Goal: Task Accomplishment & Management: Use online tool/utility

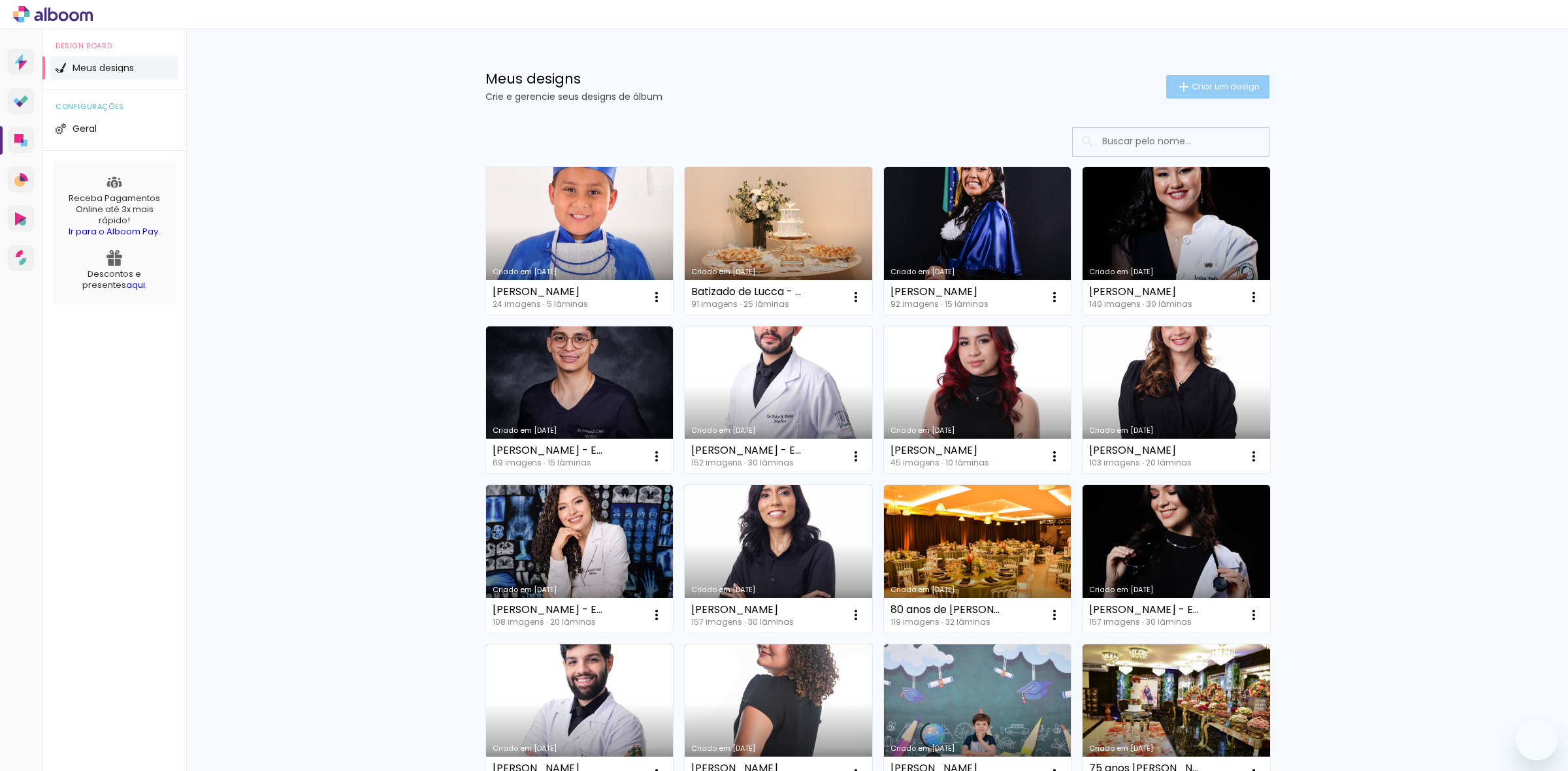
click at [1226, 84] on span "Criar um design" at bounding box center [1225, 86] width 68 height 9
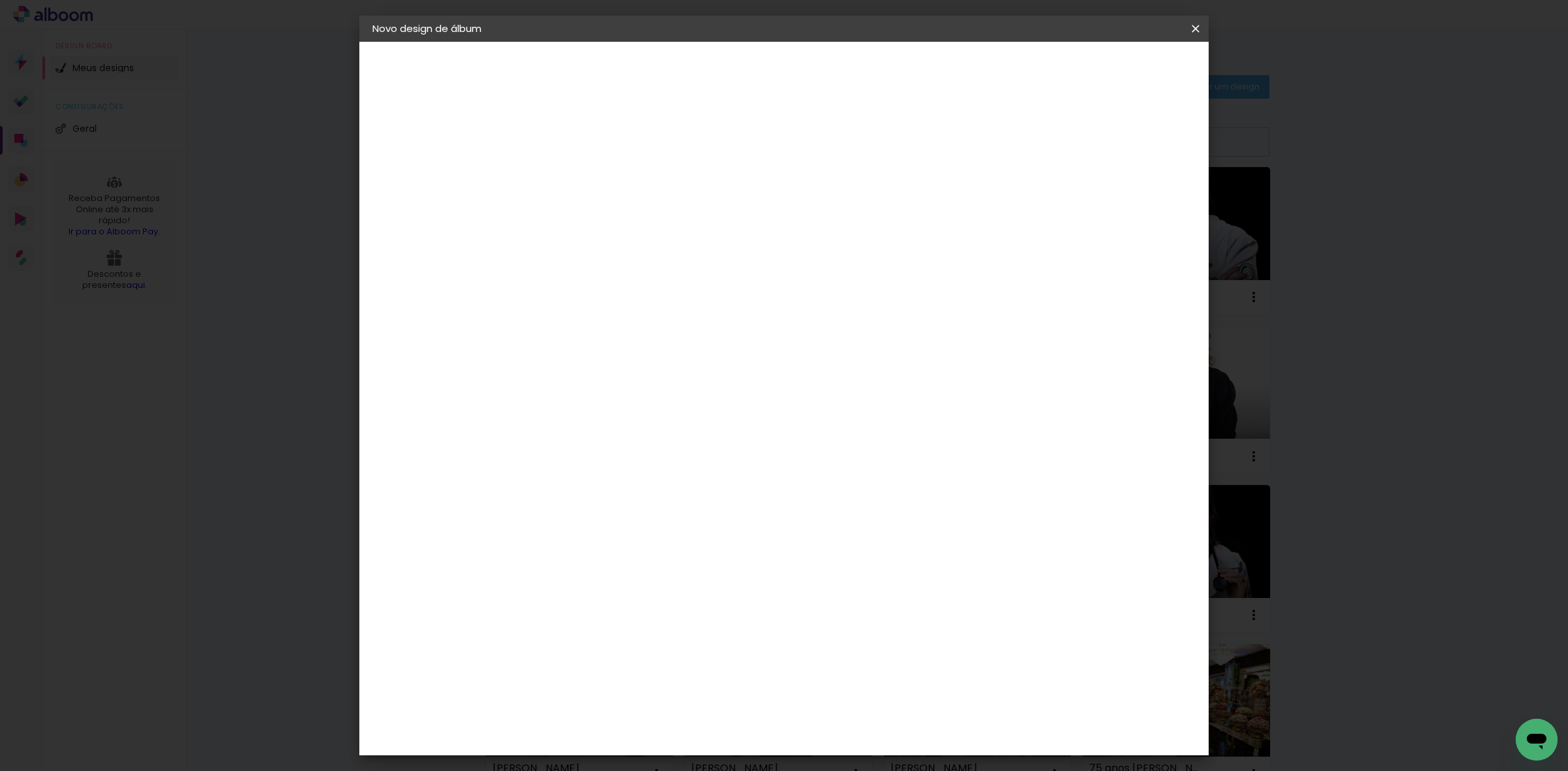
click at [586, 181] on input at bounding box center [586, 175] width 0 height 20
type input "[PERSON_NAME]"
type paper-input "[PERSON_NAME]"
click at [0, 0] on slot "Avançar" at bounding box center [0, 0] width 0 height 0
click at [0, 0] on slot "Tamanho Livre" at bounding box center [0, 0] width 0 height 0
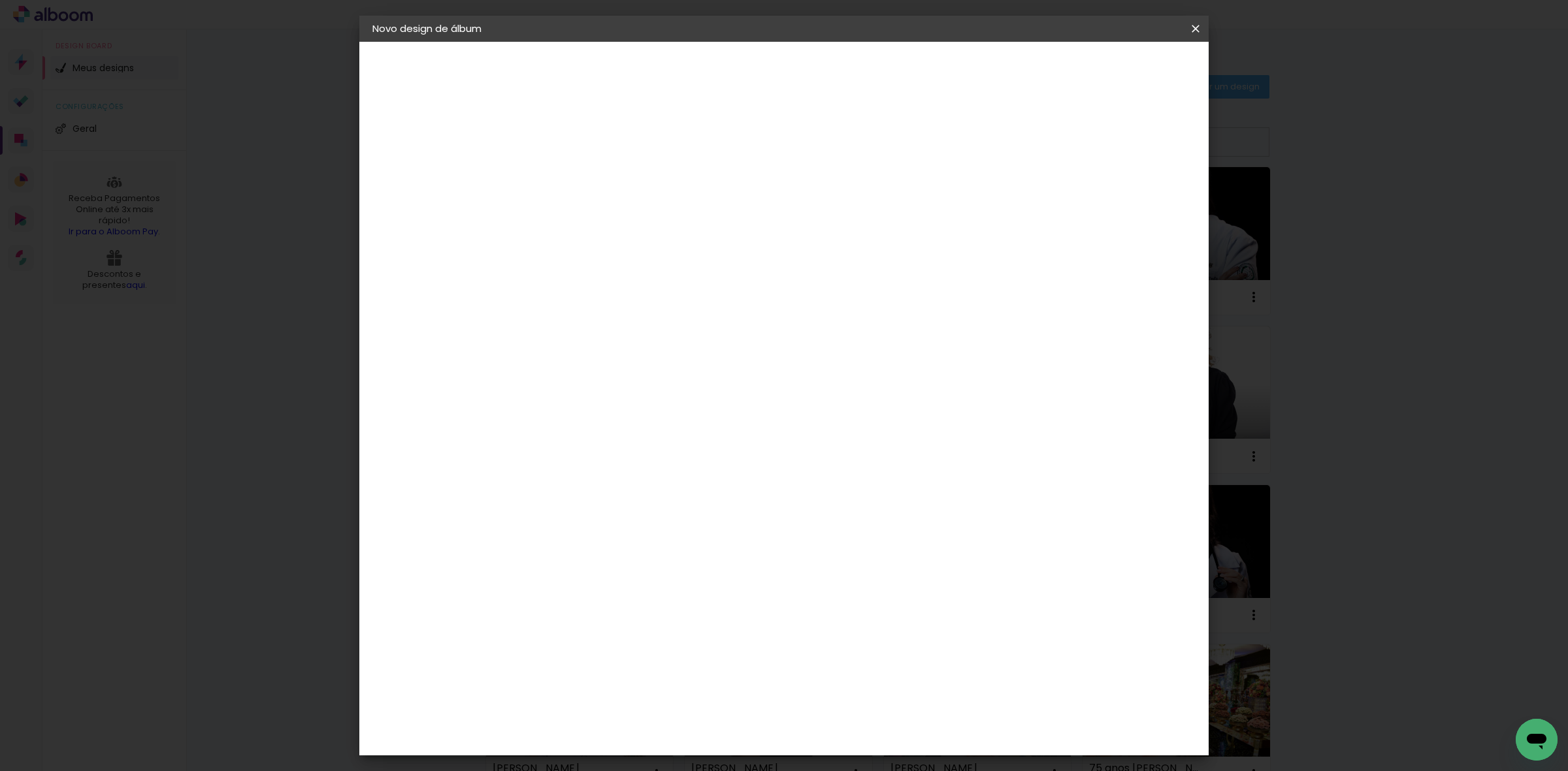
click at [0, 0] on slot "Avançar" at bounding box center [0, 0] width 0 height 0
click at [1111, 69] on span "Iniciar design" at bounding box center [1081, 69] width 59 height 9
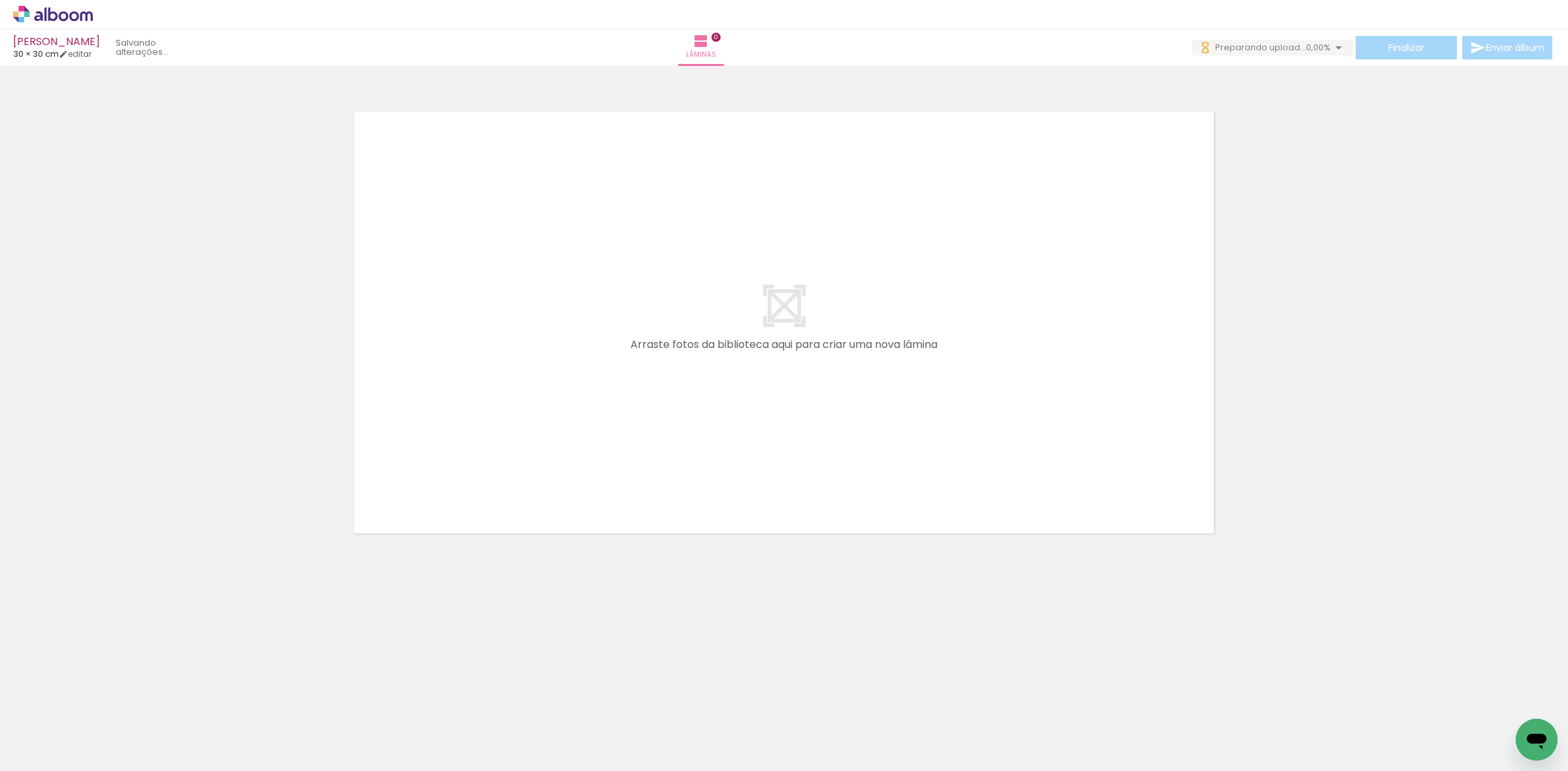
click at [36, 737] on div at bounding box center [41, 738] width 60 height 1
click at [0, 0] on slot "Não utilizadas" at bounding box center [0, 0] width 0 height 0
type input "Não utilizadas"
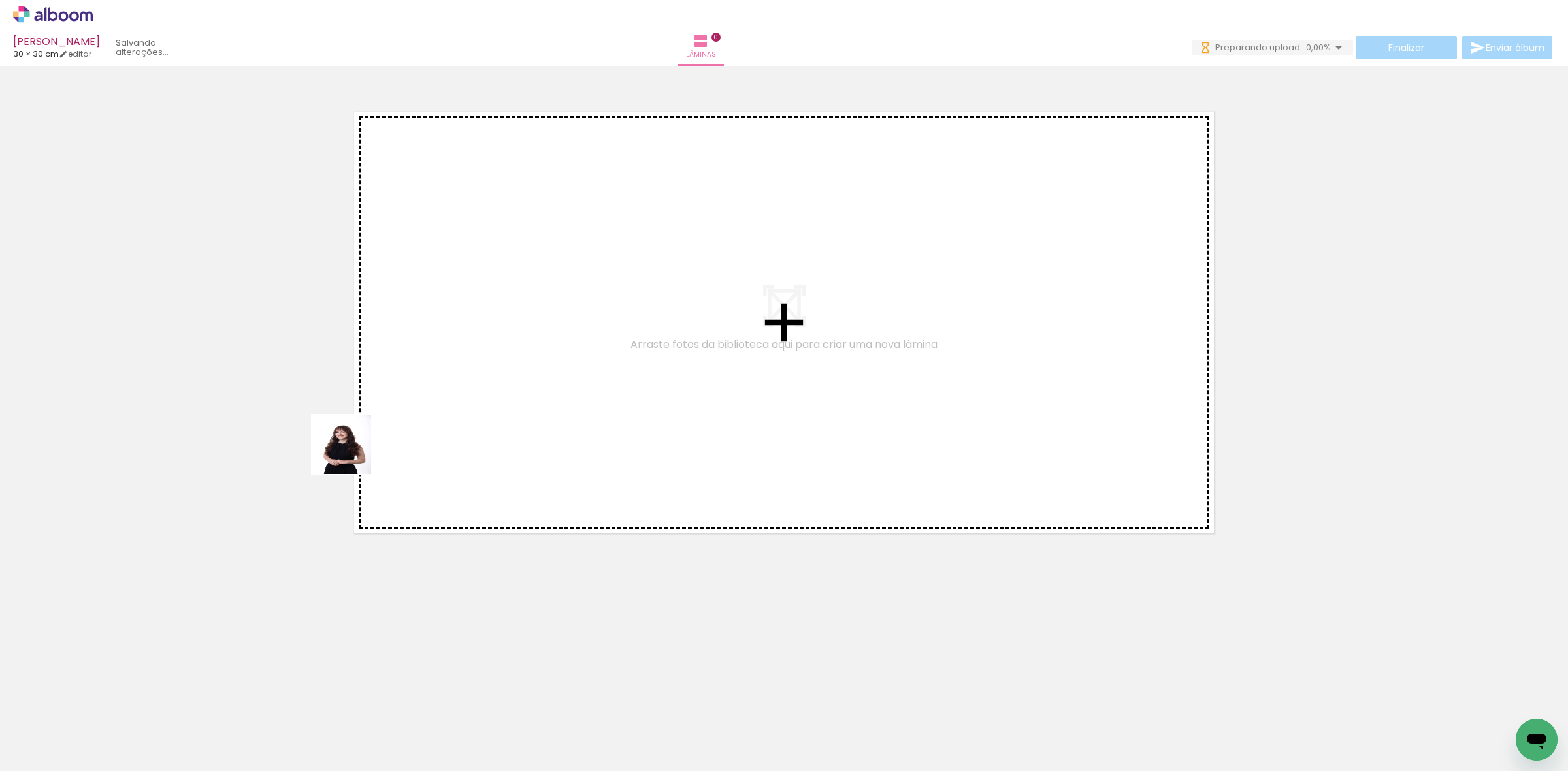
drag, startPoint x: 138, startPoint y: 725, endPoint x: 243, endPoint y: 627, distance: 143.6
click at [441, 363] on quentale-workspace at bounding box center [784, 386] width 1568 height 771
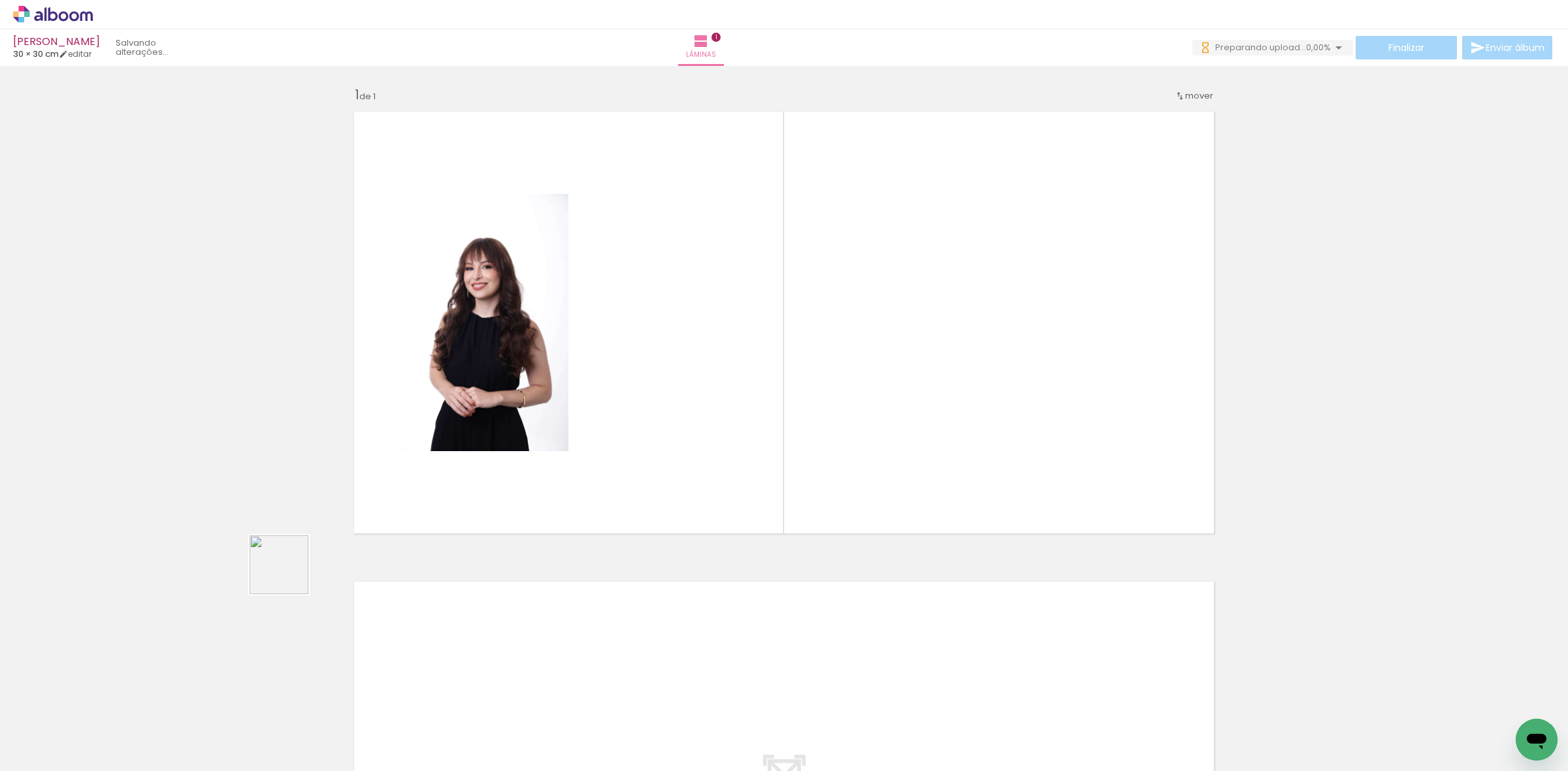
drag, startPoint x: 132, startPoint y: 718, endPoint x: 291, endPoint y: 579, distance: 211.2
click at [611, 354] on quentale-workspace at bounding box center [784, 386] width 1568 height 771
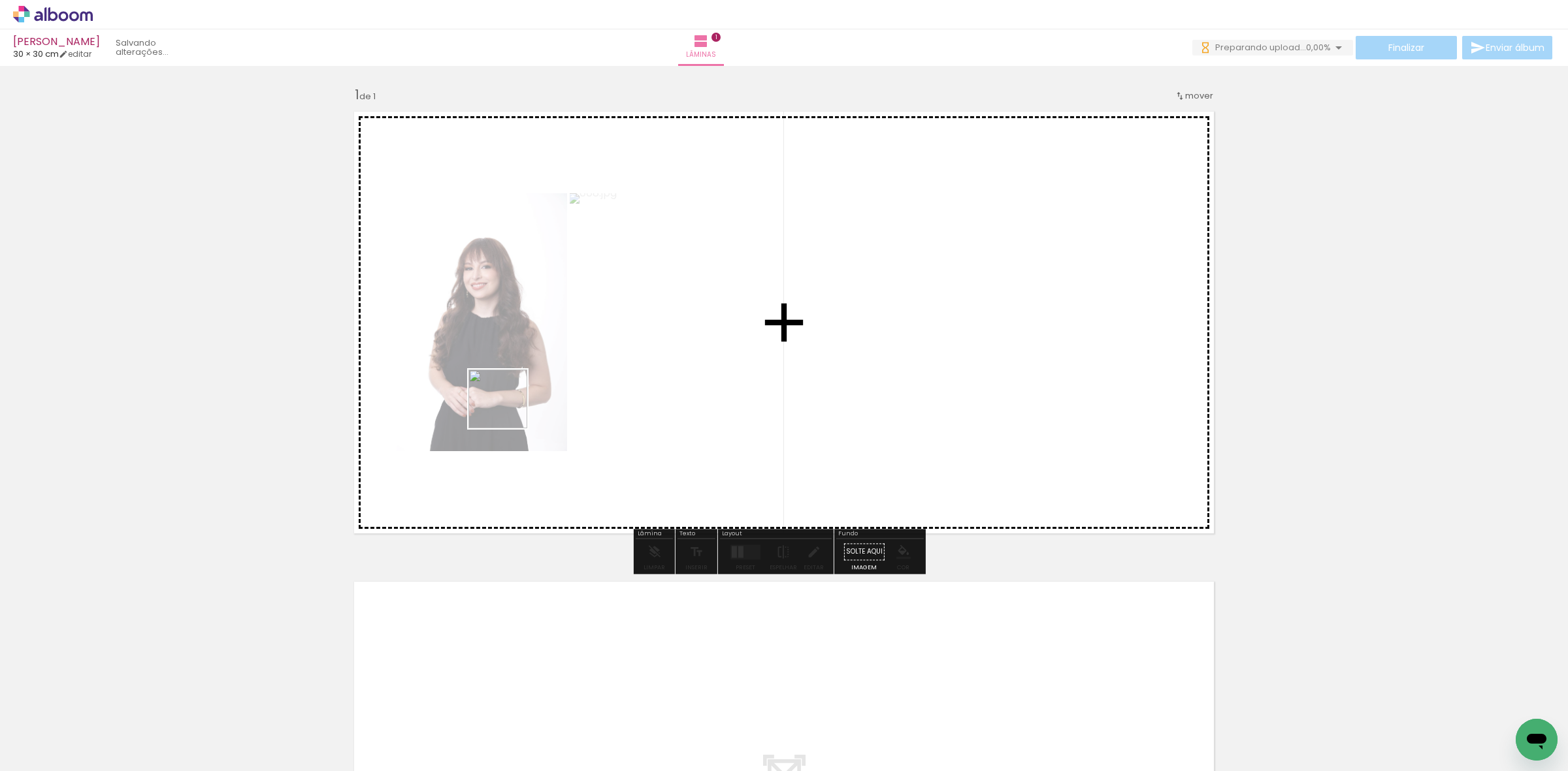
drag, startPoint x: 168, startPoint y: 710, endPoint x: 511, endPoint y: 405, distance: 459.0
click at [511, 405] on quentale-workspace at bounding box center [784, 386] width 1568 height 771
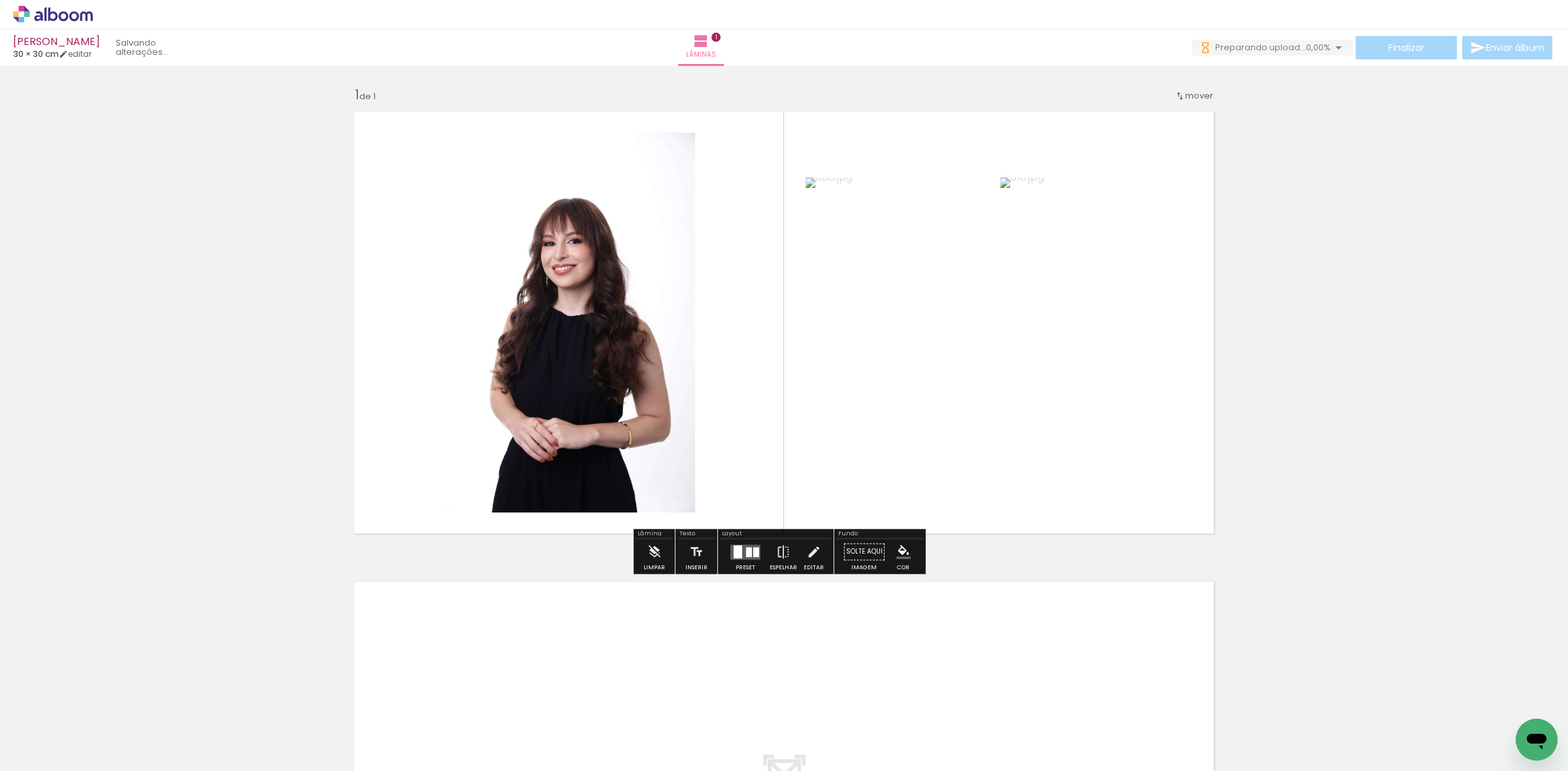
drag, startPoint x: 148, startPoint y: 722, endPoint x: 217, endPoint y: 590, distance: 148.9
click at [636, 390] on quentale-workspace at bounding box center [784, 386] width 1568 height 771
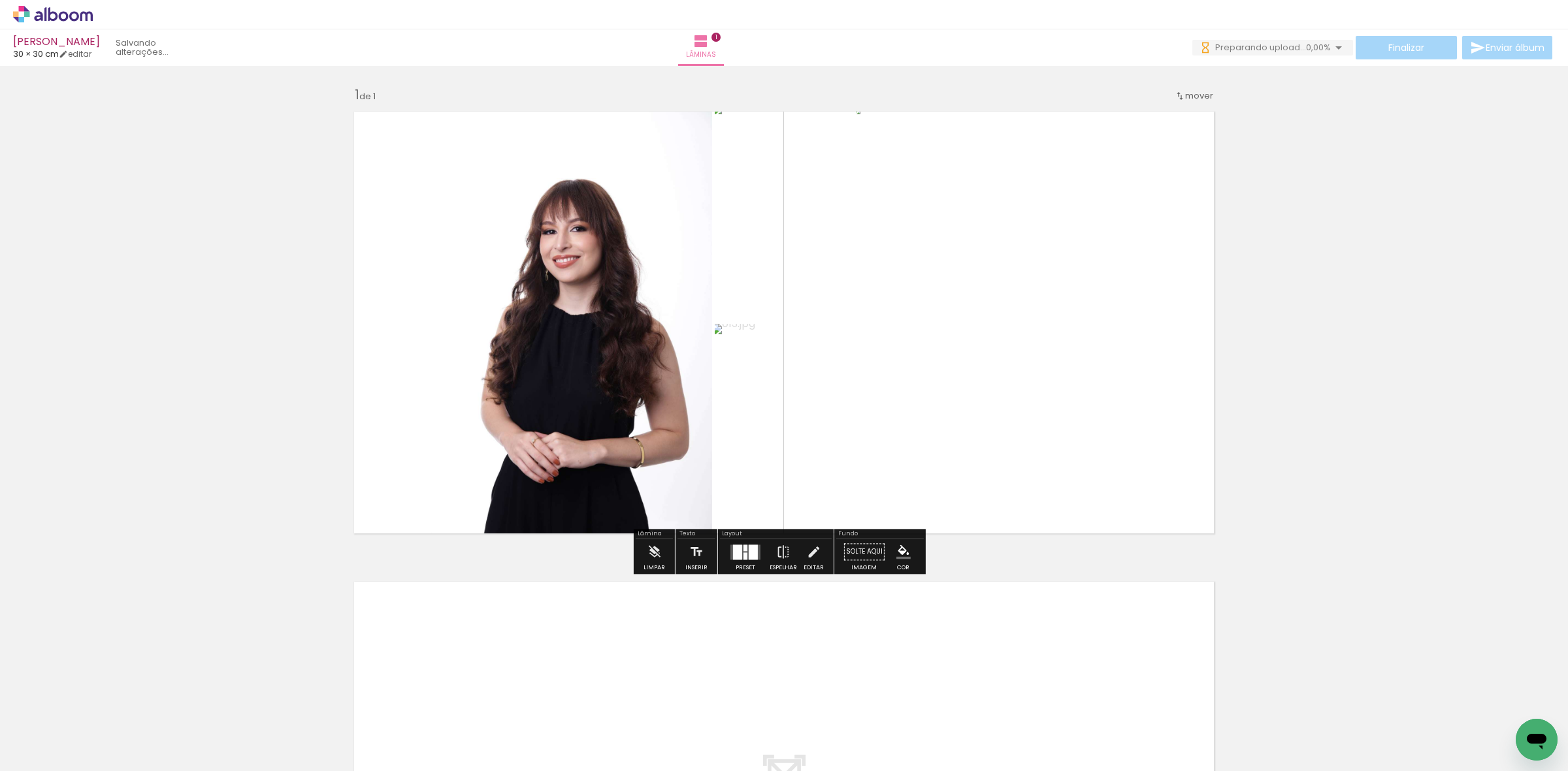
drag, startPoint x: 141, startPoint y: 726, endPoint x: 484, endPoint y: 436, distance: 449.2
click at [657, 331] on quentale-workspace at bounding box center [784, 386] width 1568 height 771
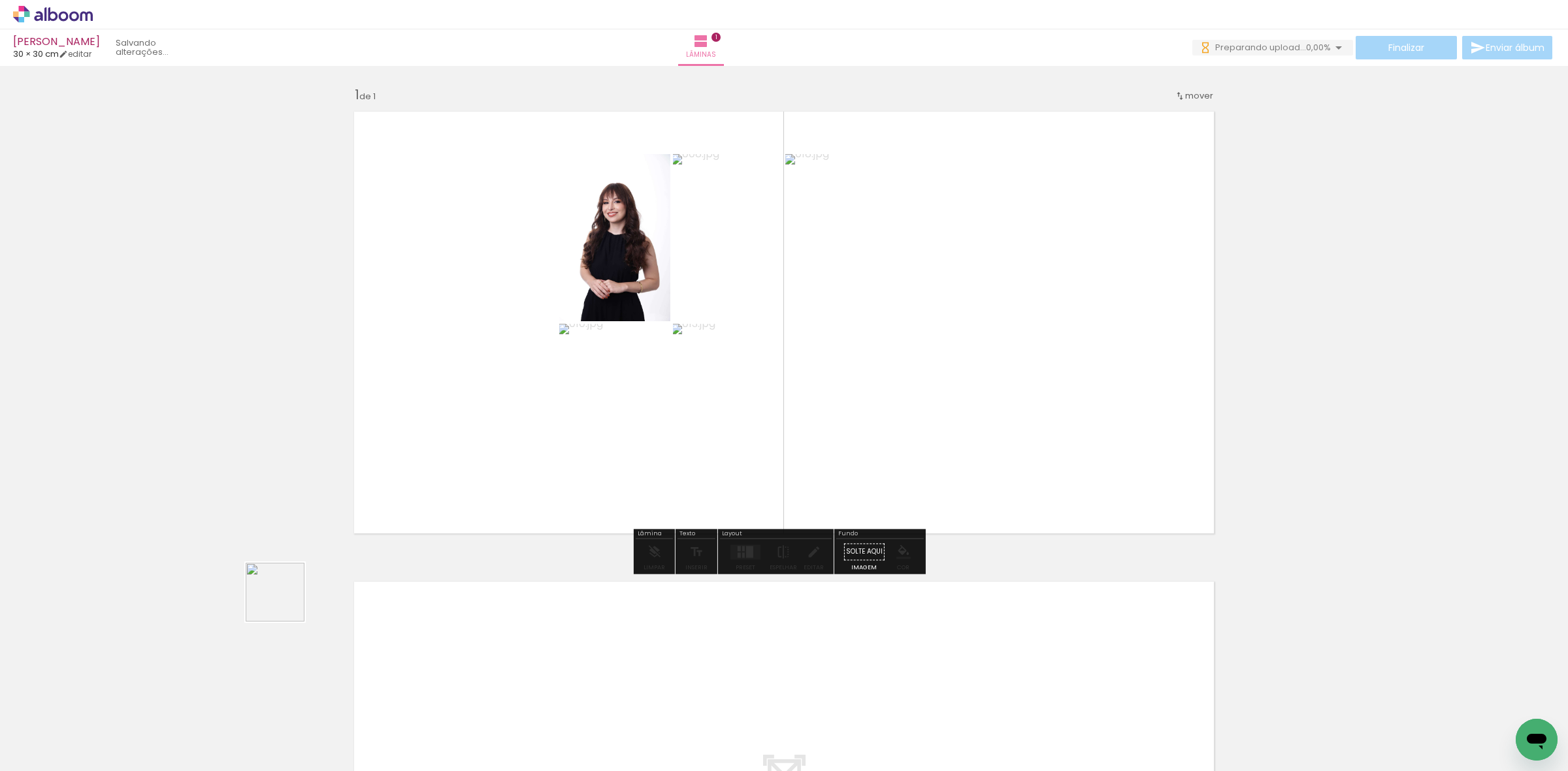
drag, startPoint x: 284, startPoint y: 602, endPoint x: 611, endPoint y: 315, distance: 435.1
click at [602, 351] on quentale-workspace at bounding box center [784, 386] width 1568 height 771
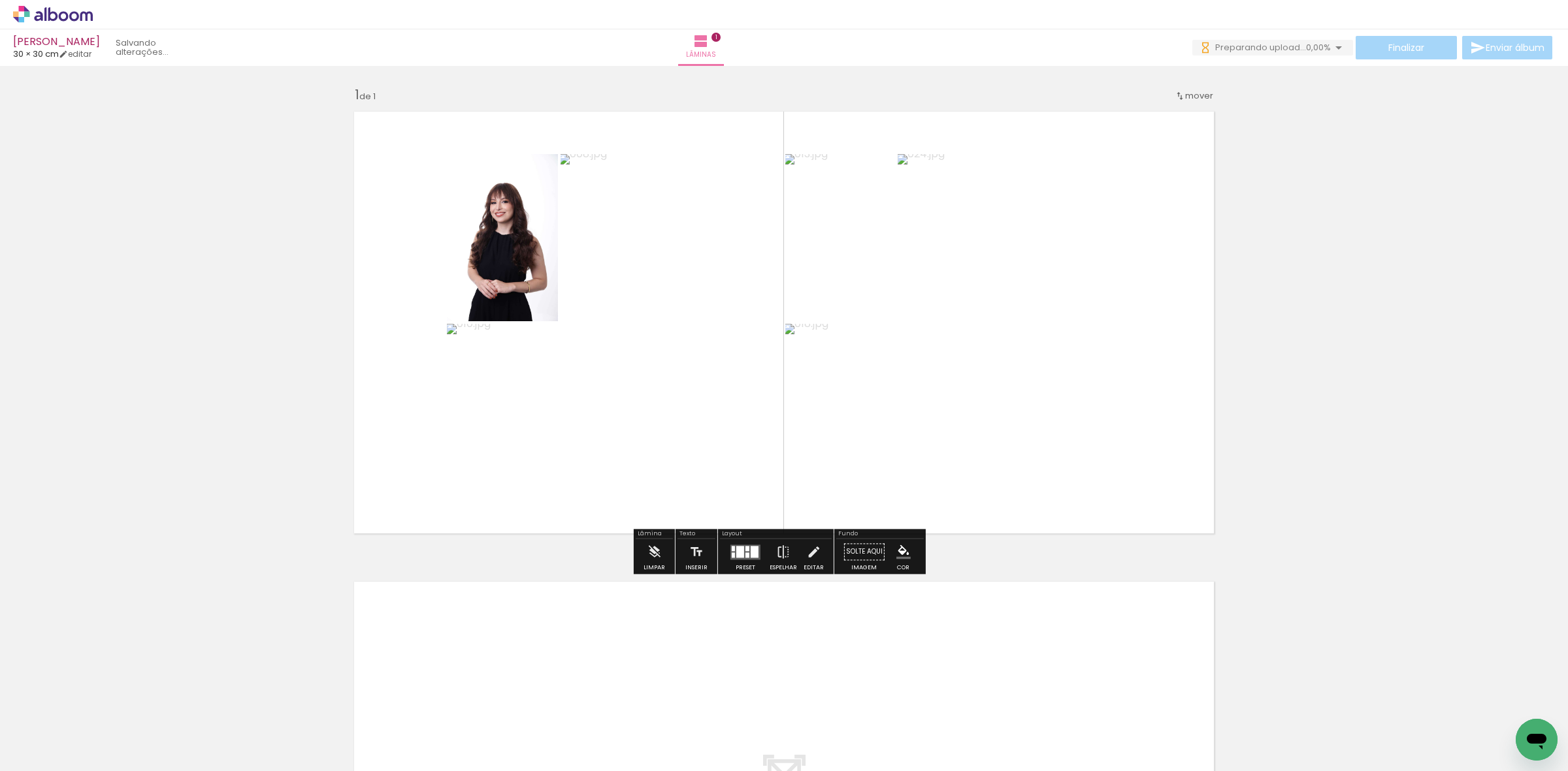
click at [737, 547] on div at bounding box center [740, 551] width 8 height 11
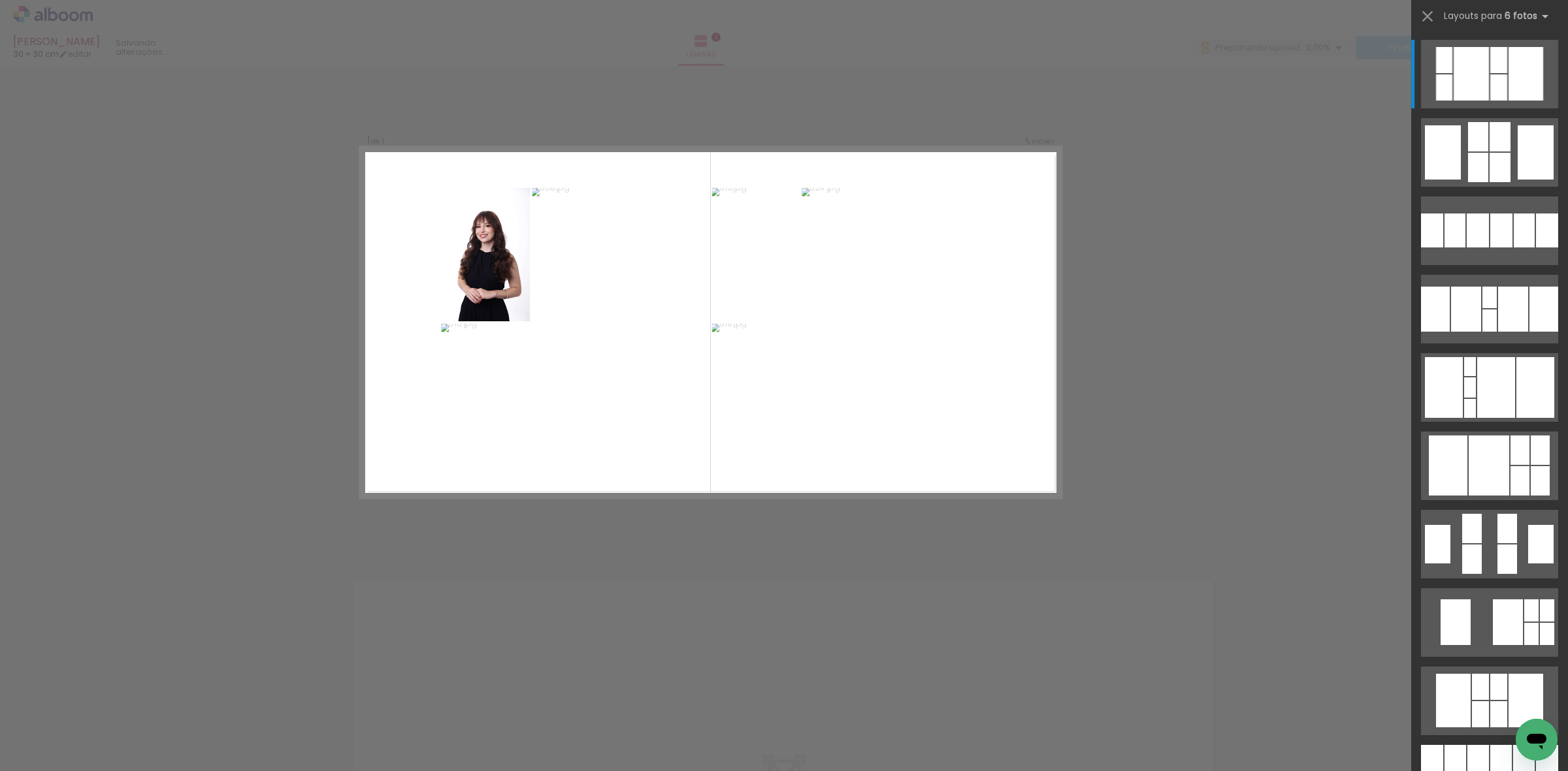
click at [864, 565] on div "Confirmar Cancelar" at bounding box center [784, 552] width 1568 height 972
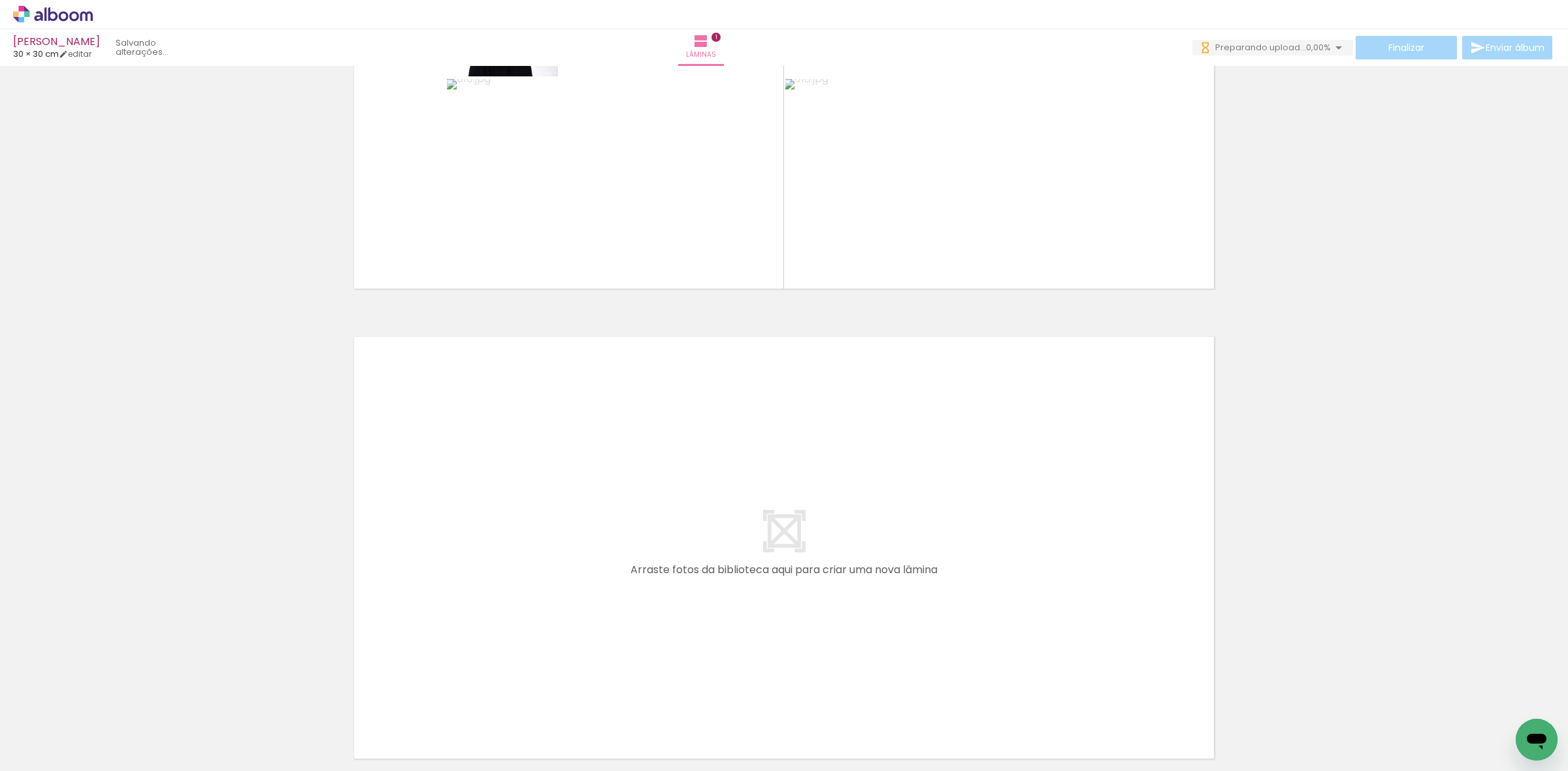
drag, startPoint x: 500, startPoint y: 745, endPoint x: 353, endPoint y: 713, distance: 150.4
click at [602, 498] on quentale-workspace at bounding box center [784, 386] width 1568 height 771
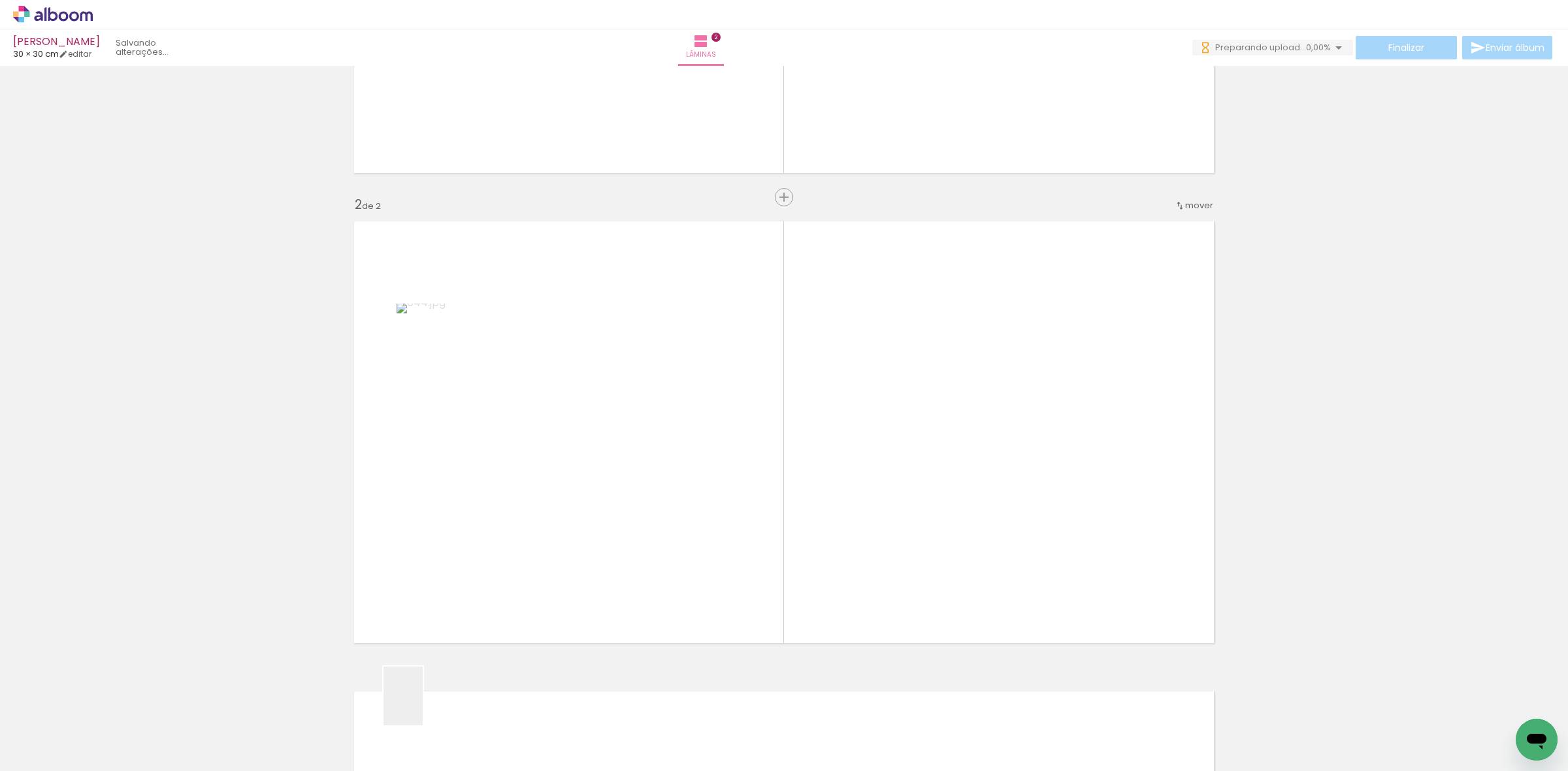
scroll to position [414, 0]
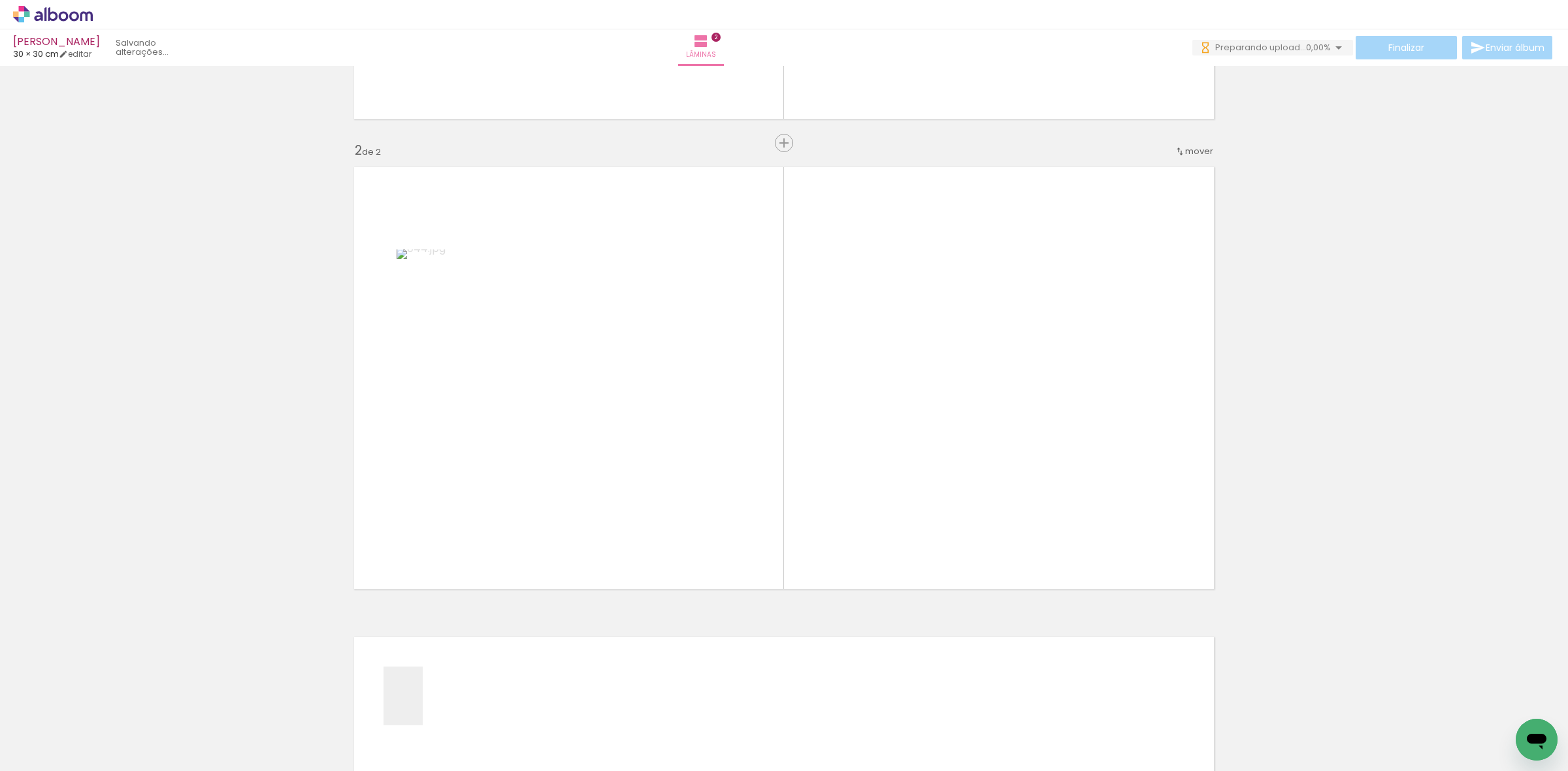
drag, startPoint x: 413, startPoint y: 724, endPoint x: 376, endPoint y: 702, distance: 43.0
click at [611, 479] on quentale-workspace at bounding box center [784, 386] width 1568 height 771
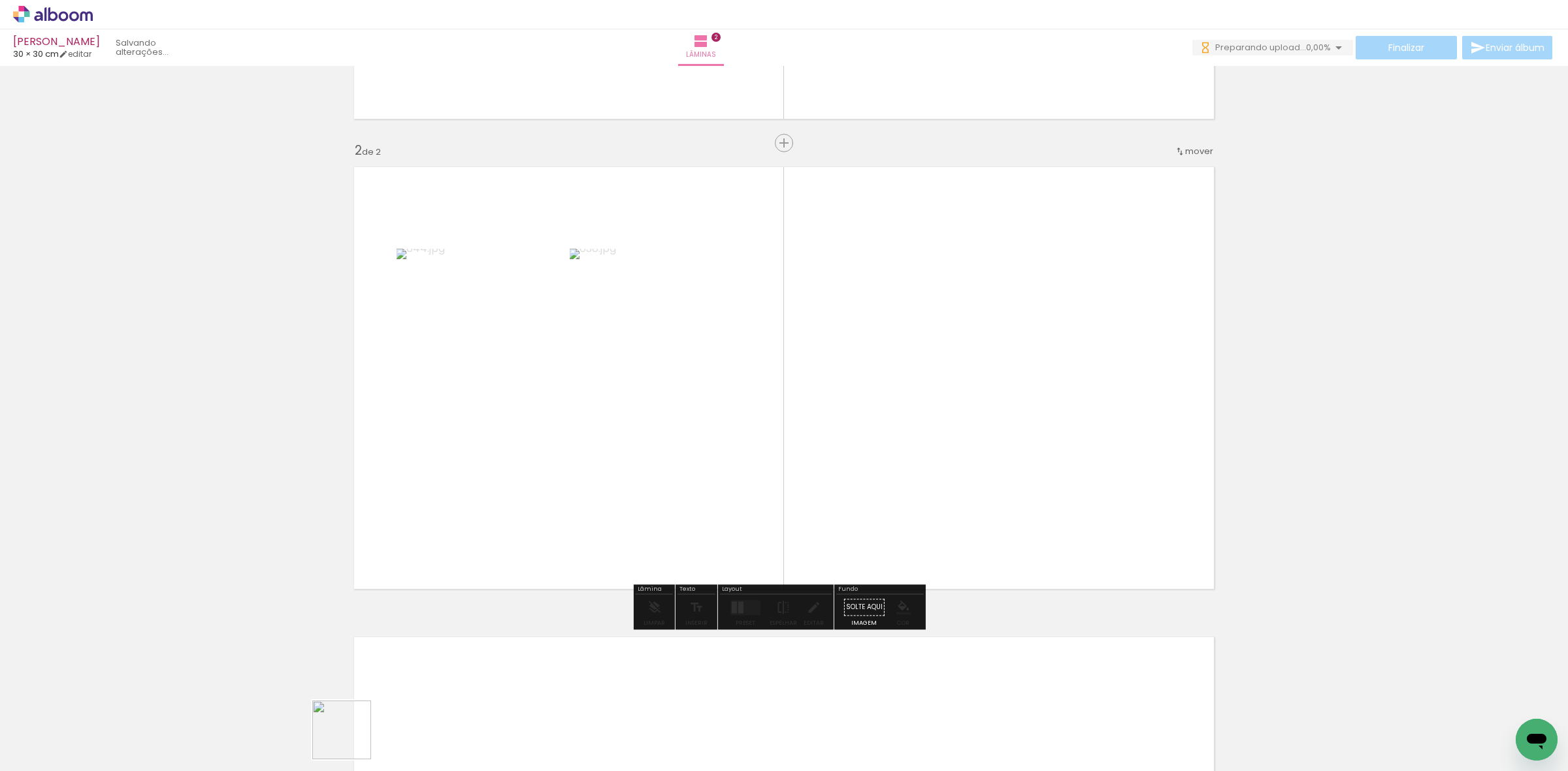
drag, startPoint x: 351, startPoint y: 740, endPoint x: 223, endPoint y: 675, distance: 143.6
click at [599, 400] on quentale-workspace at bounding box center [784, 386] width 1568 height 771
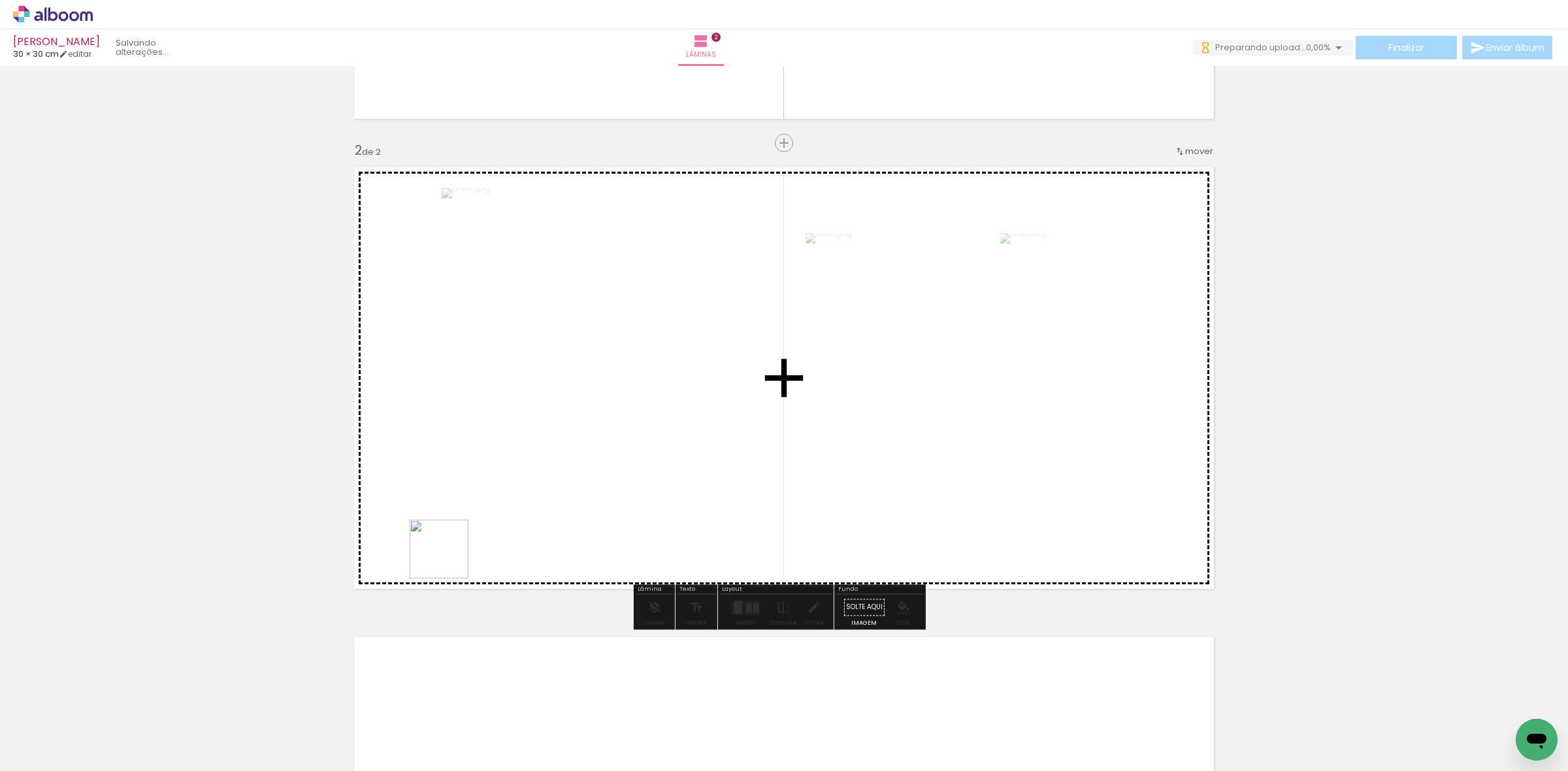
drag, startPoint x: 251, startPoint y: 739, endPoint x: 245, endPoint y: 706, distance: 33.5
click at [501, 495] on quentale-workspace at bounding box center [784, 386] width 1568 height 771
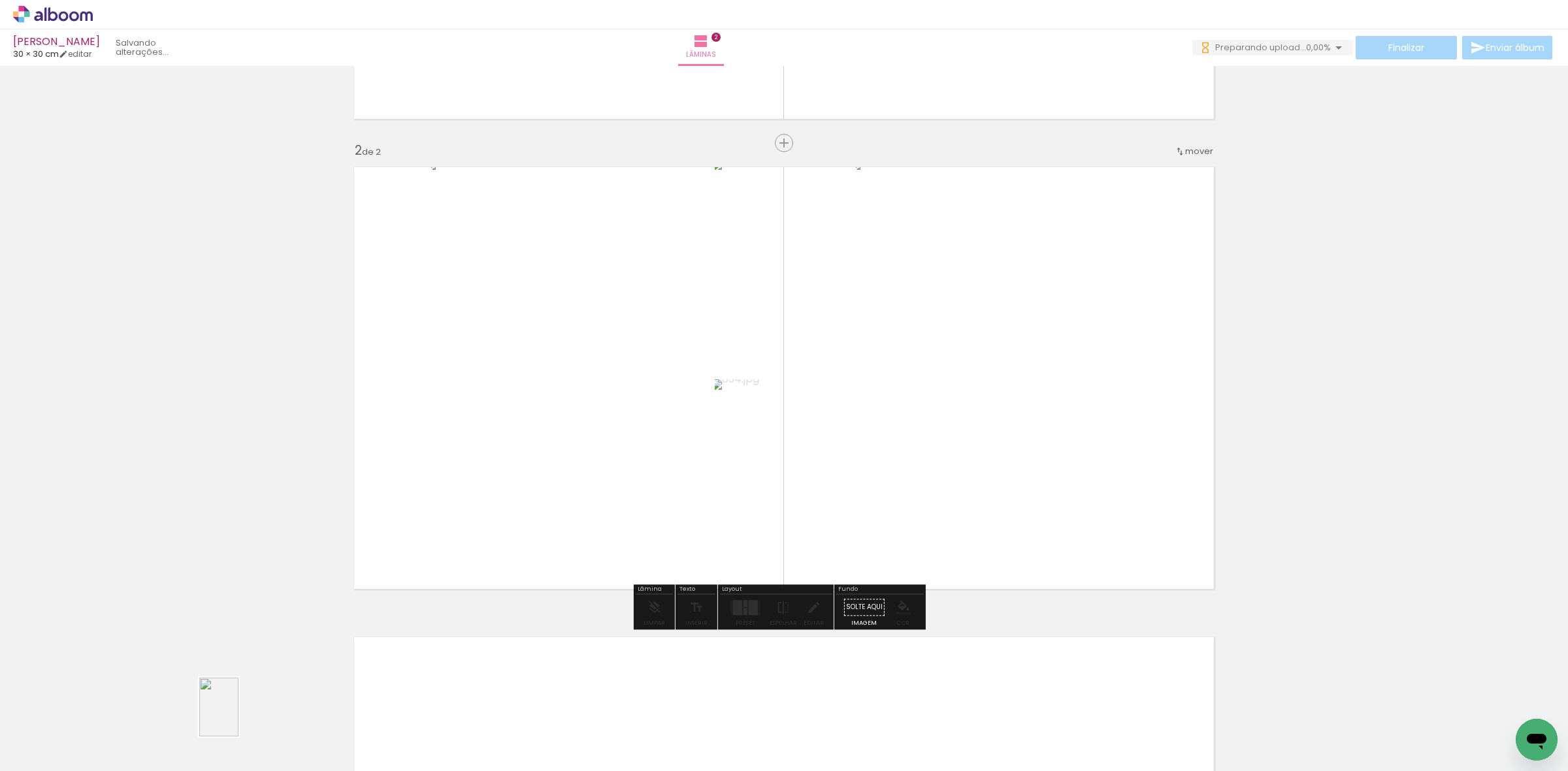
drag, startPoint x: 245, startPoint y: 729, endPoint x: 239, endPoint y: 717, distance: 13.4
click at [0, 0] on slot at bounding box center [0, 0] width 0 height 0
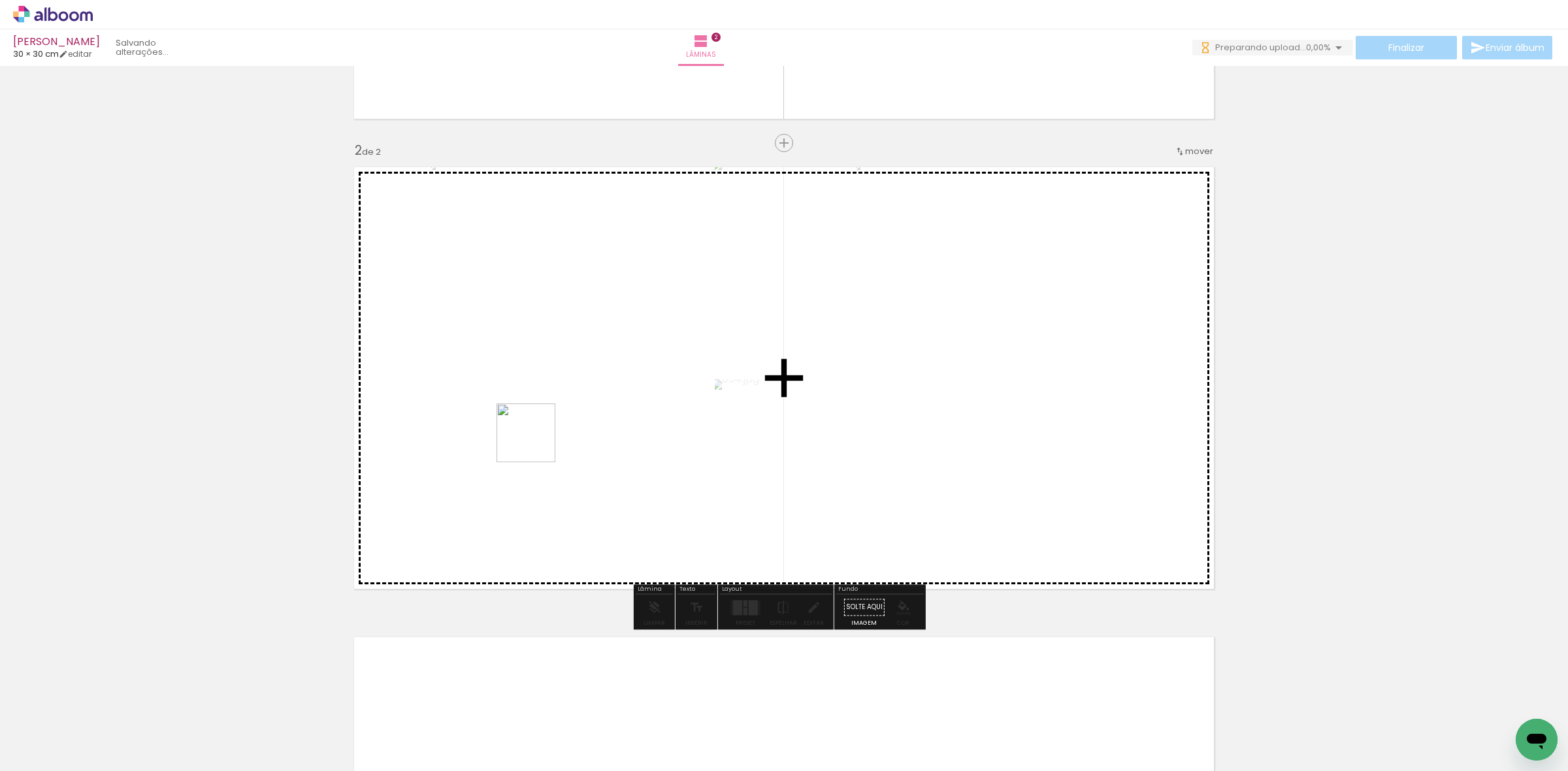
drag, startPoint x: 191, startPoint y: 732, endPoint x: 170, endPoint y: 629, distance: 105.1
click at [569, 423] on quentale-workspace at bounding box center [784, 386] width 1568 height 771
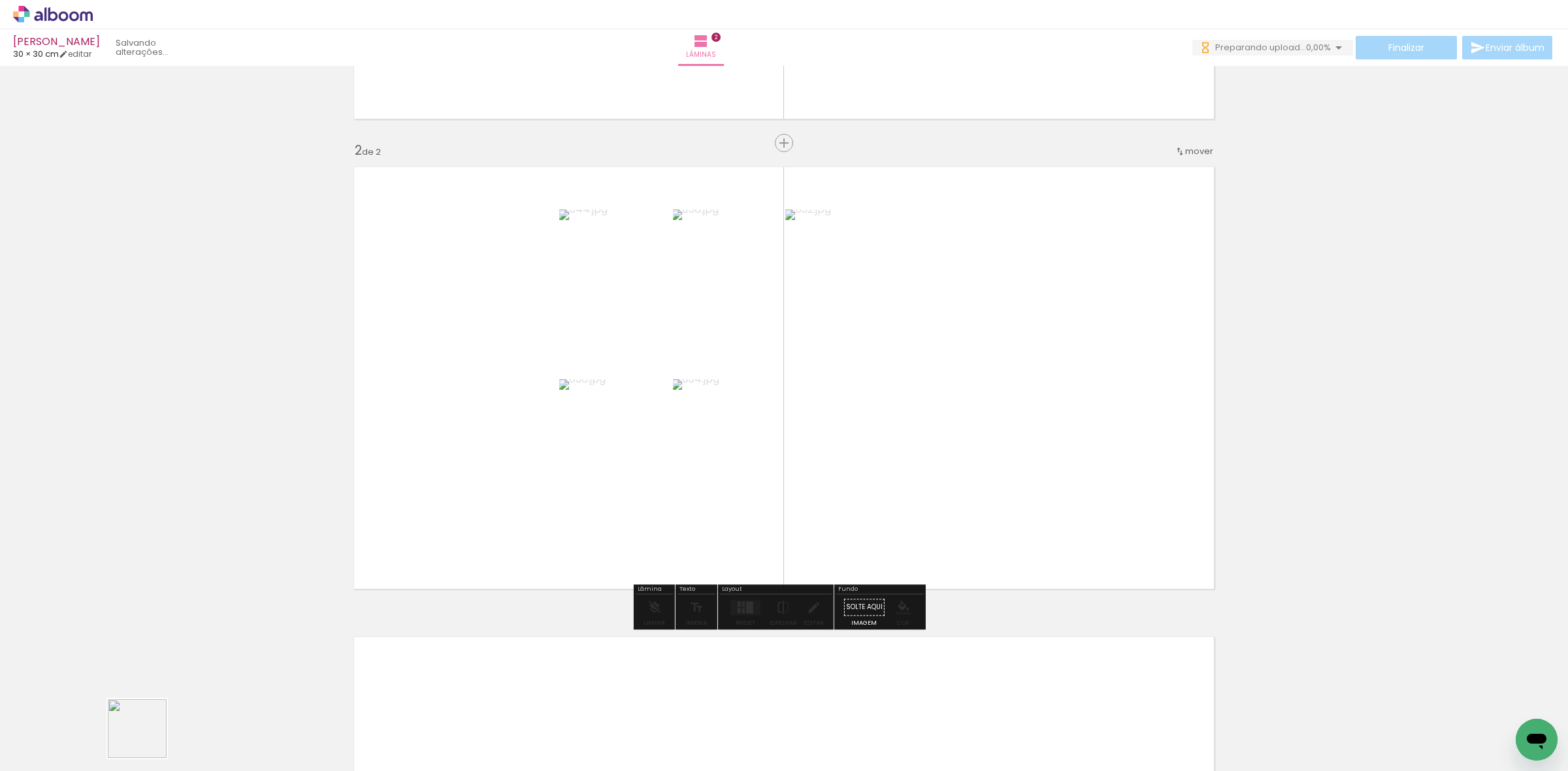
drag, startPoint x: 147, startPoint y: 739, endPoint x: 707, endPoint y: 376, distance: 667.4
click at [686, 386] on quentale-workspace at bounding box center [784, 386] width 1568 height 771
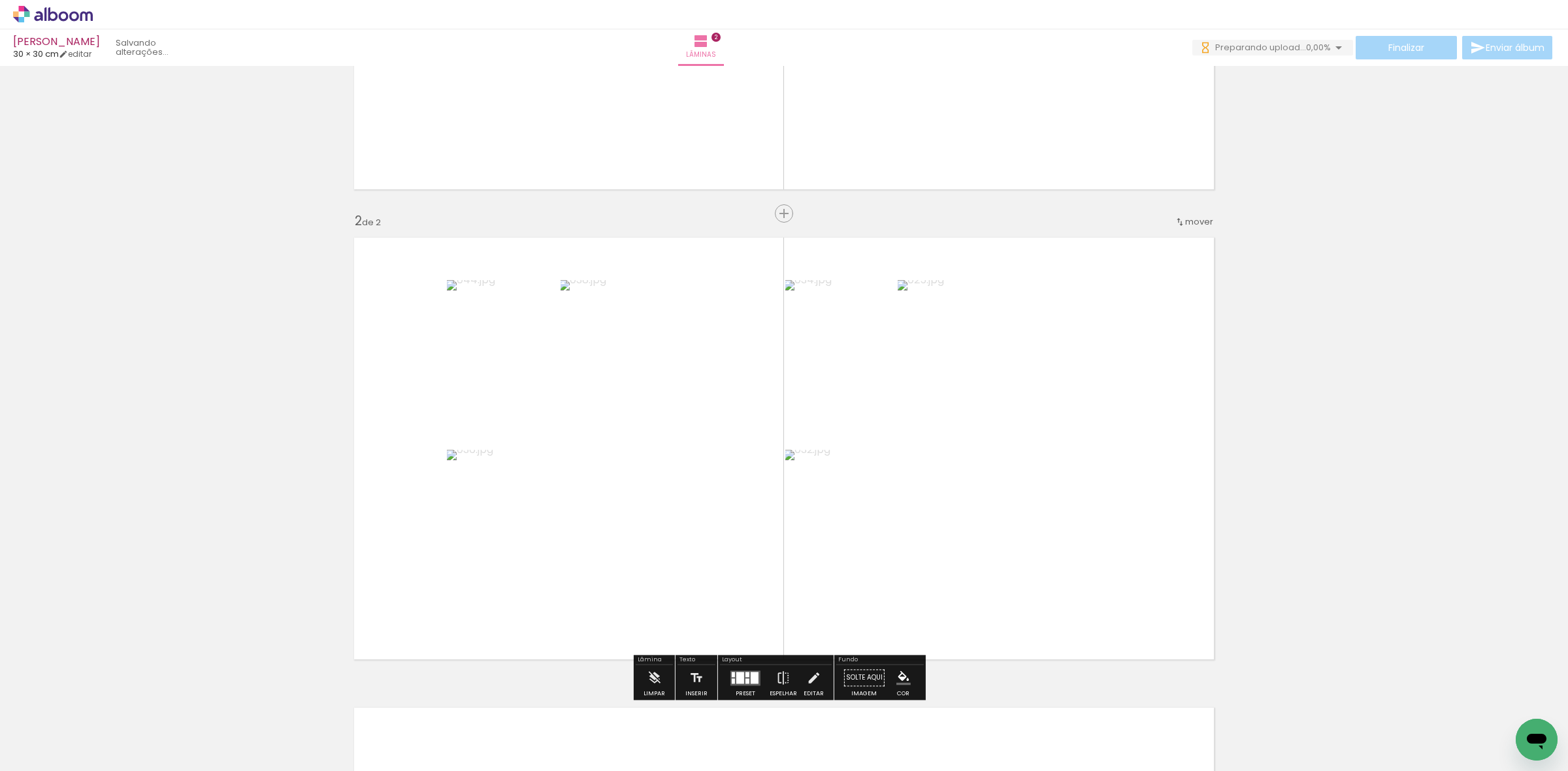
scroll to position [88, 0]
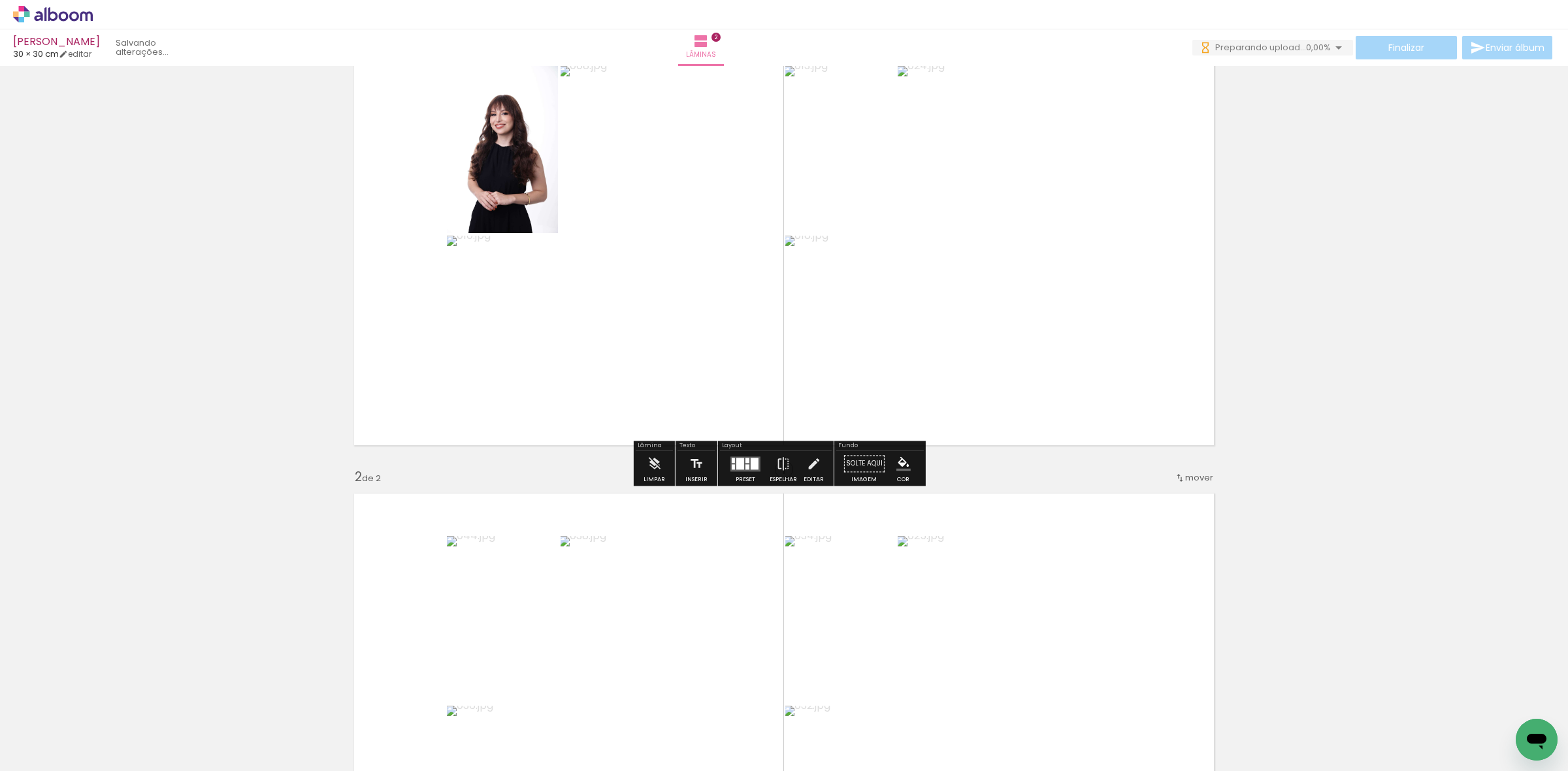
drag, startPoint x: 751, startPoint y: 465, endPoint x: 768, endPoint y: 441, distance: 29.4
click at [750, 465] on div at bounding box center [754, 463] width 8 height 11
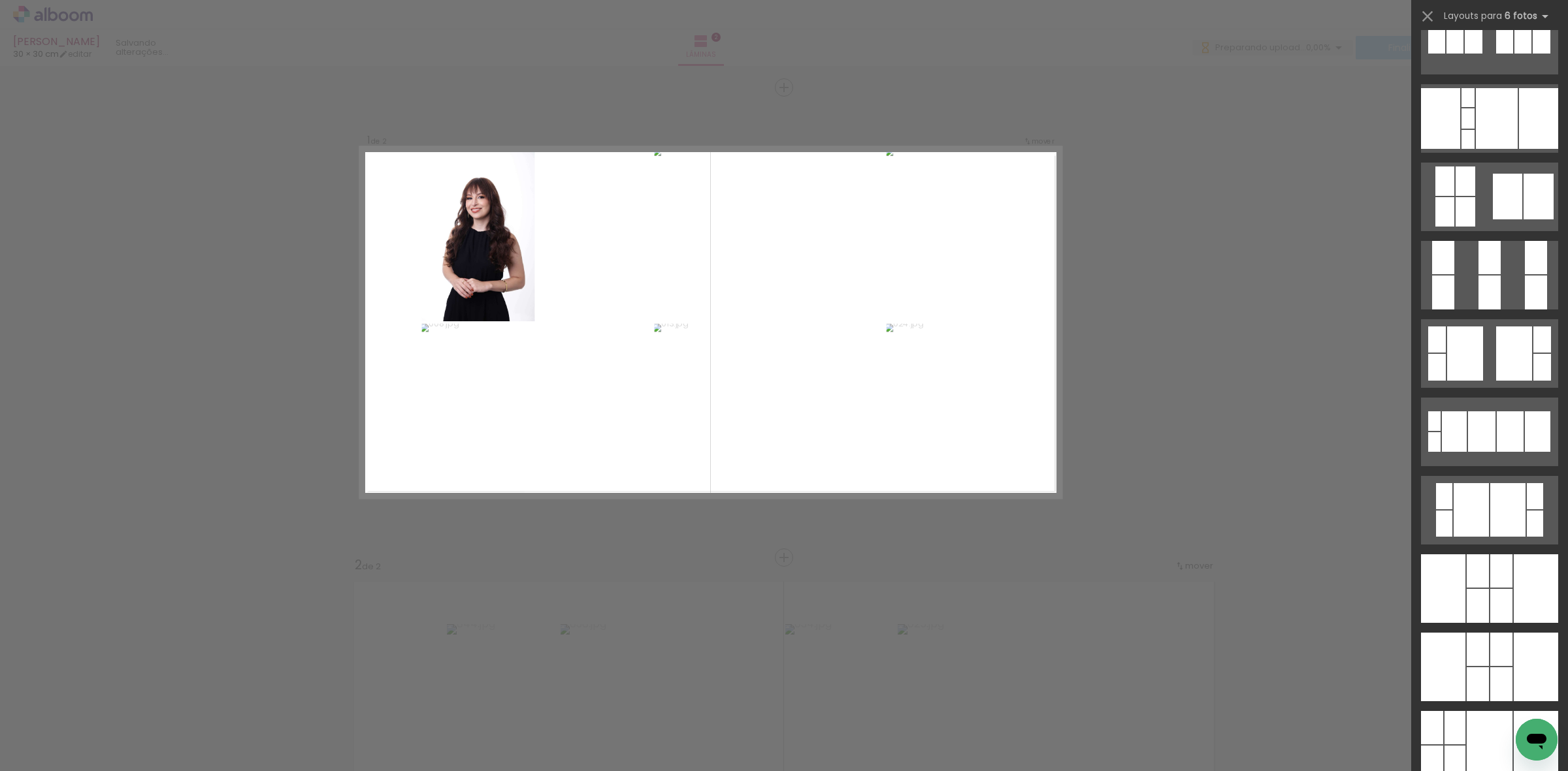
scroll to position [980, 0]
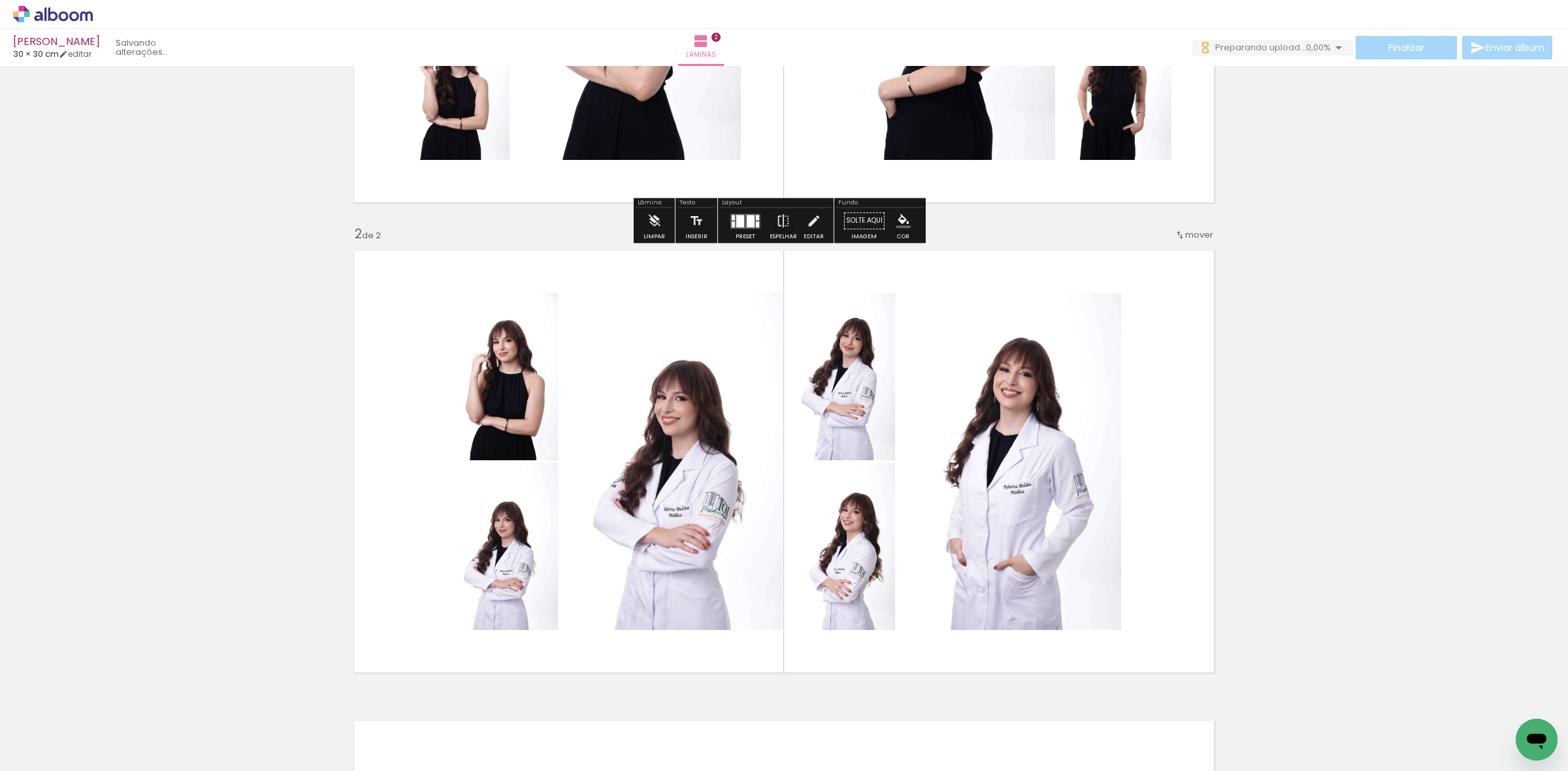
scroll to position [408, 0]
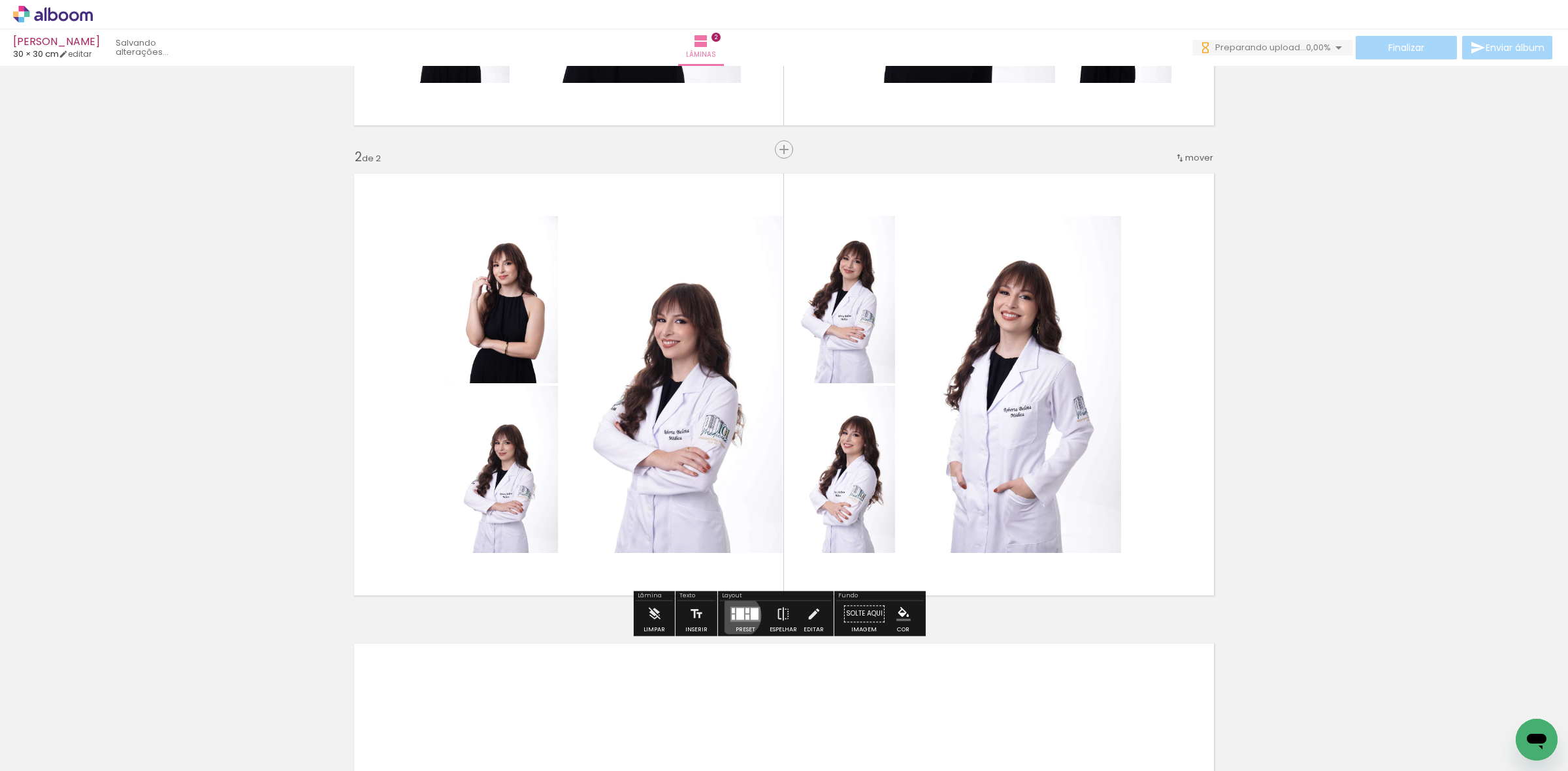
click at [736, 616] on div at bounding box center [740, 613] width 8 height 11
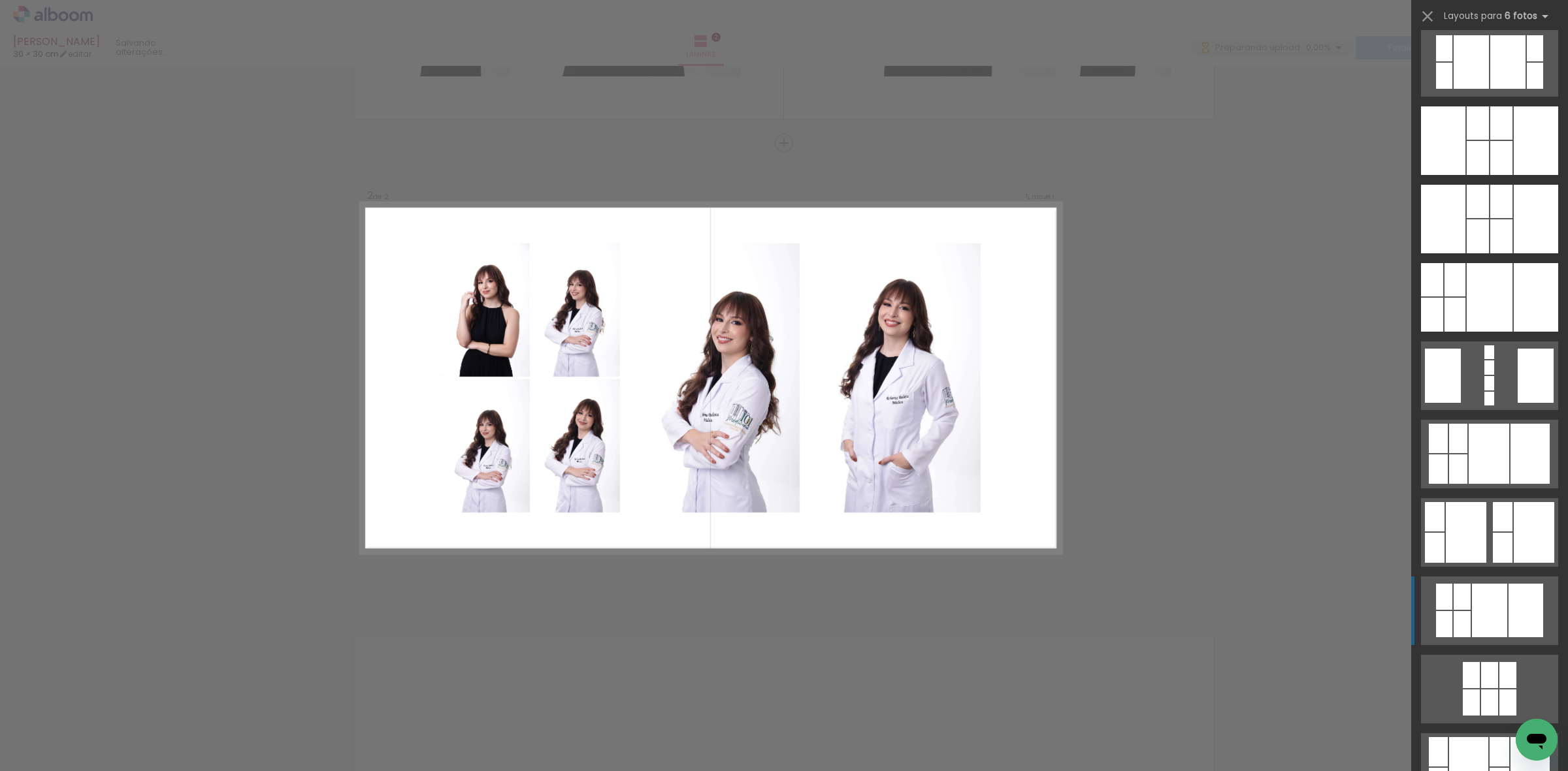
scroll to position [1388, 0]
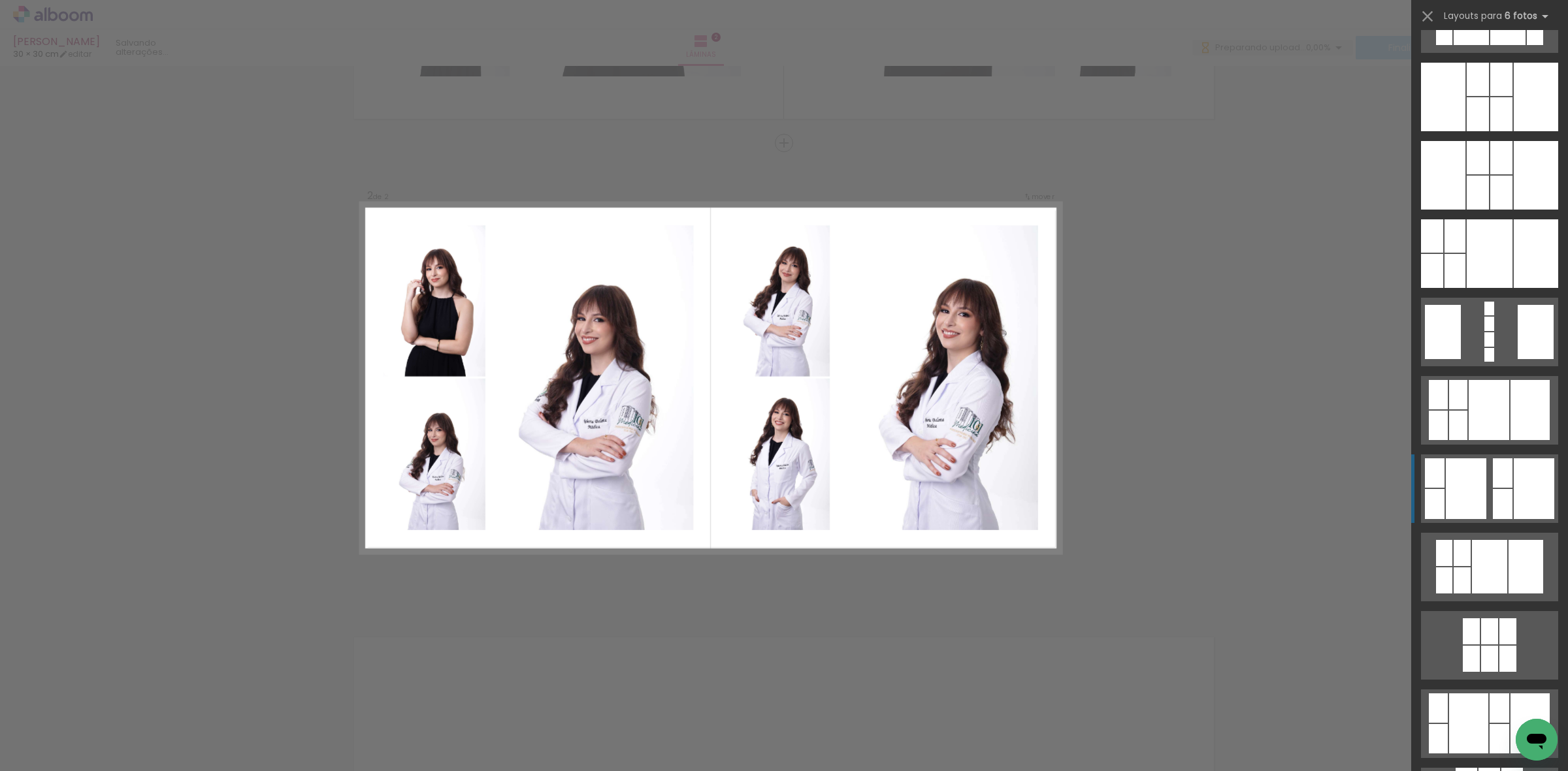
click at [1465, 646] on div at bounding box center [1471, 658] width 17 height 26
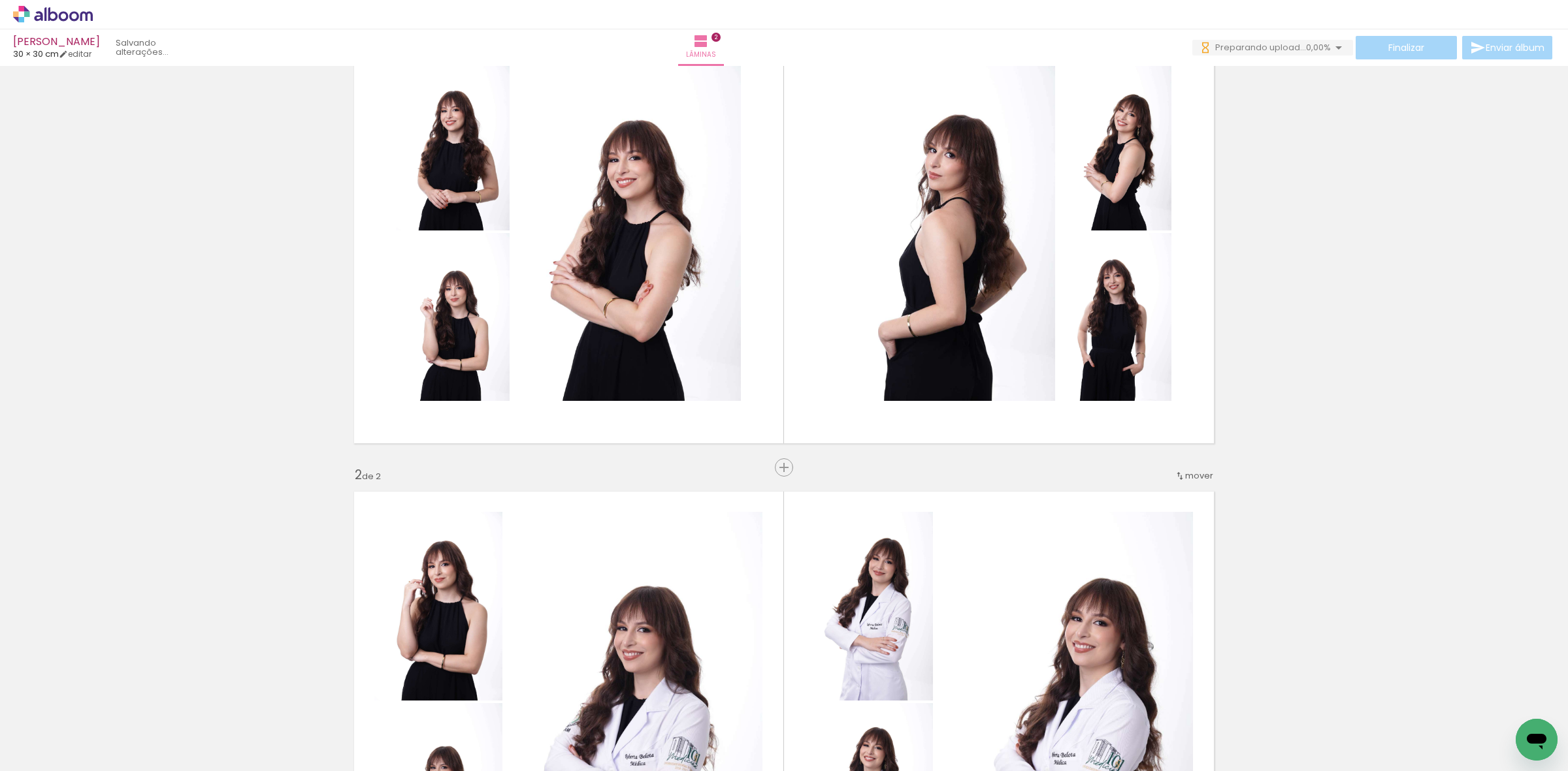
scroll to position [7, 0]
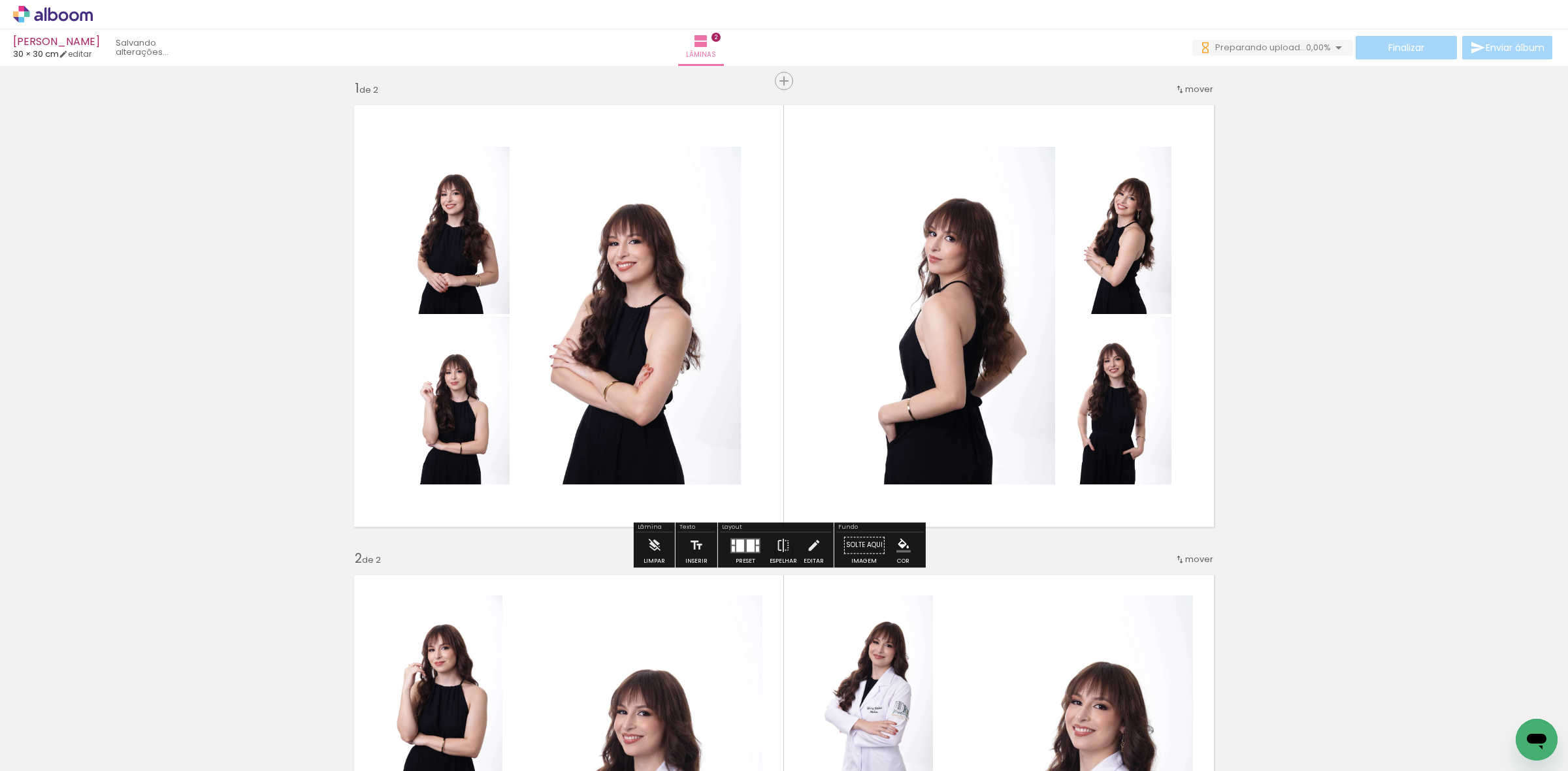
click at [756, 539] on div at bounding box center [757, 542] width 3 height 5
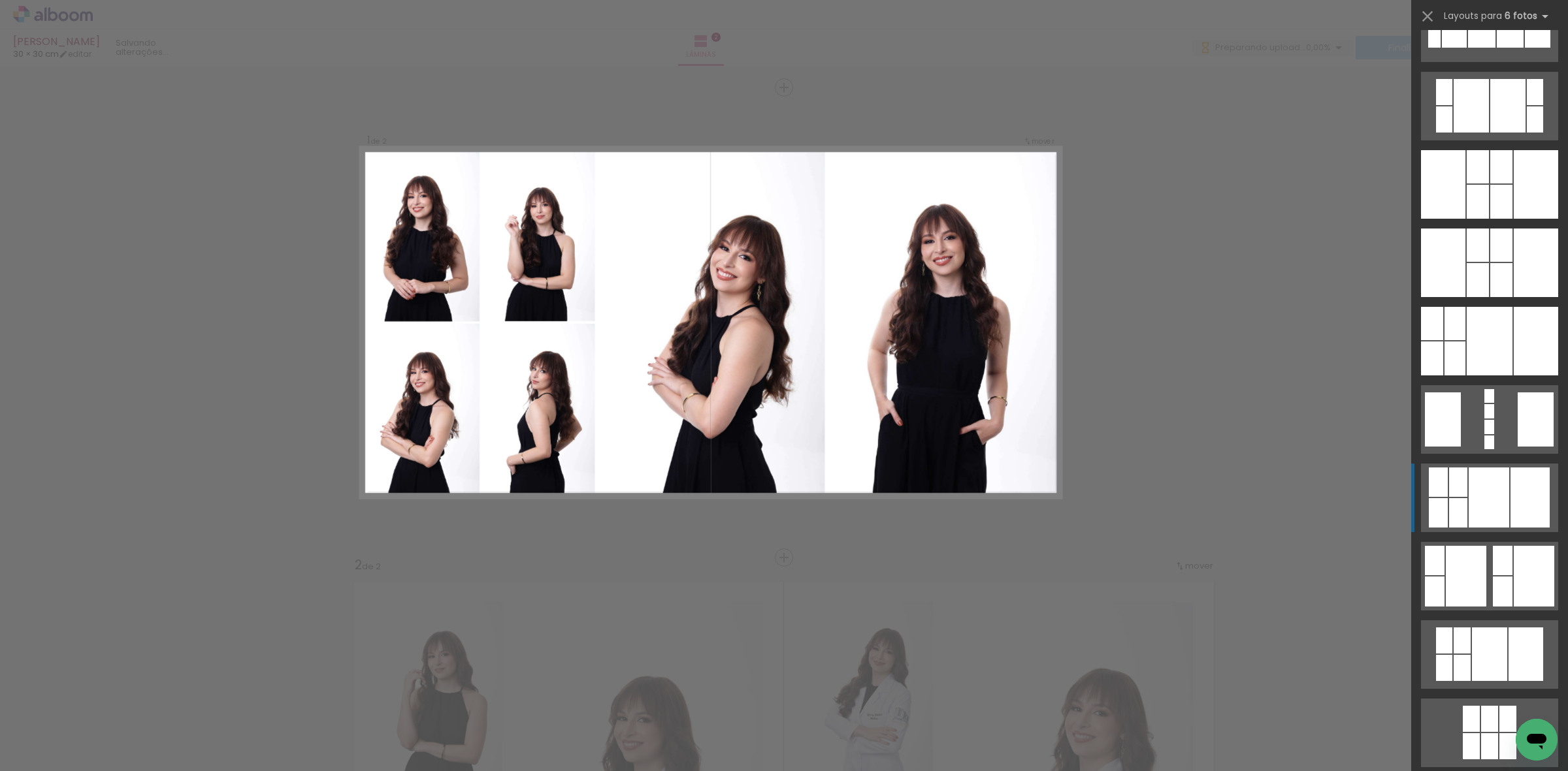
scroll to position [1338, 0]
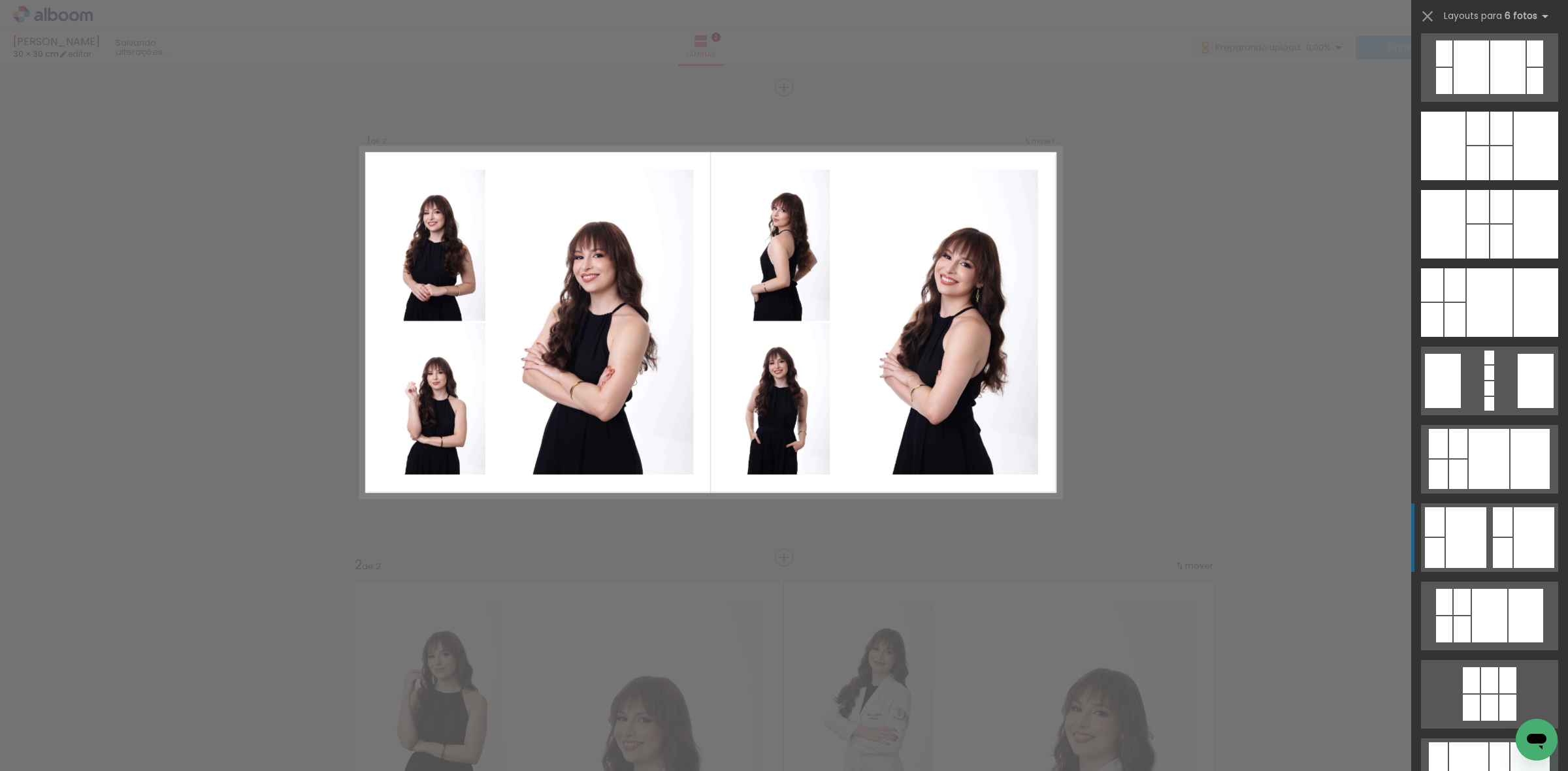
click at [1481, 660] on quentale-layouter at bounding box center [1489, 695] width 137 height 69
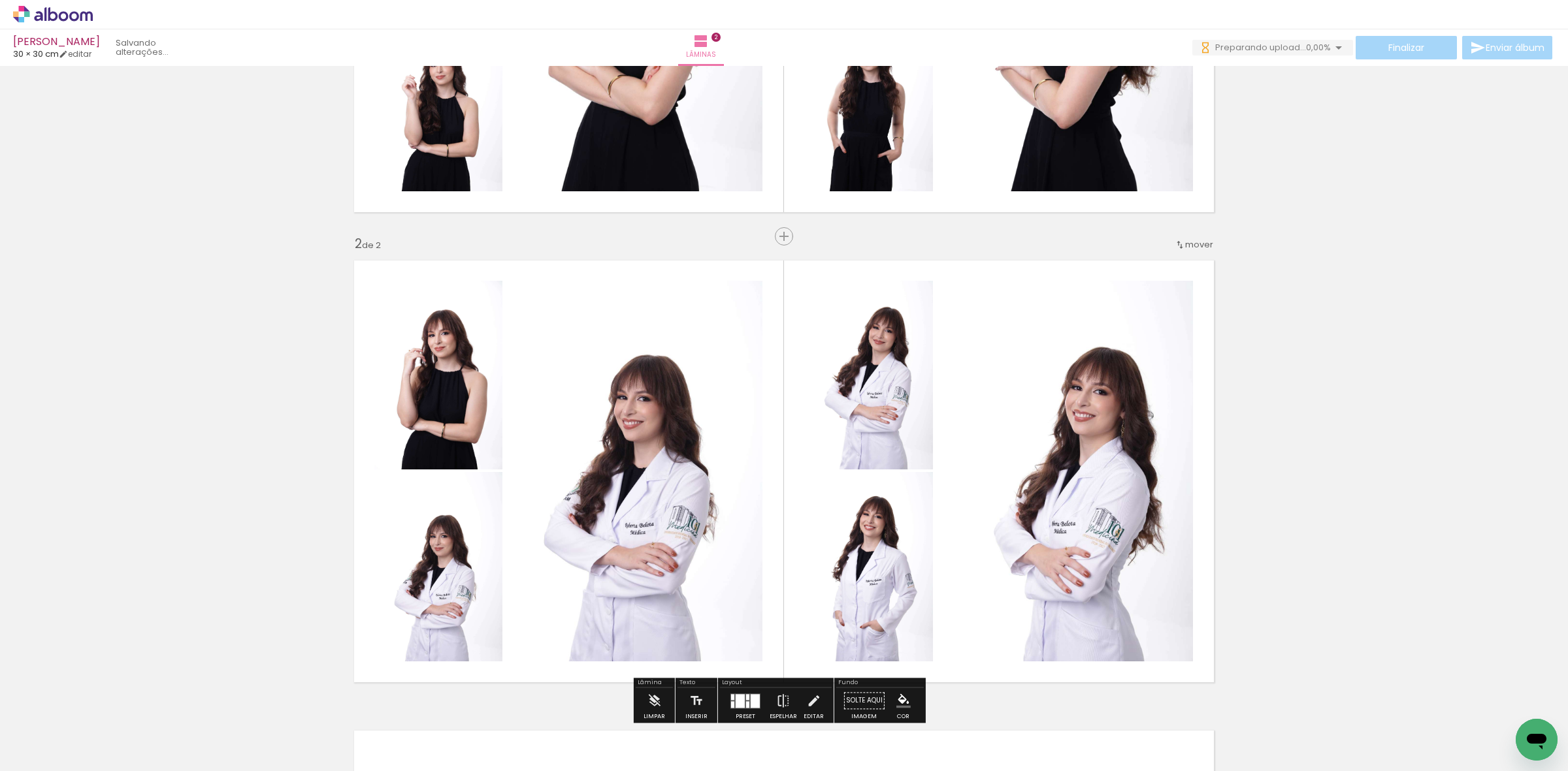
scroll to position [327, 0]
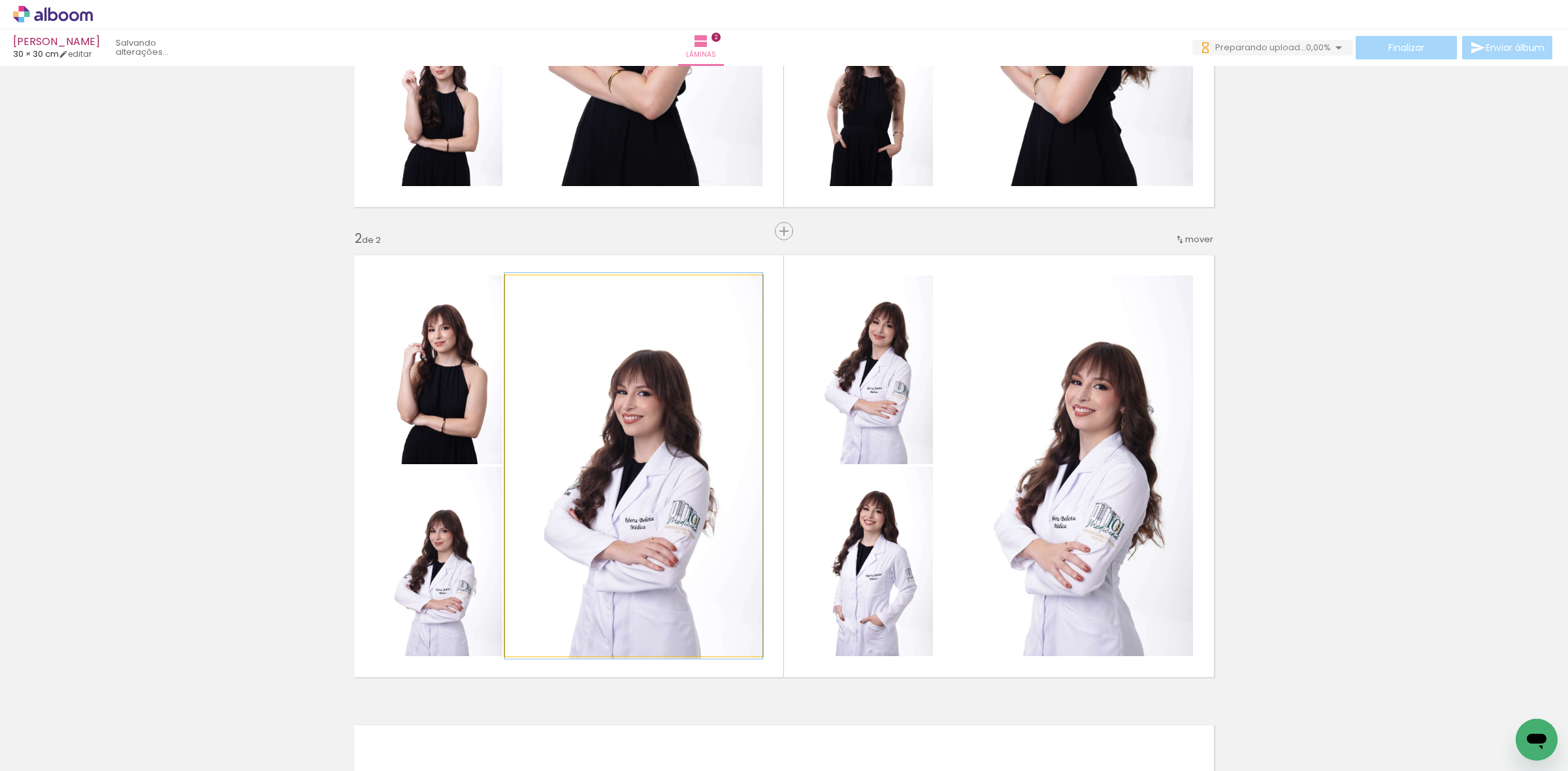
click at [554, 464] on quentale-photo at bounding box center [634, 466] width 258 height 381
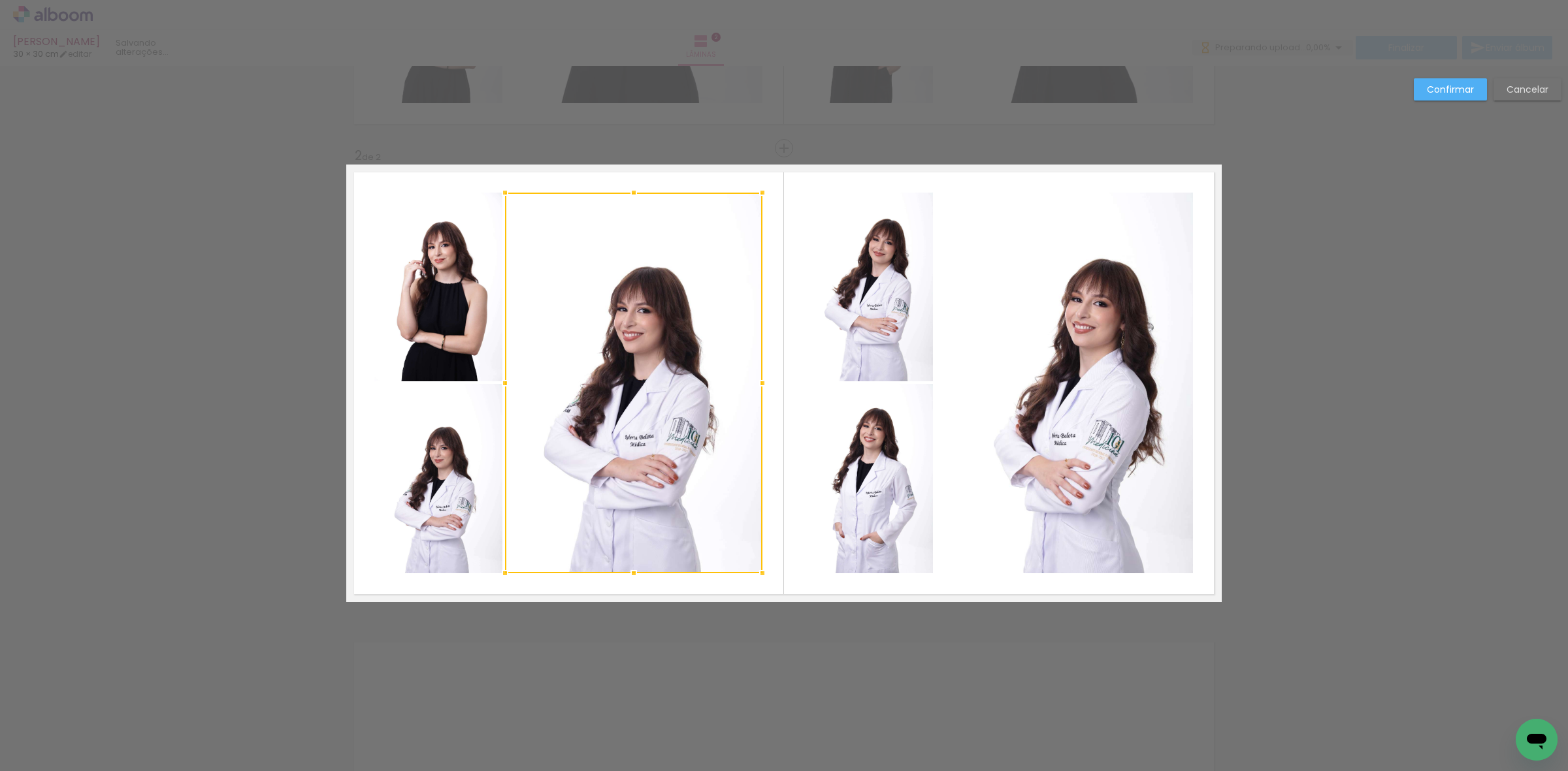
scroll to position [414, 0]
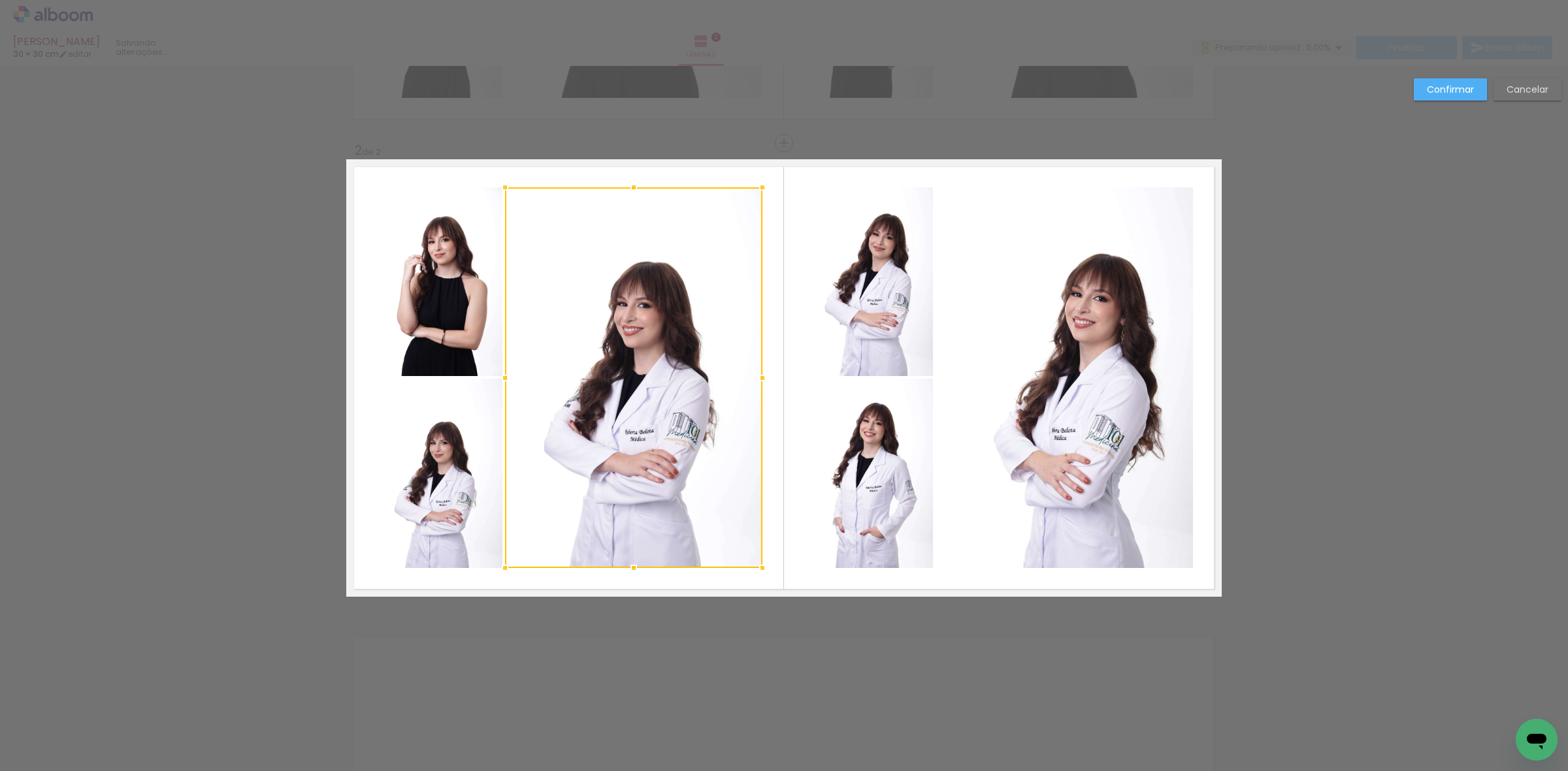
click at [461, 366] on quentale-photo at bounding box center [438, 282] width 128 height 189
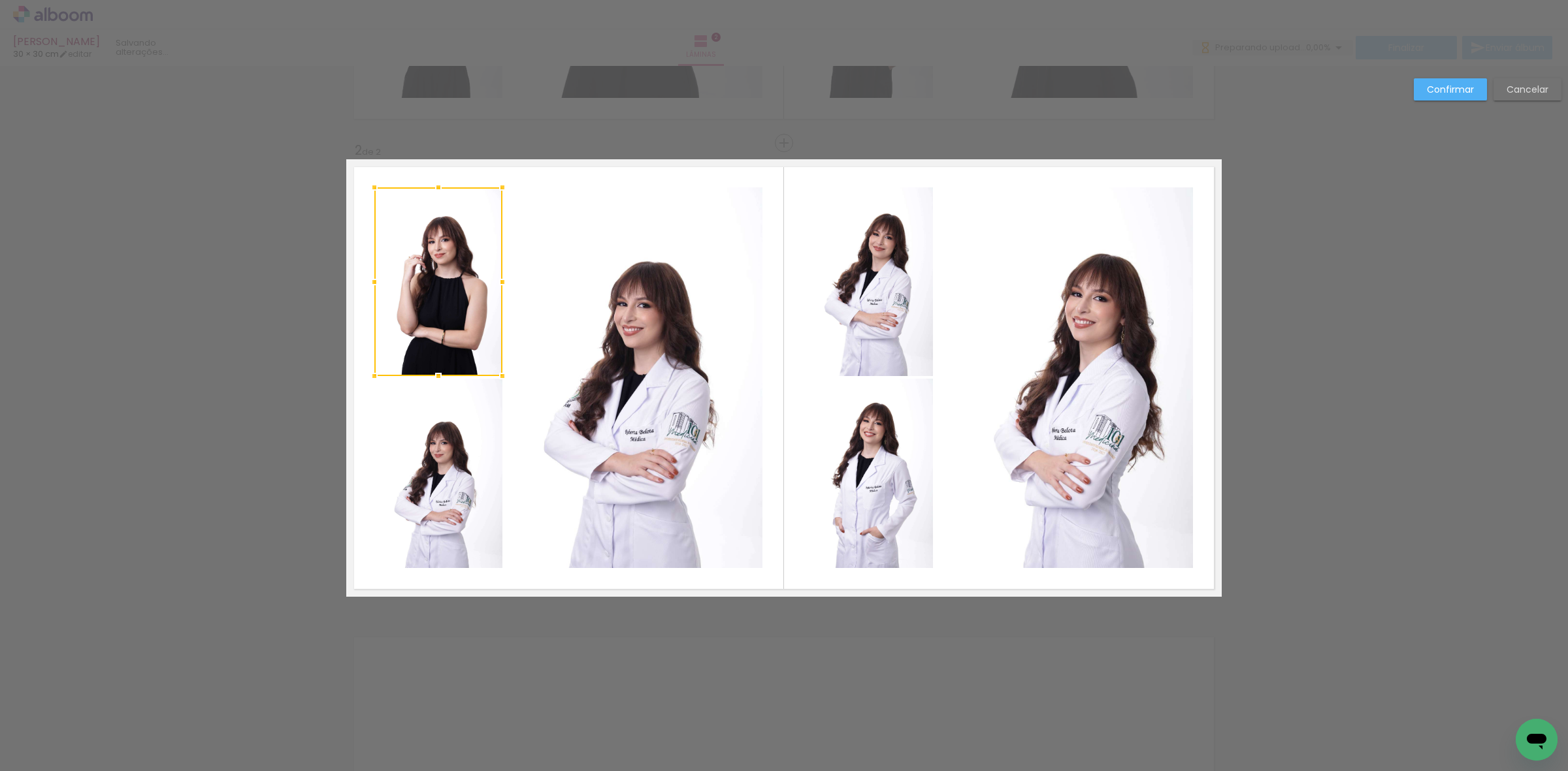
click at [456, 441] on quentale-photo at bounding box center [438, 473] width 128 height 189
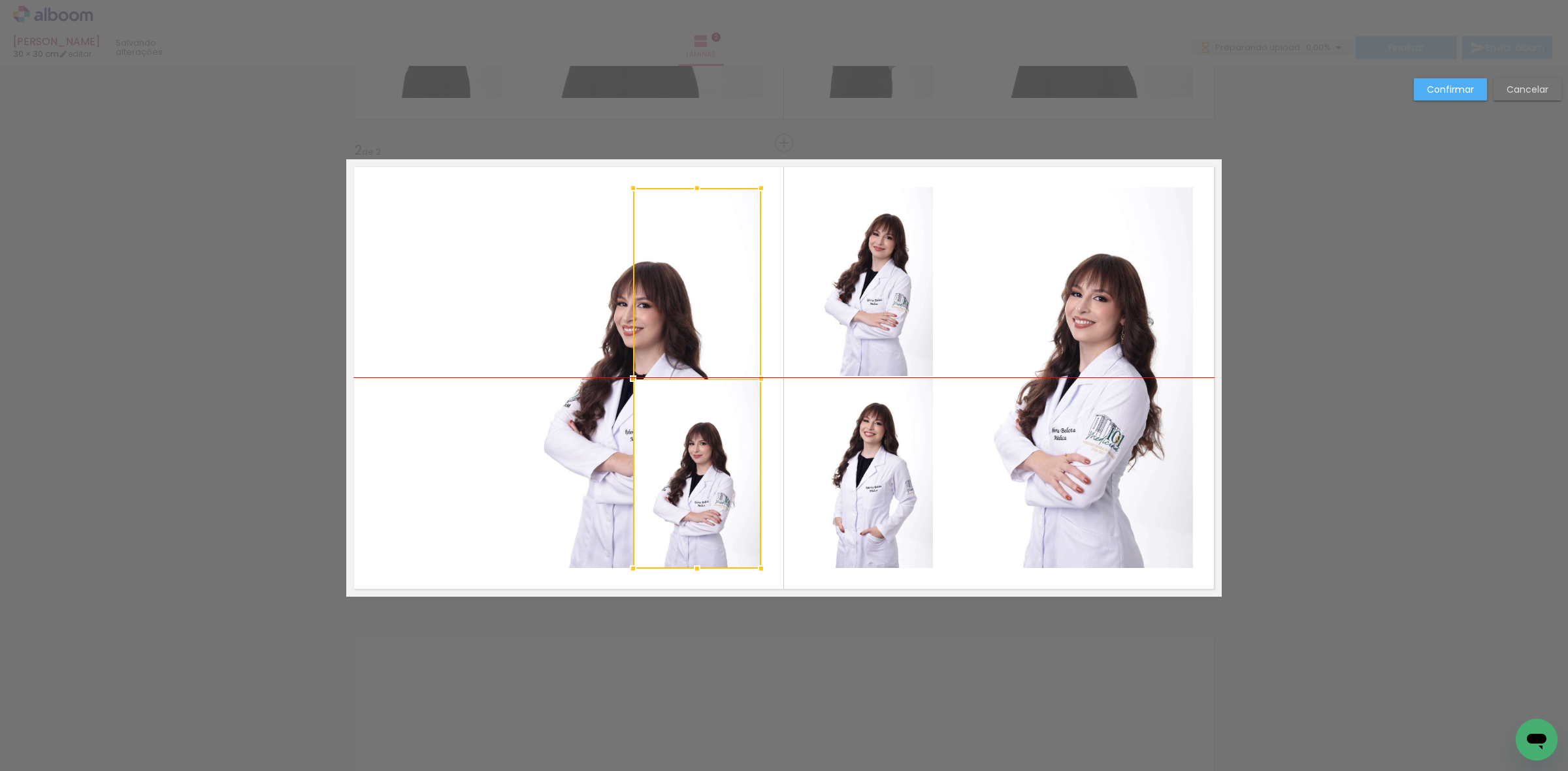
drag, startPoint x: 456, startPoint y: 441, endPoint x: 715, endPoint y: 445, distance: 259.0
click at [715, 445] on div at bounding box center [697, 378] width 128 height 381
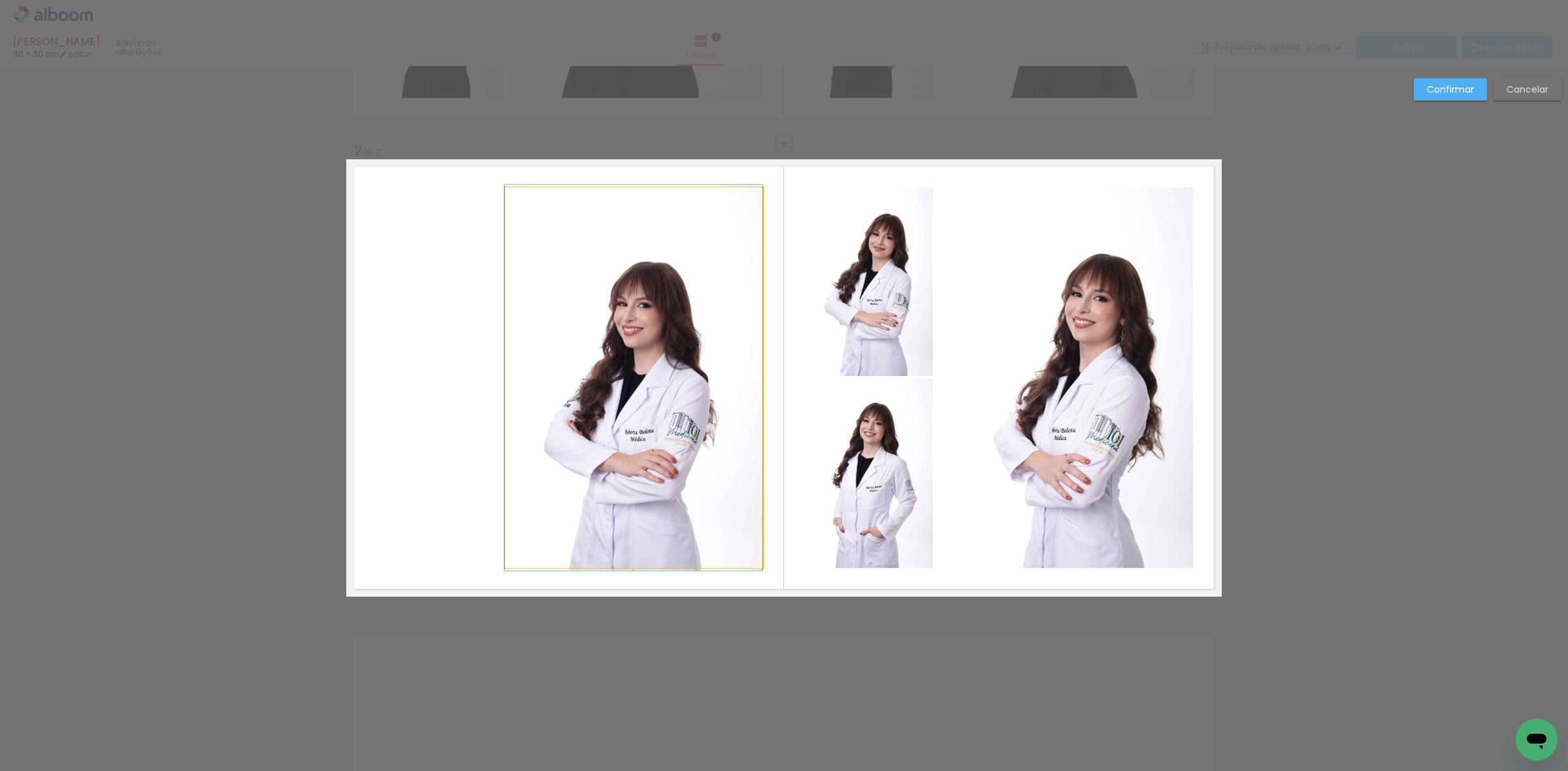
click at [570, 395] on quentale-photo at bounding box center [634, 377] width 258 height 381
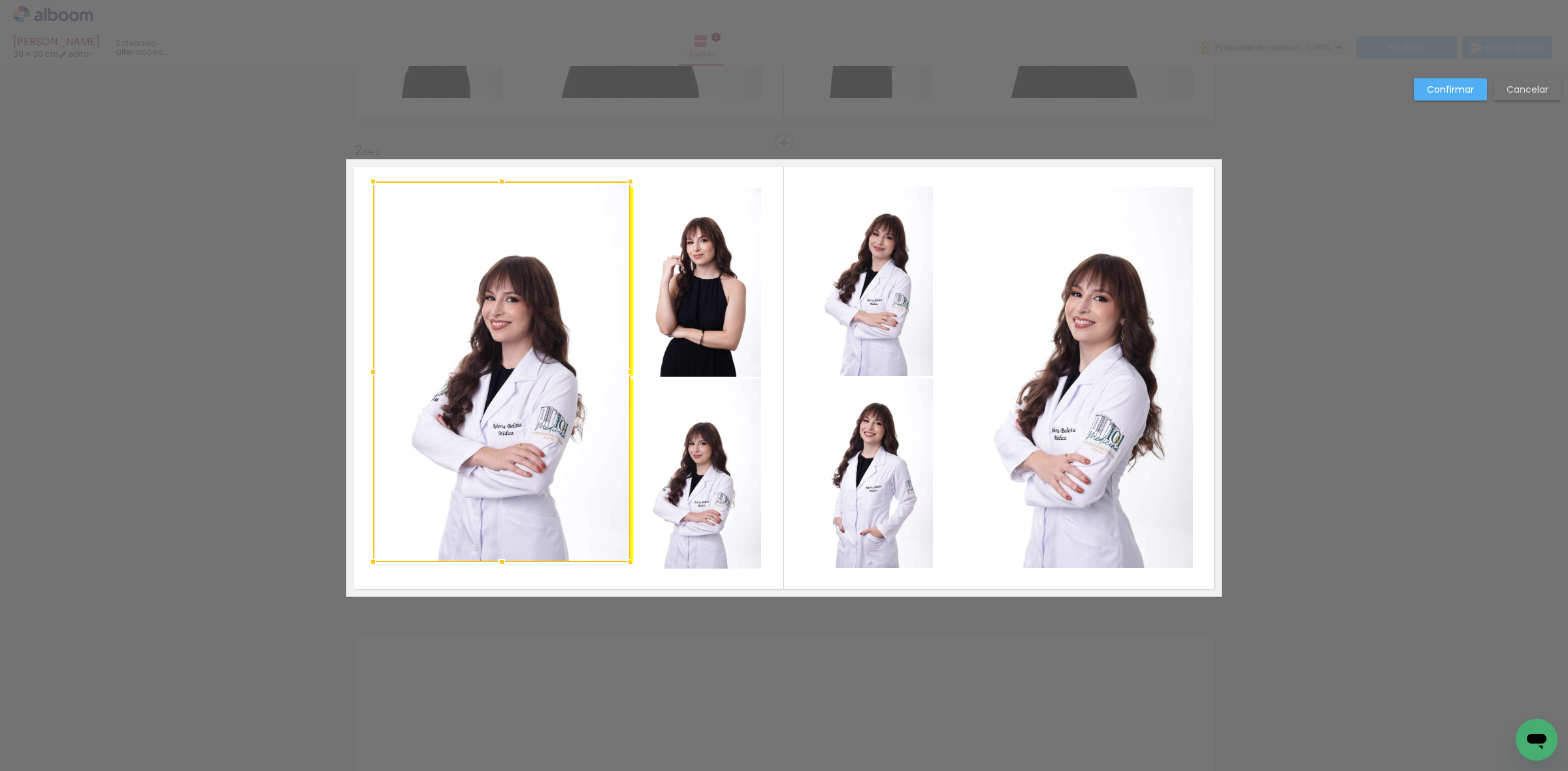
drag, startPoint x: 565, startPoint y: 406, endPoint x: 427, endPoint y: 400, distance: 138.1
click at [427, 400] on div at bounding box center [502, 371] width 258 height 381
click at [546, 404] on div at bounding box center [502, 371] width 258 height 381
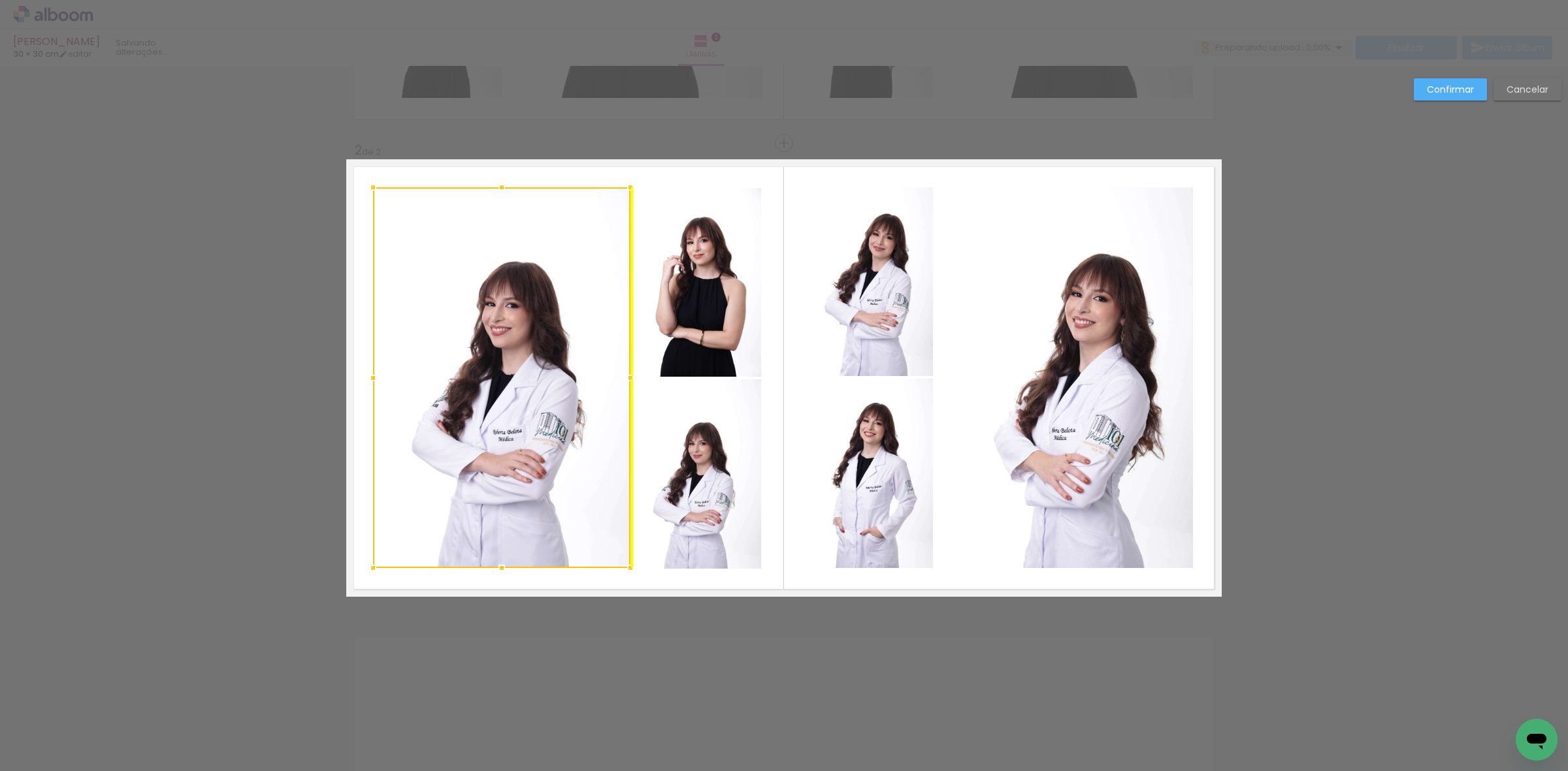
click at [531, 411] on div at bounding box center [502, 377] width 258 height 381
click at [708, 324] on quentale-photo at bounding box center [697, 282] width 128 height 189
click at [680, 460] on div at bounding box center [567, 377] width 389 height 381
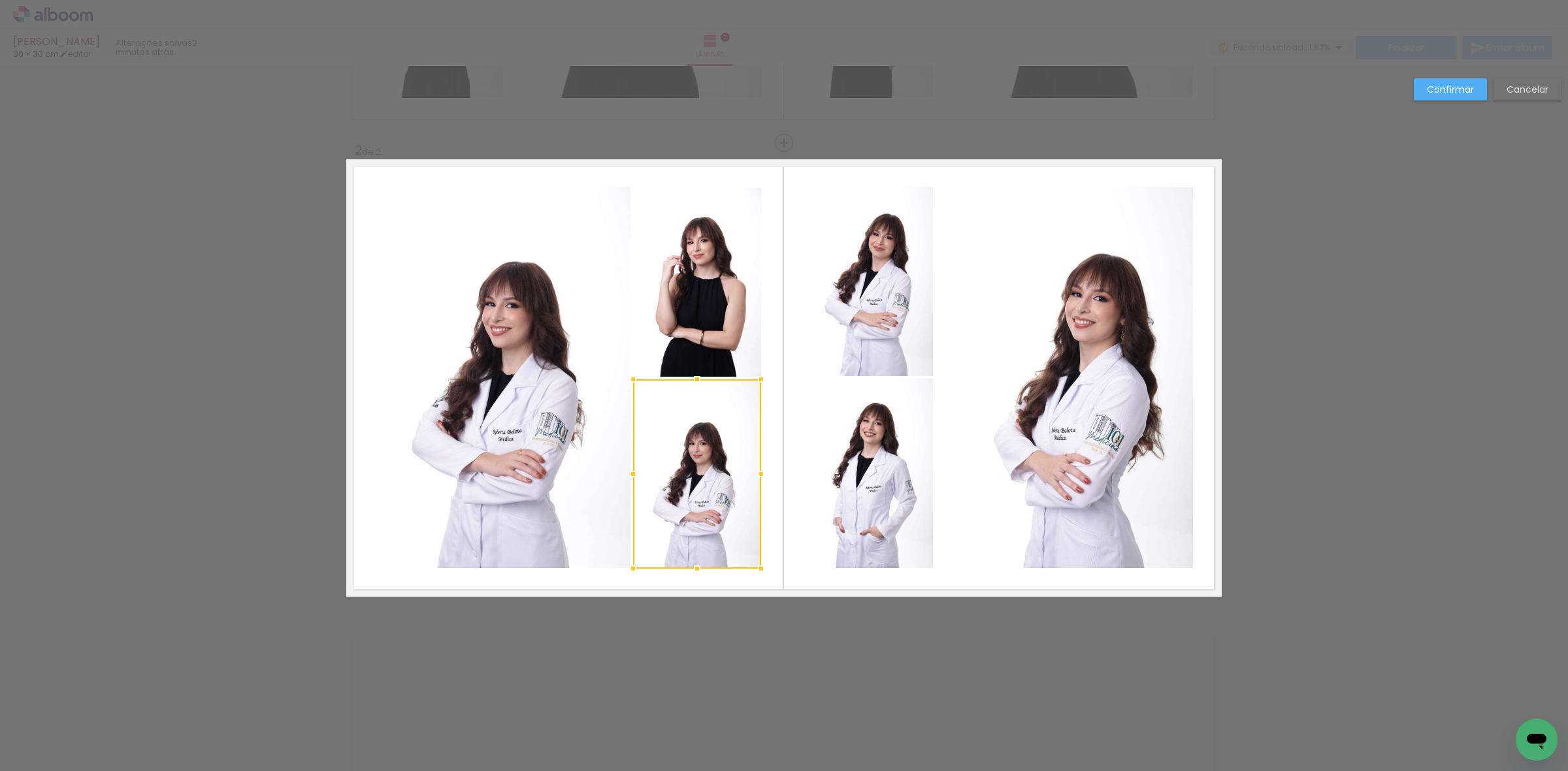
click at [683, 336] on quentale-photo at bounding box center [697, 282] width 128 height 189
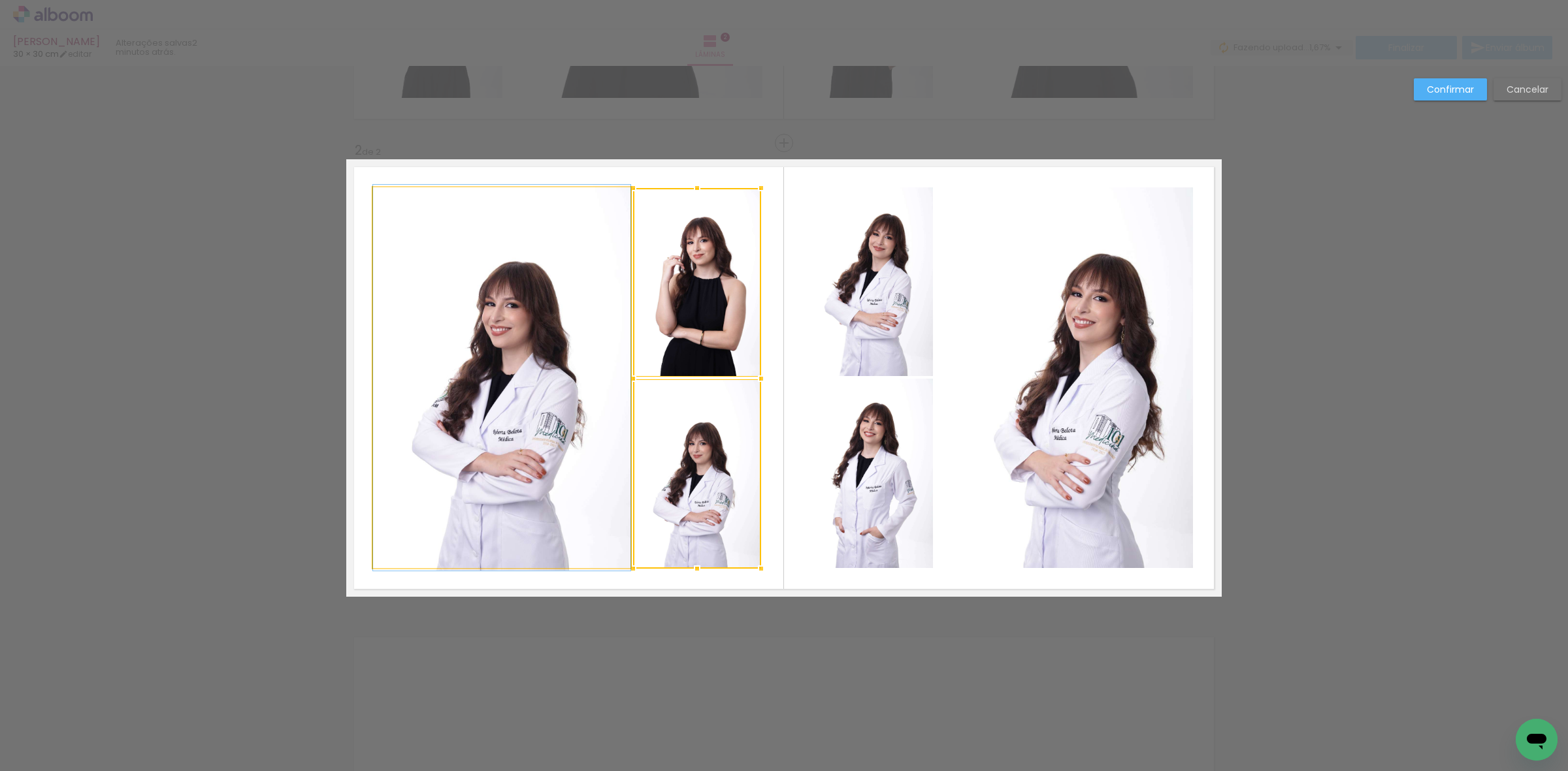
click at [448, 373] on quentale-photo at bounding box center [502, 377] width 258 height 381
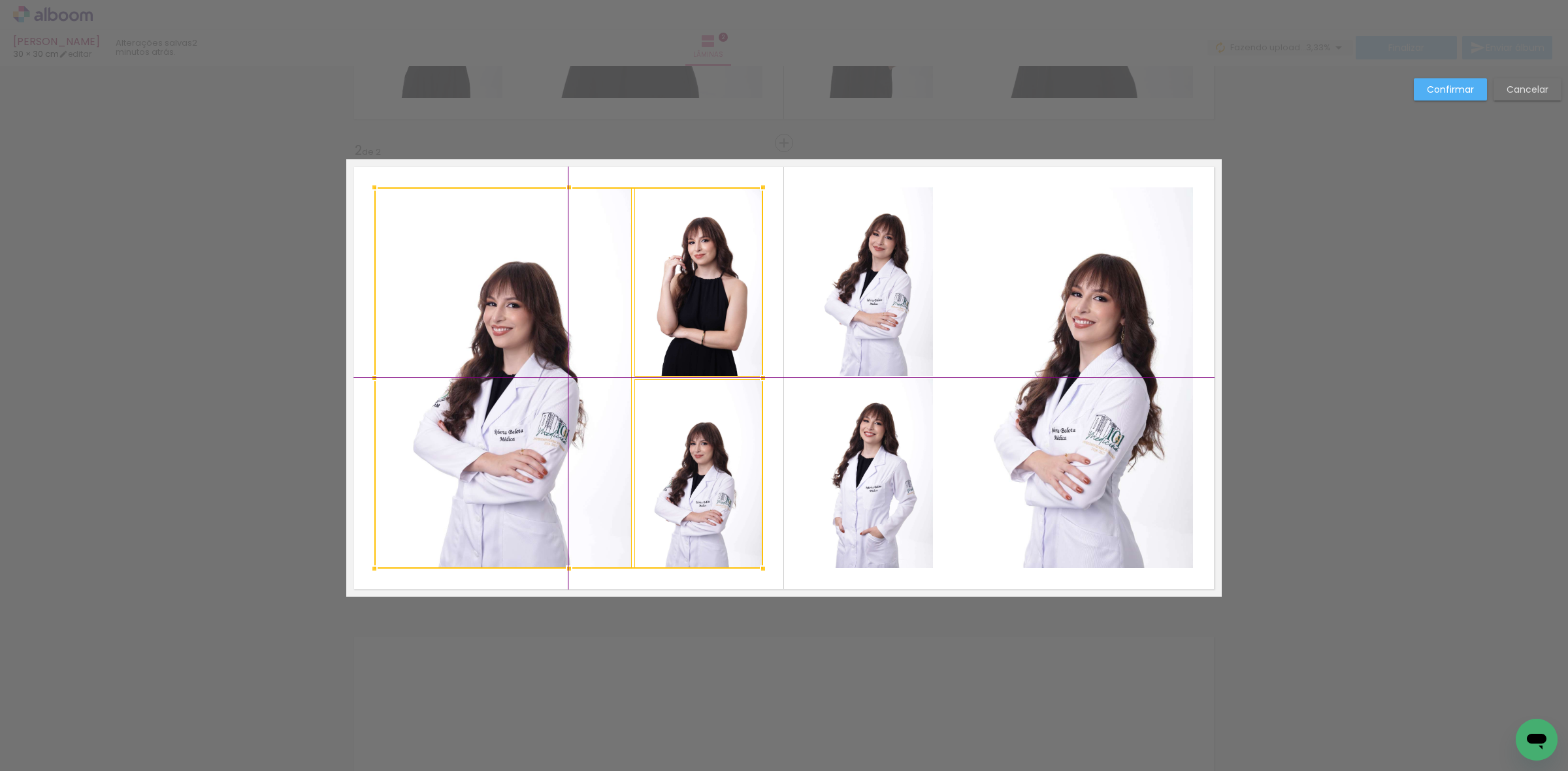
drag, startPoint x: 682, startPoint y: 439, endPoint x: 665, endPoint y: 431, distance: 18.8
click at [665, 431] on div at bounding box center [568, 378] width 389 height 381
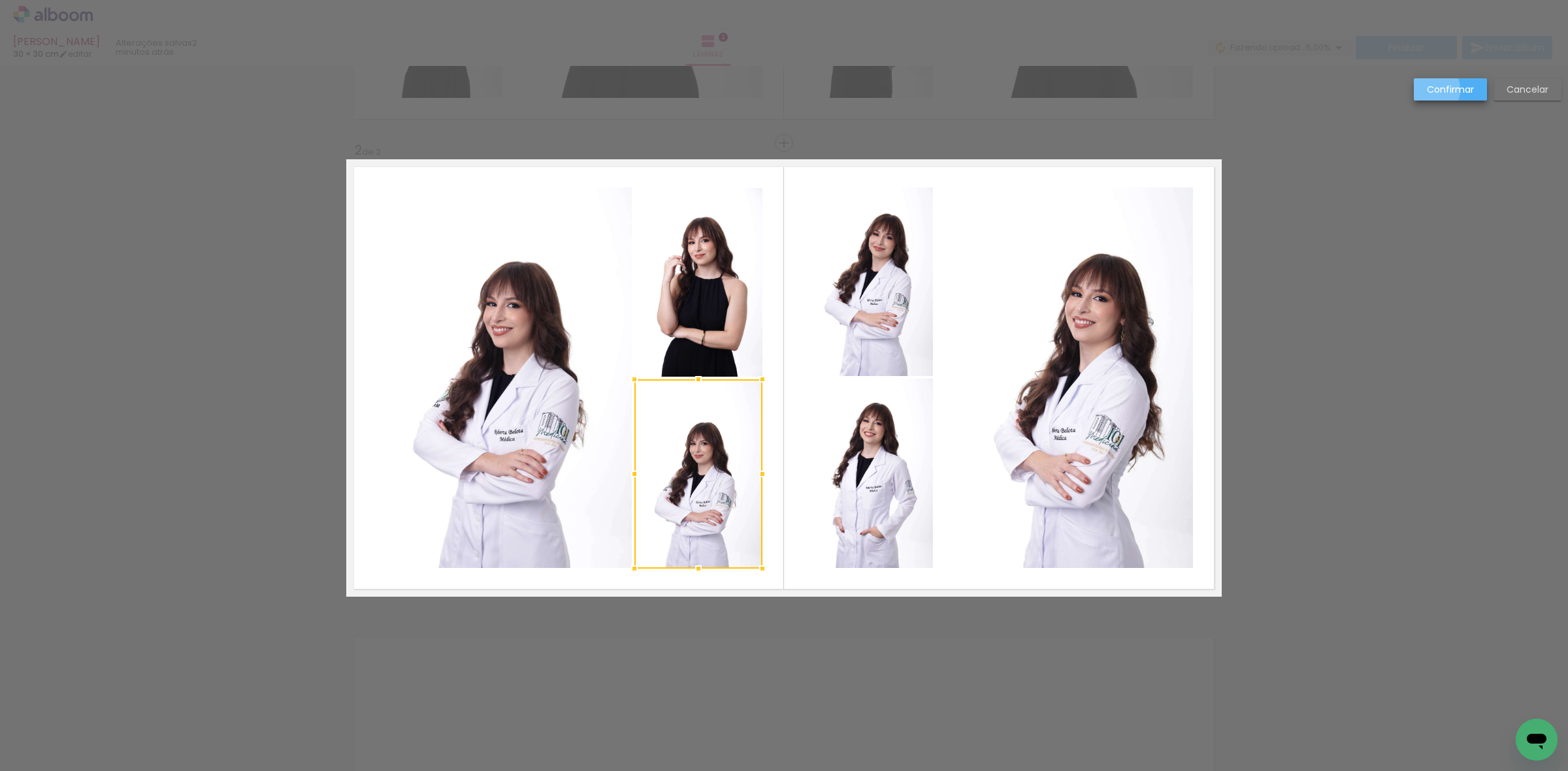
click at [0, 0] on slot "Confirmar" at bounding box center [0, 0] width 0 height 0
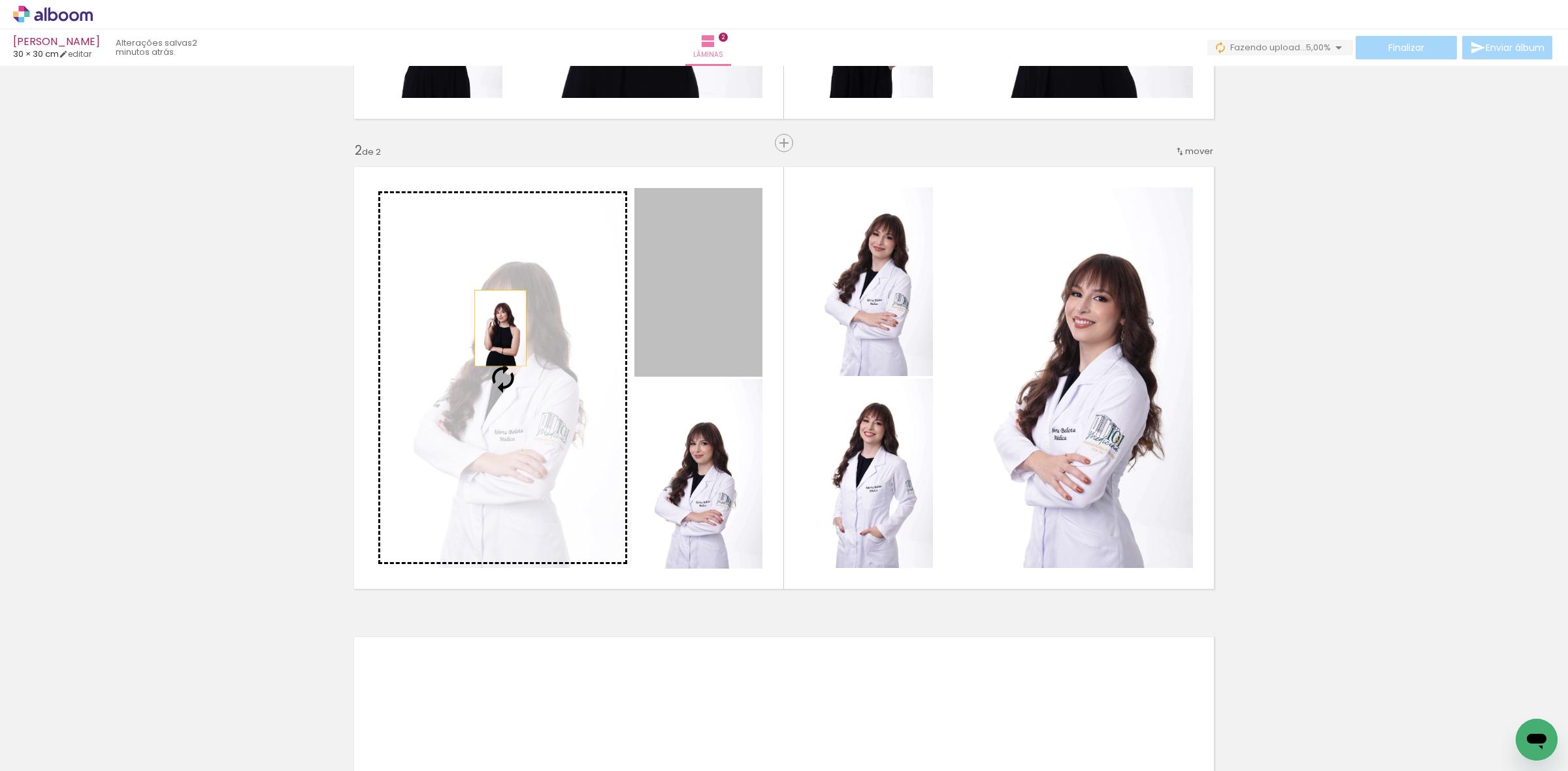
drag, startPoint x: 663, startPoint y: 276, endPoint x: 500, endPoint y: 340, distance: 175.1
click at [0, 0] on slot at bounding box center [0, 0] width 0 height 0
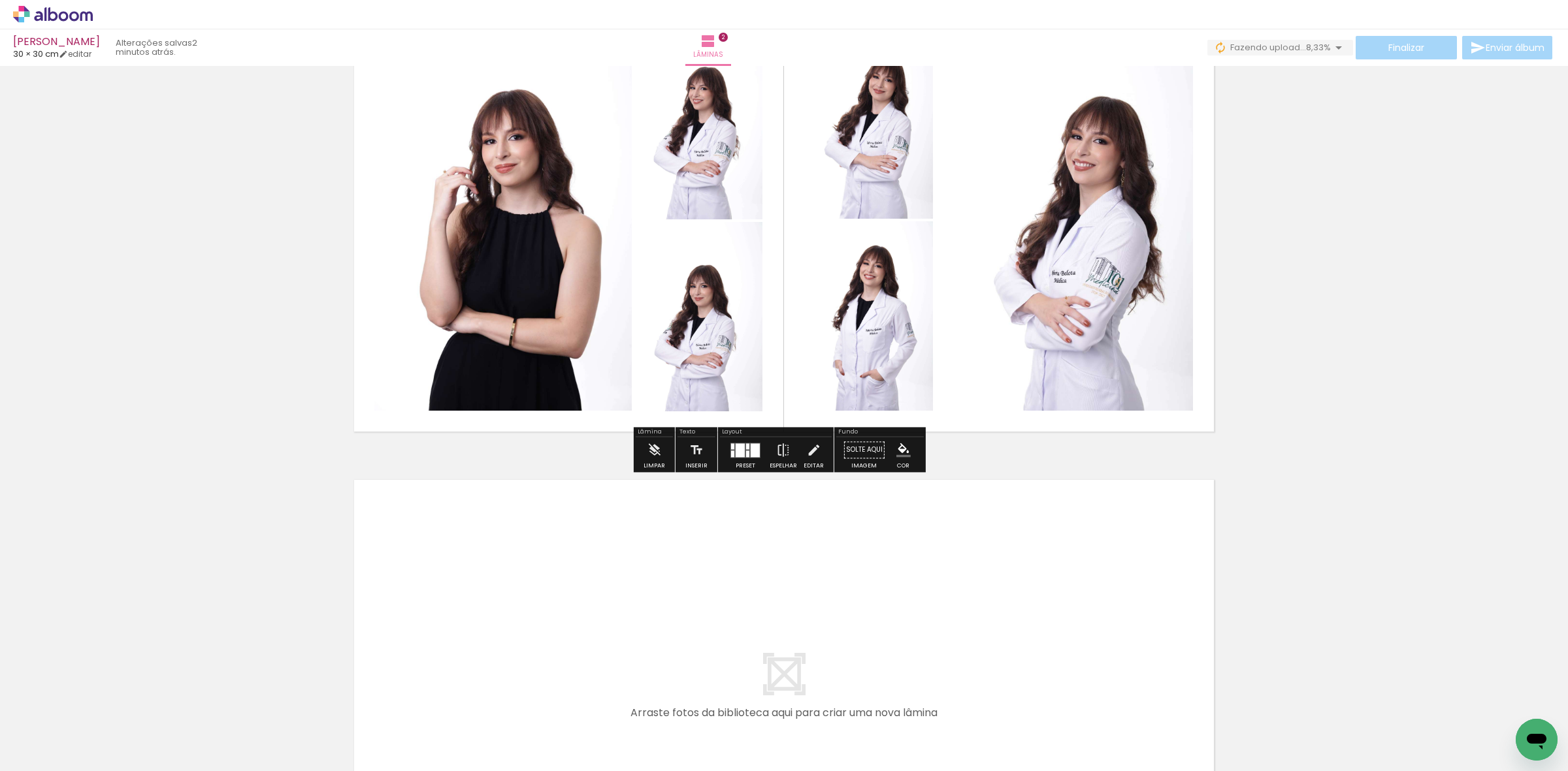
scroll to position [823, 0]
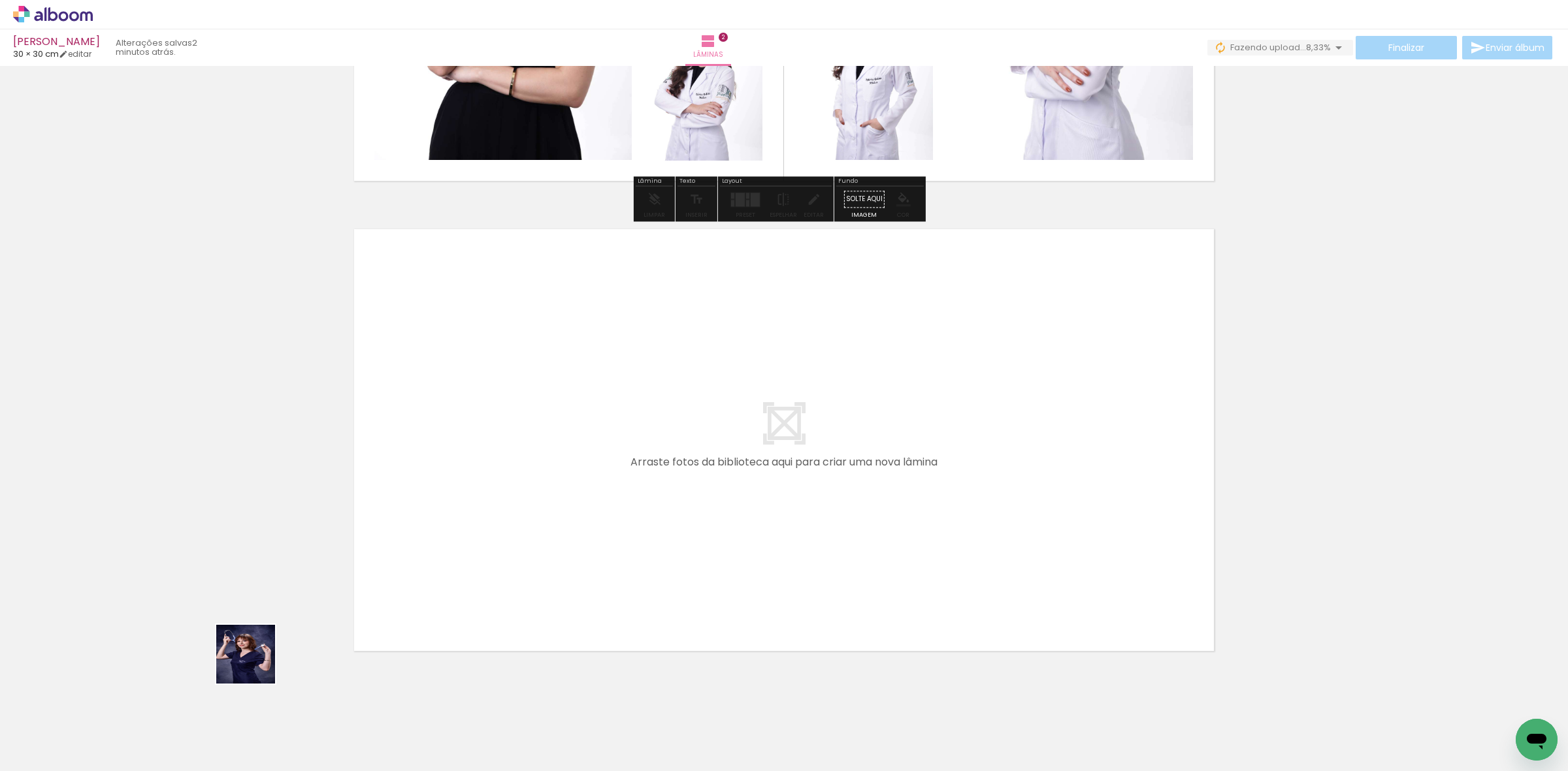
drag, startPoint x: 144, startPoint y: 713, endPoint x: 334, endPoint y: 615, distance: 213.8
click at [454, 554] on quentale-workspace at bounding box center [784, 386] width 1568 height 771
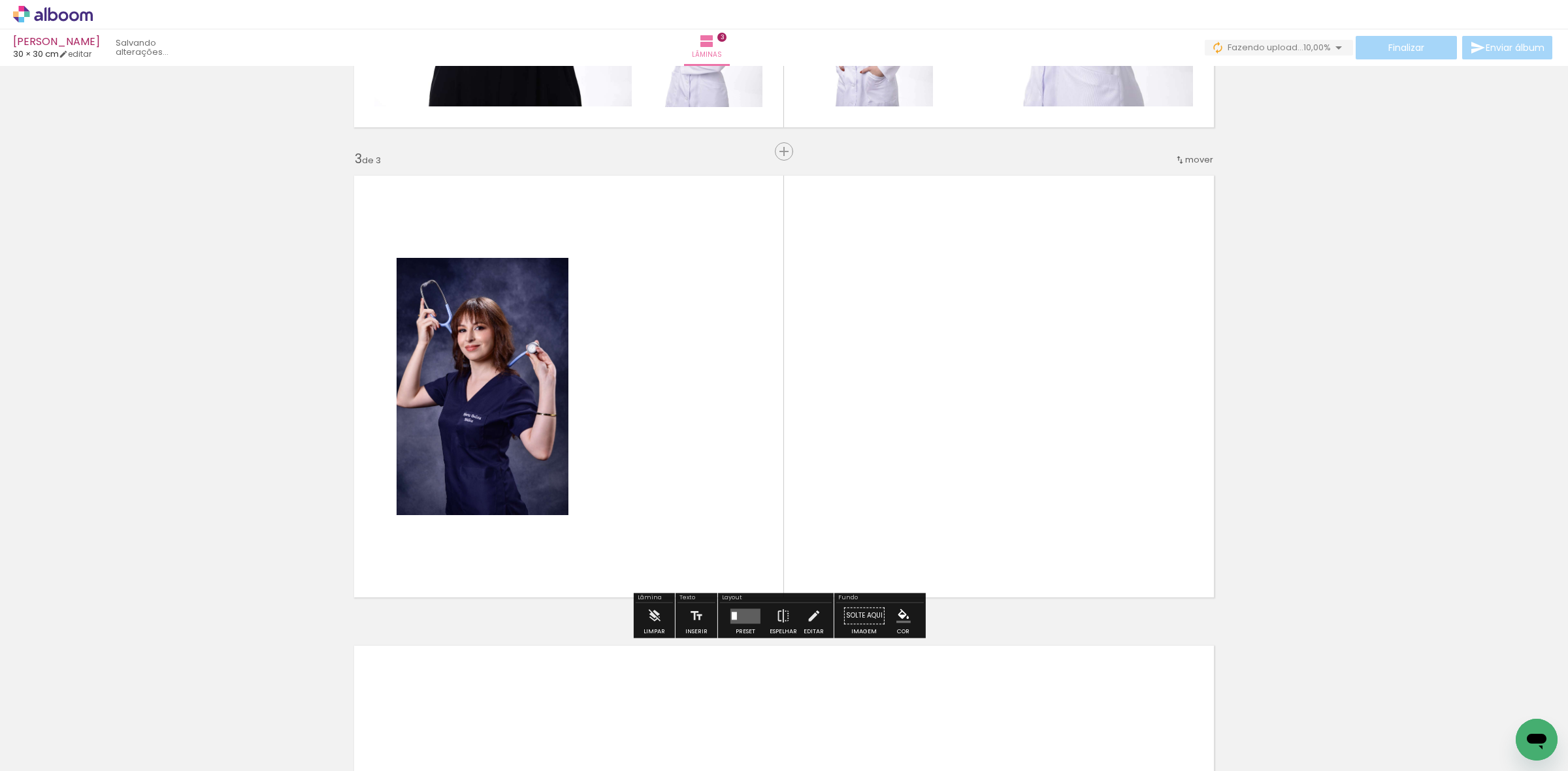
scroll to position [885, 0]
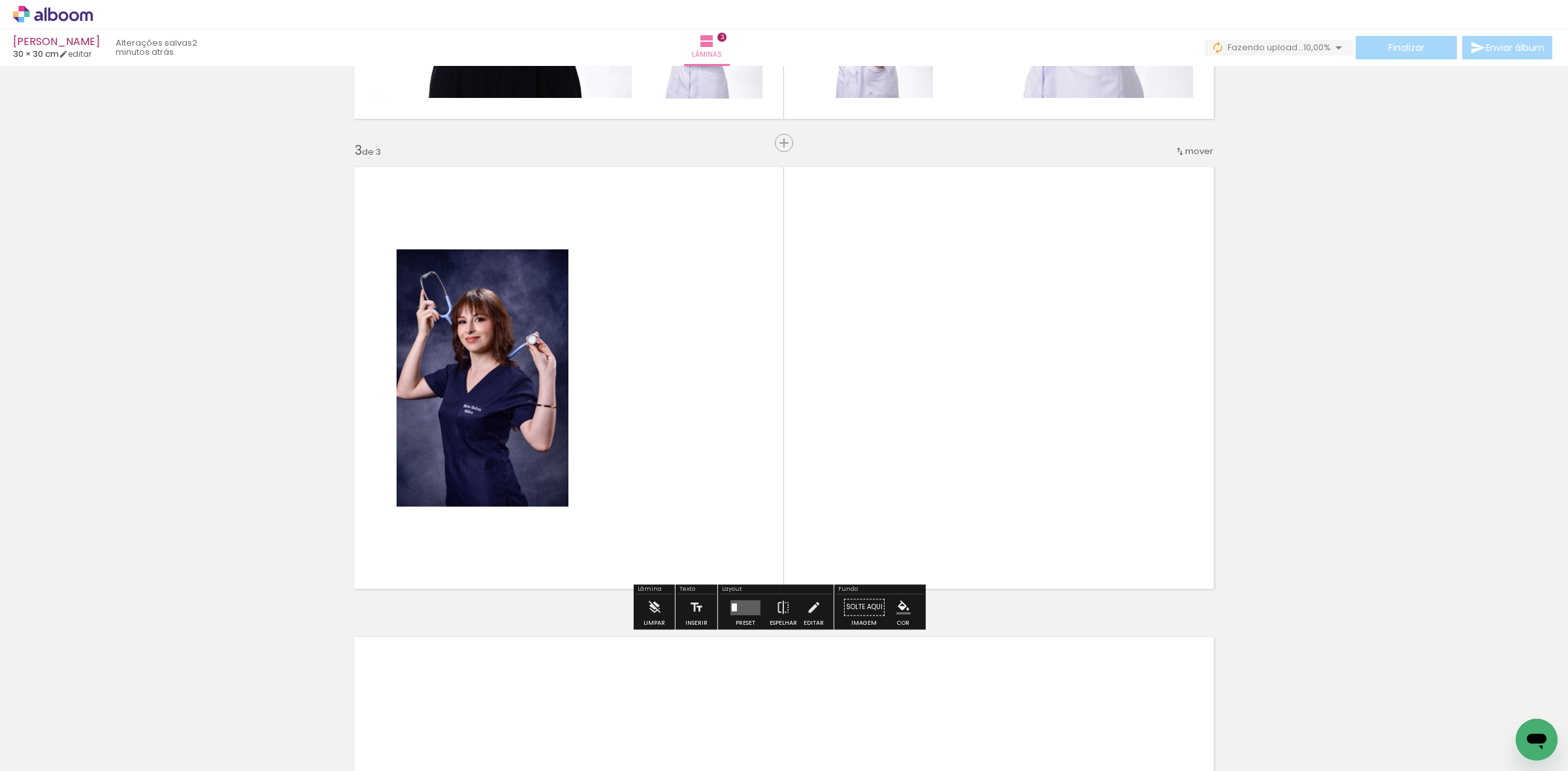
drag, startPoint x: 140, startPoint y: 729, endPoint x: 458, endPoint y: 577, distance: 352.5
click at [668, 427] on quentale-workspace at bounding box center [784, 386] width 1568 height 771
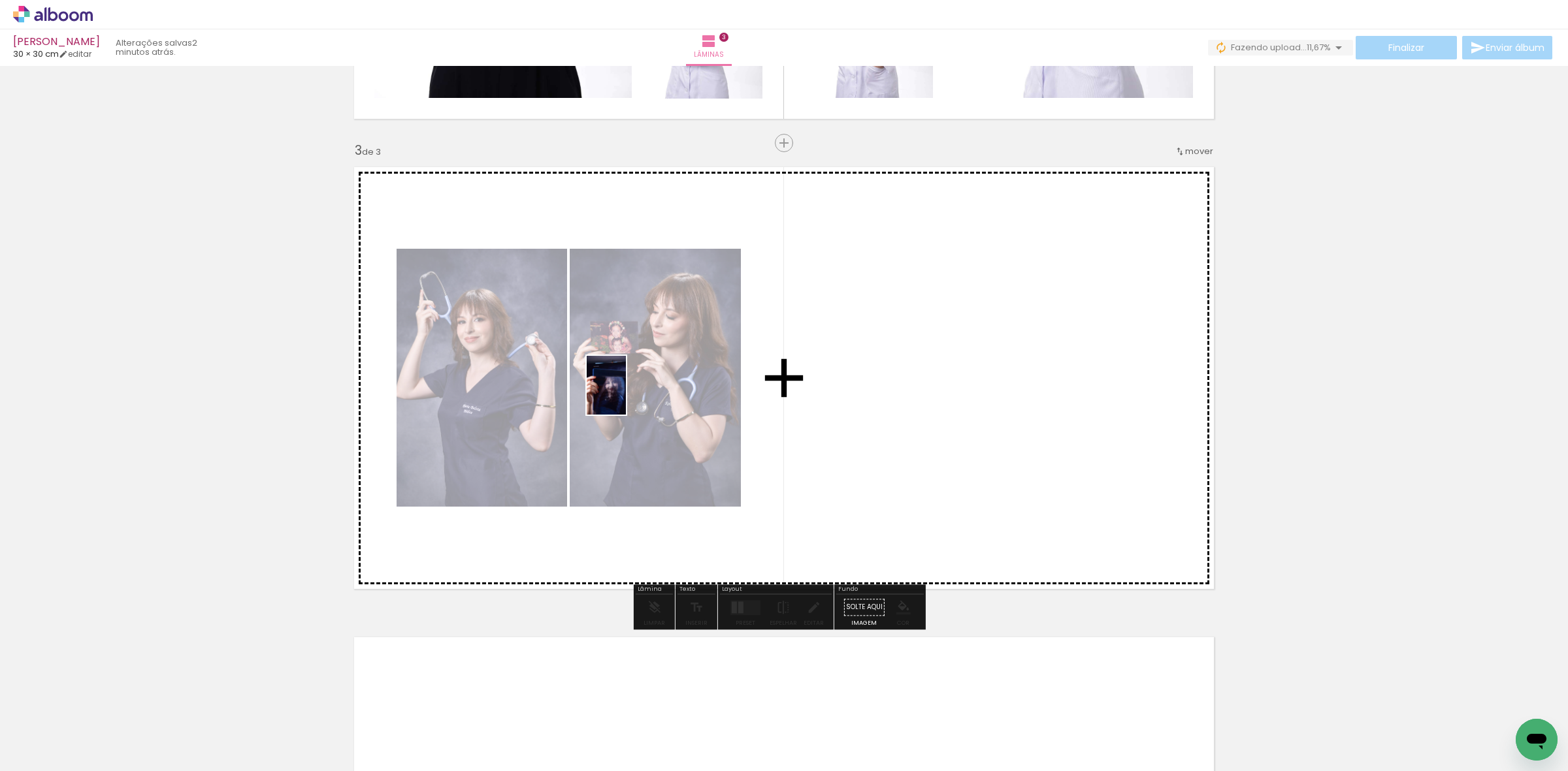
drag, startPoint x: 129, startPoint y: 737, endPoint x: 626, endPoint y: 395, distance: 603.3
click at [626, 395] on quentale-workspace at bounding box center [784, 386] width 1568 height 771
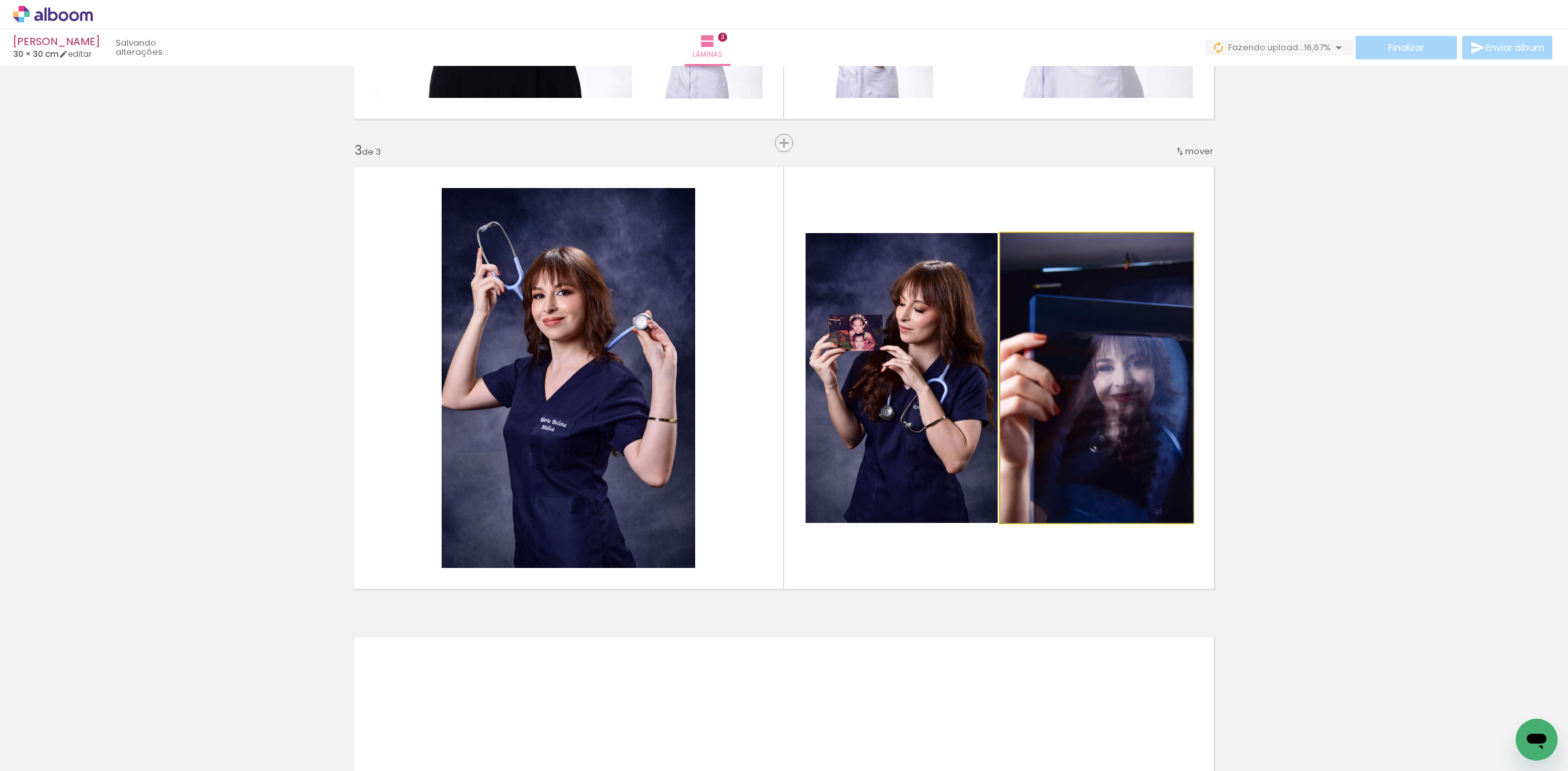
drag, startPoint x: 1059, startPoint y: 369, endPoint x: 1079, endPoint y: 302, distance: 69.9
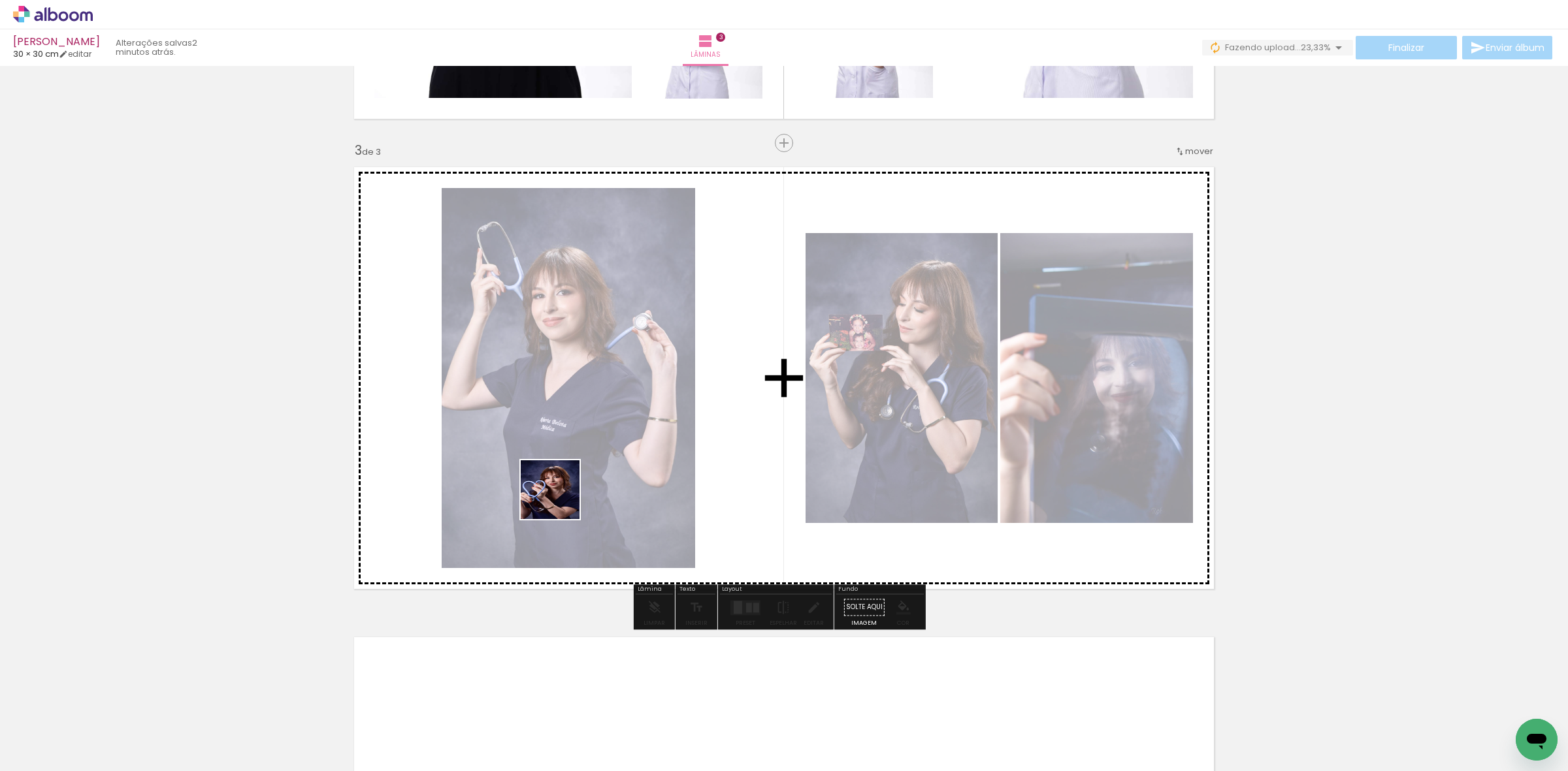
drag, startPoint x: 137, startPoint y: 728, endPoint x: 667, endPoint y: 442, distance: 602.2
click at [696, 434] on quentale-workspace at bounding box center [784, 386] width 1568 height 771
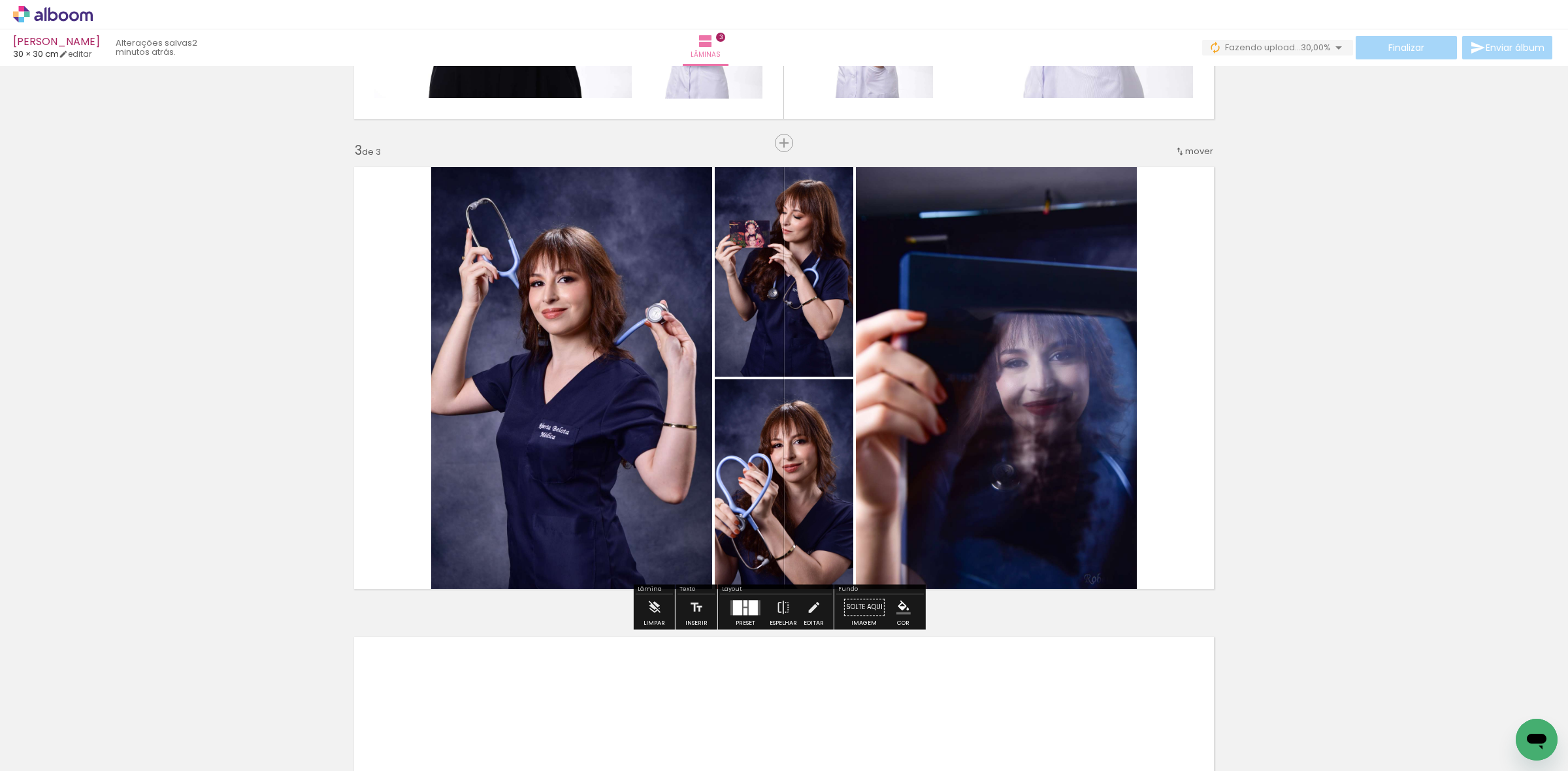
drag, startPoint x: 128, startPoint y: 745, endPoint x: 508, endPoint y: 451, distance: 480.5
click at [508, 451] on quentale-workspace at bounding box center [784, 386] width 1568 height 771
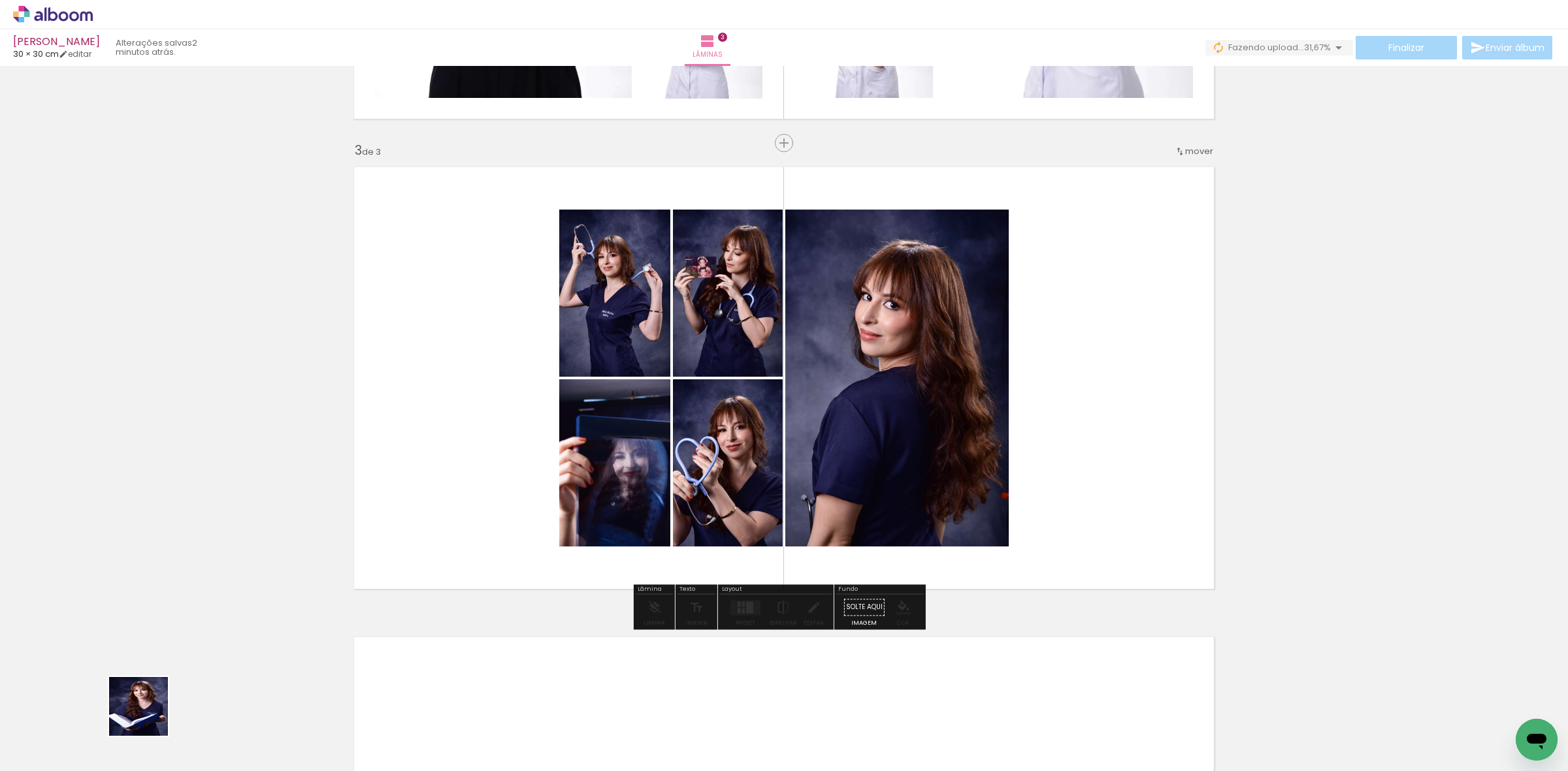
drag, startPoint x: 148, startPoint y: 716, endPoint x: 422, endPoint y: 512, distance: 341.6
click at [564, 412] on quentale-workspace at bounding box center [784, 386] width 1568 height 771
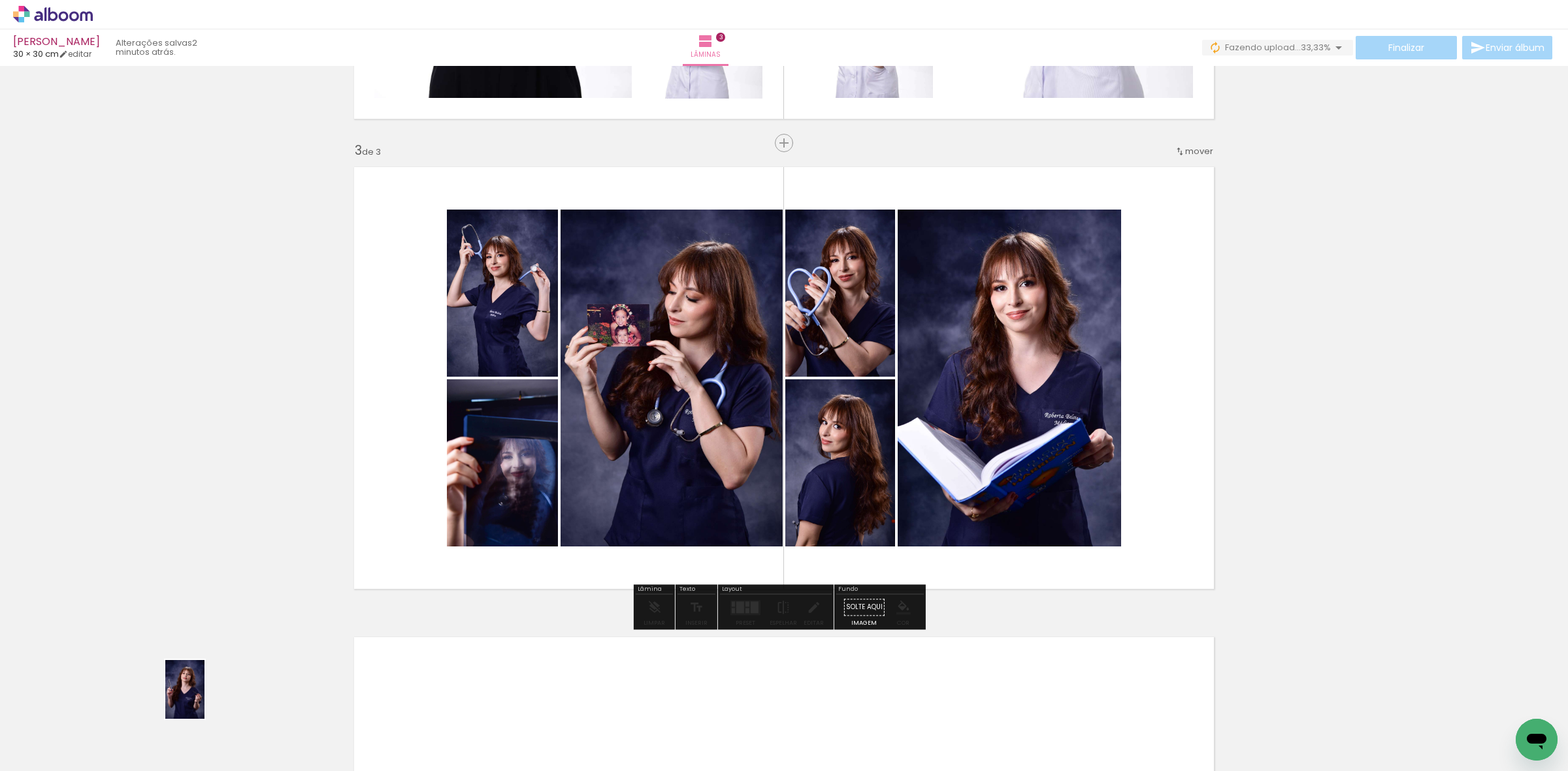
drag, startPoint x: 140, startPoint y: 727, endPoint x: 136, endPoint y: 735, distance: 8.9
click at [136, 735] on div at bounding box center [131, 727] width 43 height 65
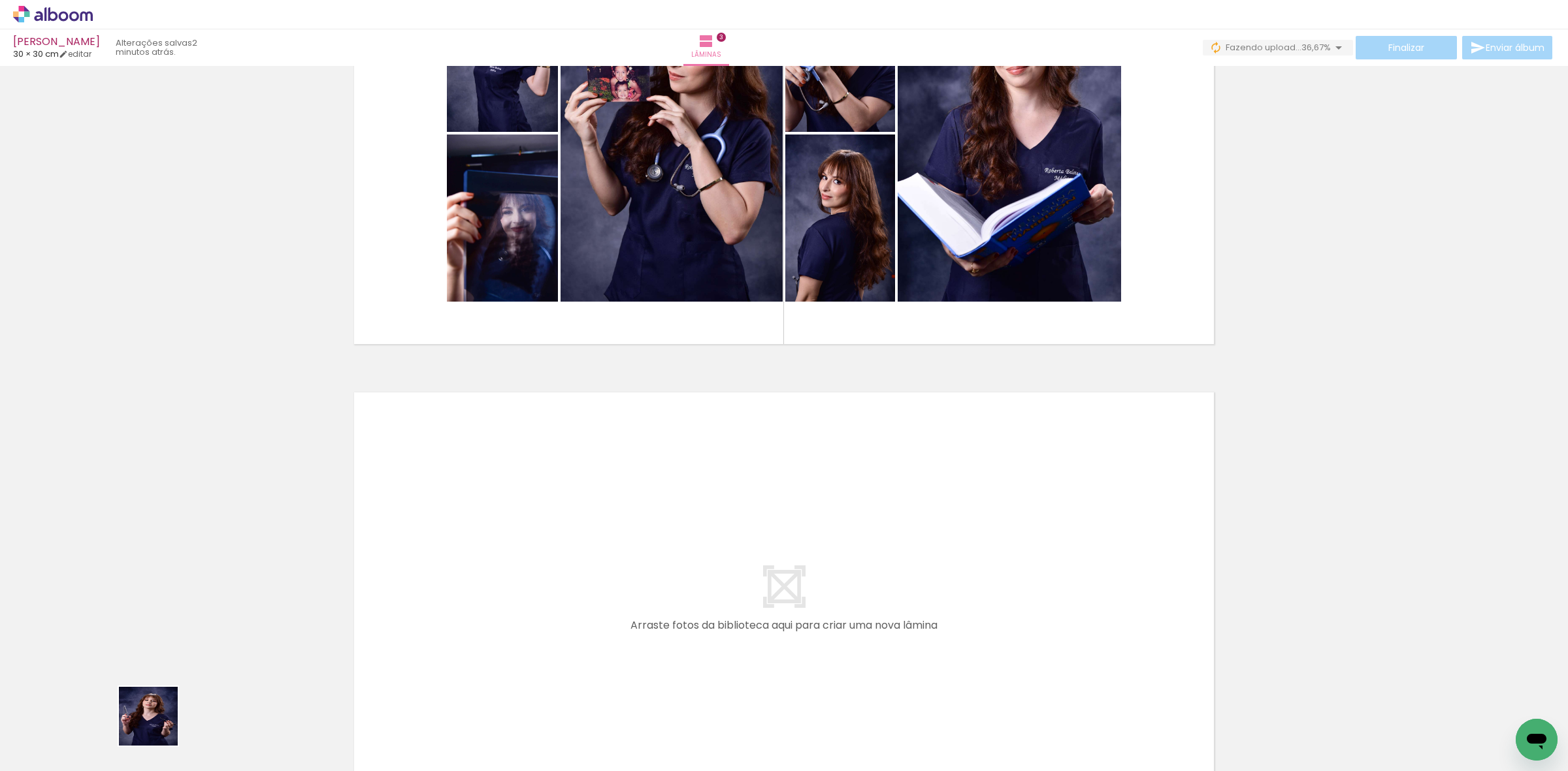
drag, startPoint x: 158, startPoint y: 727, endPoint x: 563, endPoint y: 551, distance: 441.6
click at [563, 551] on quentale-workspace at bounding box center [784, 386] width 1568 height 771
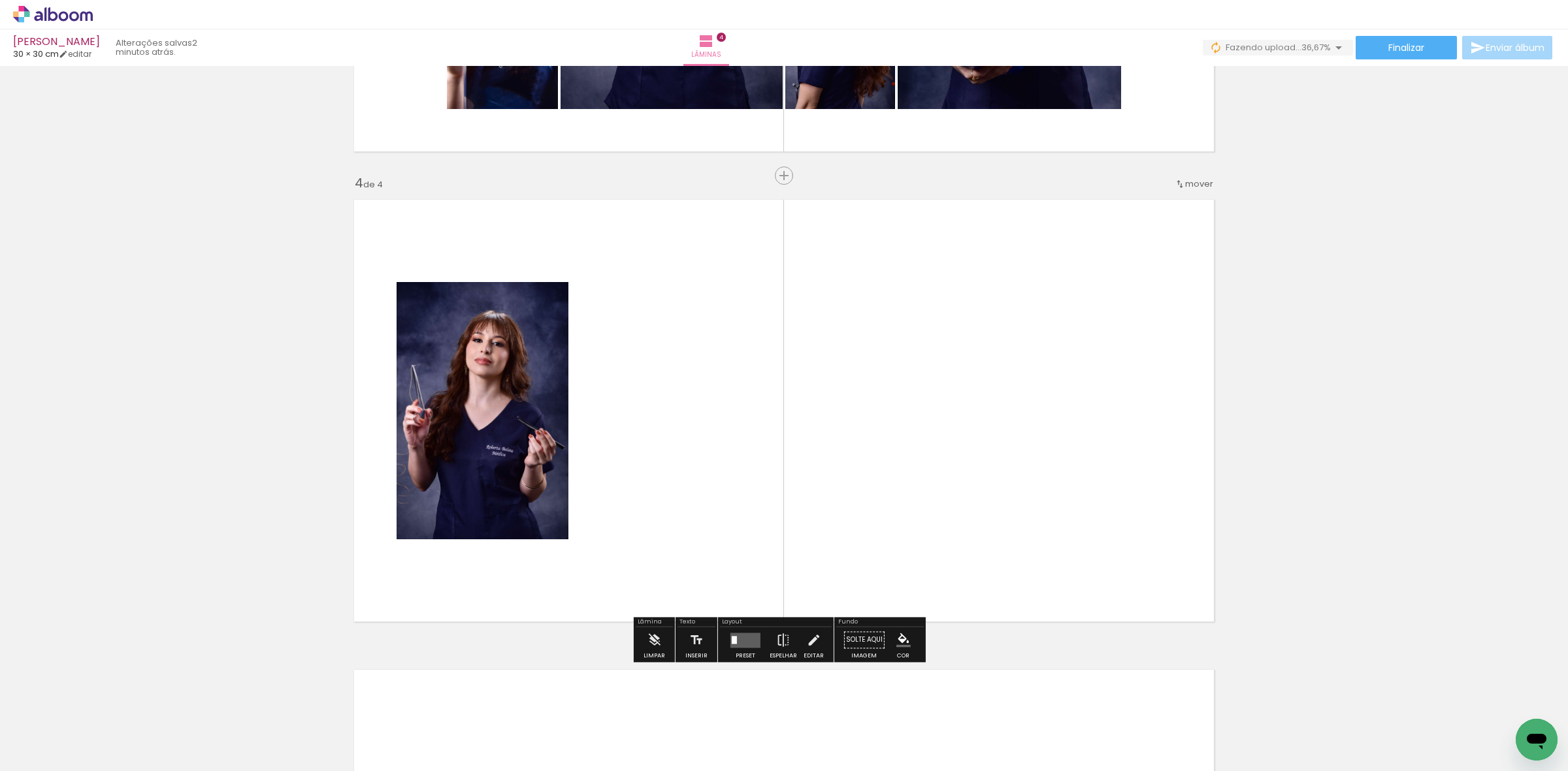
scroll to position [1355, 0]
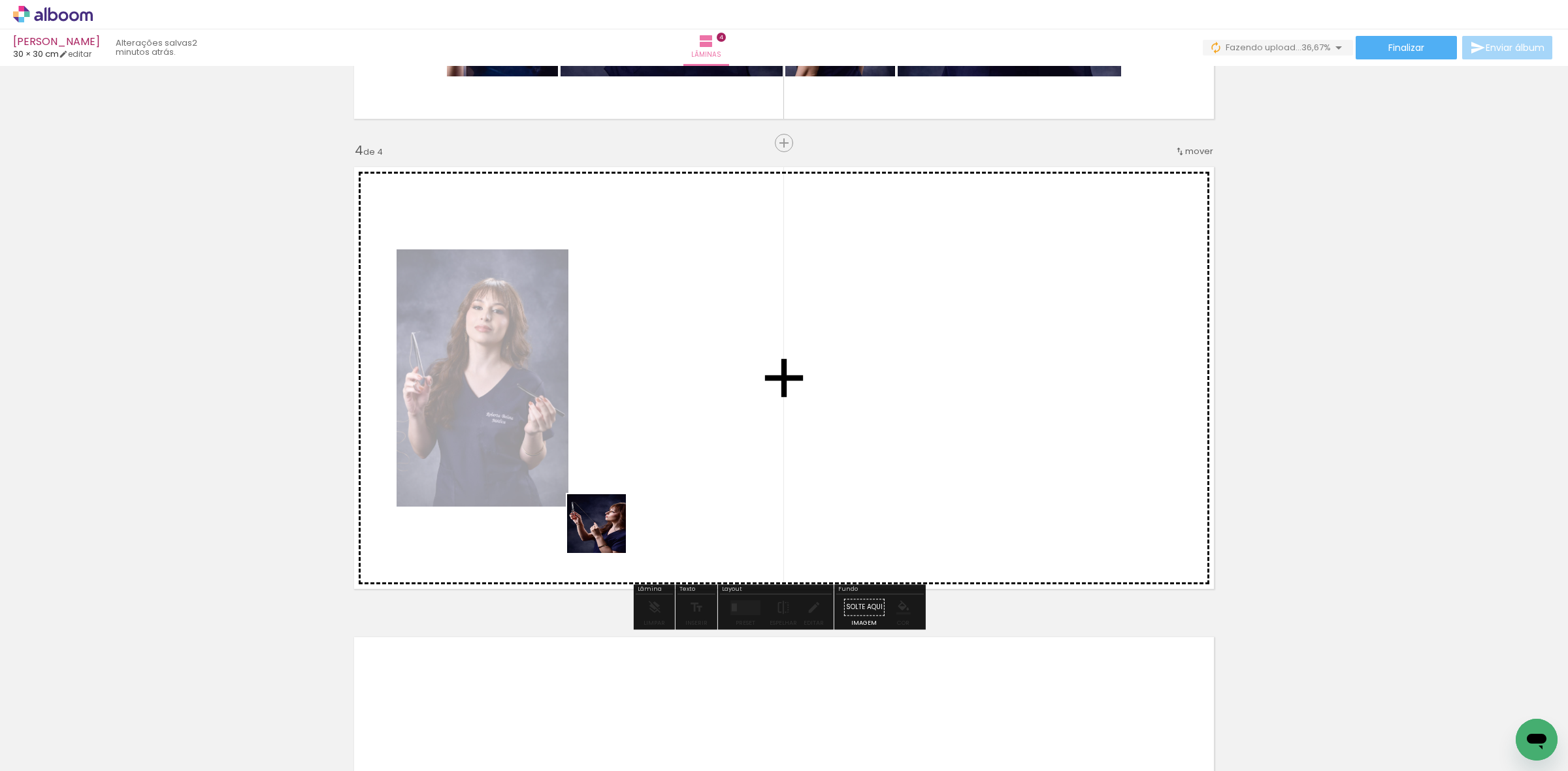
drag, startPoint x: 278, startPoint y: 671, endPoint x: 752, endPoint y: 461, distance: 518.4
click at [702, 495] on quentale-workspace at bounding box center [784, 386] width 1568 height 771
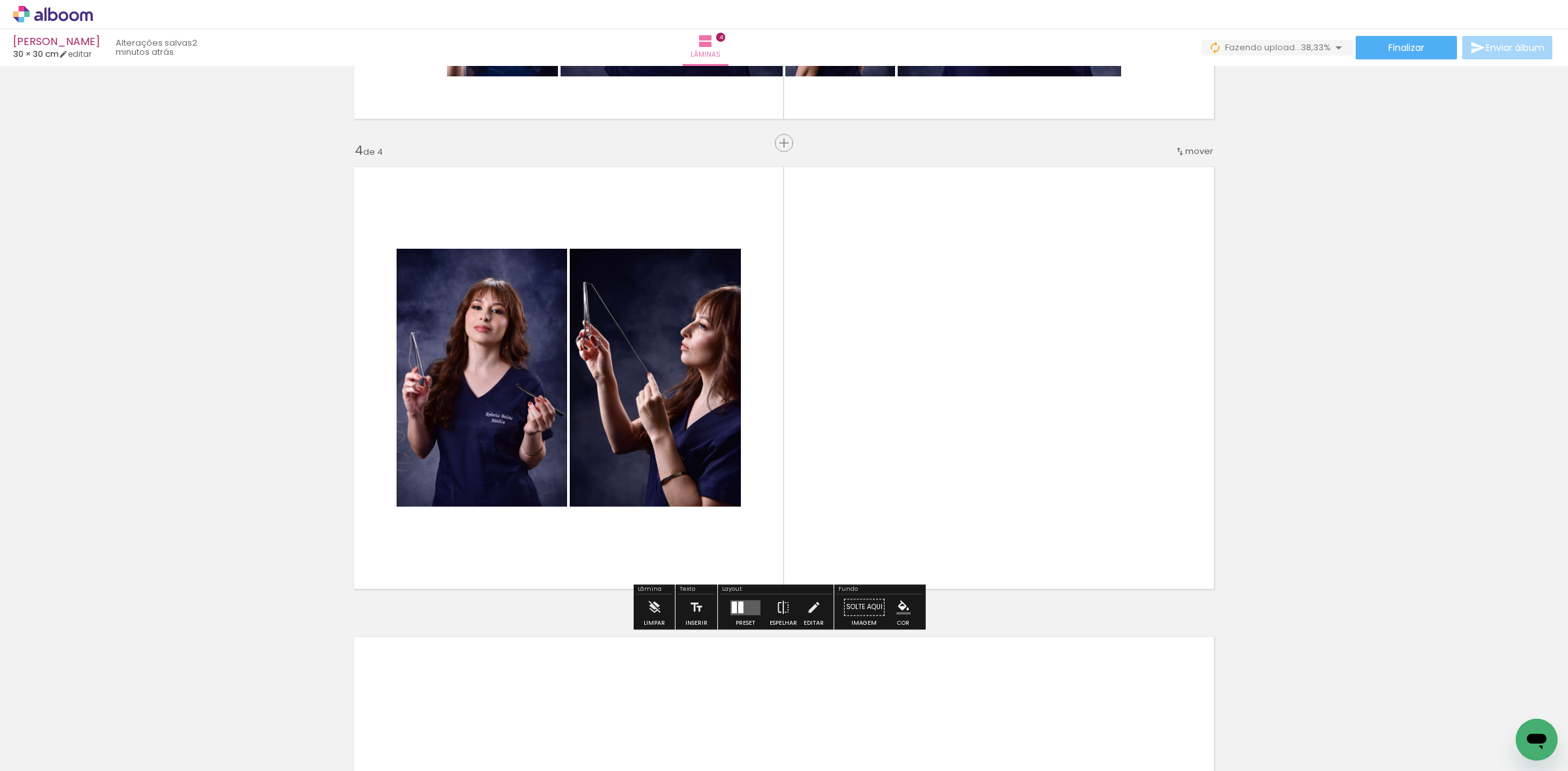
drag, startPoint x: 164, startPoint y: 725, endPoint x: 611, endPoint y: 462, distance: 518.6
click at [506, 563] on quentale-workspace at bounding box center [784, 386] width 1568 height 771
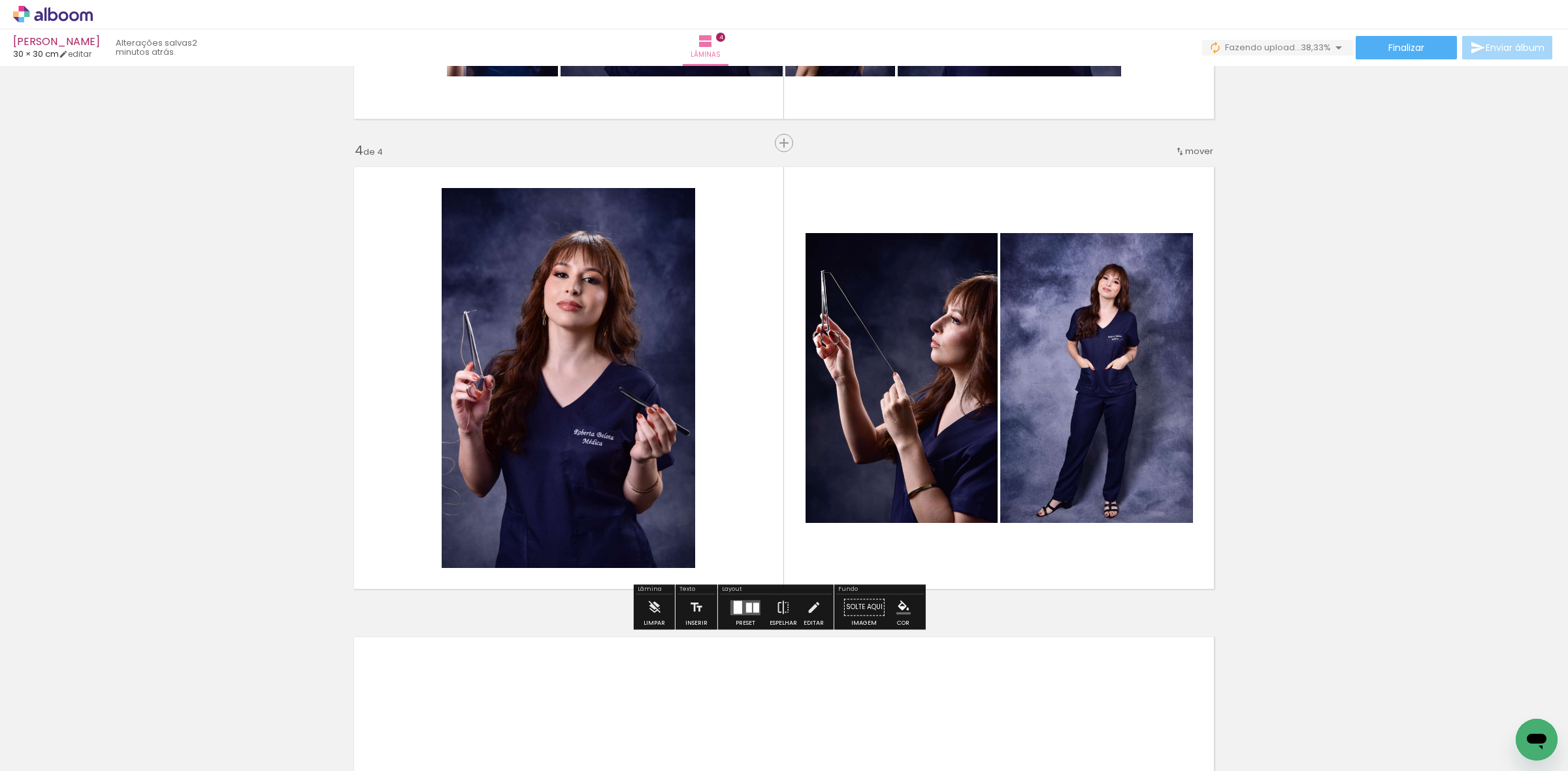
drag, startPoint x: 181, startPoint y: 706, endPoint x: 518, endPoint y: 418, distance: 443.3
click at [527, 423] on quentale-workspace at bounding box center [784, 386] width 1568 height 771
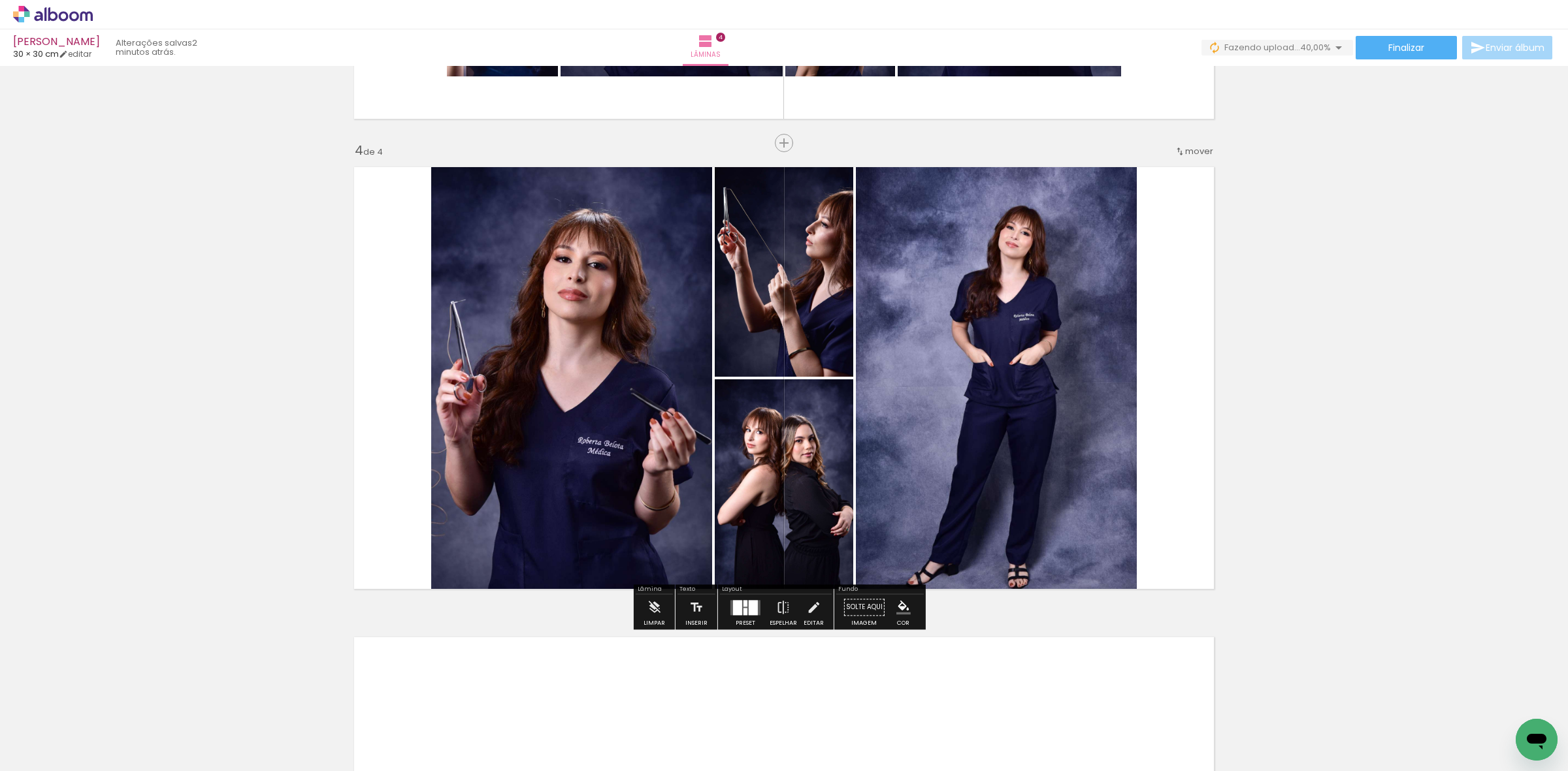
drag, startPoint x: 146, startPoint y: 720, endPoint x: 700, endPoint y: 429, distance: 625.8
click at [651, 452] on quentale-workspace at bounding box center [784, 386] width 1568 height 771
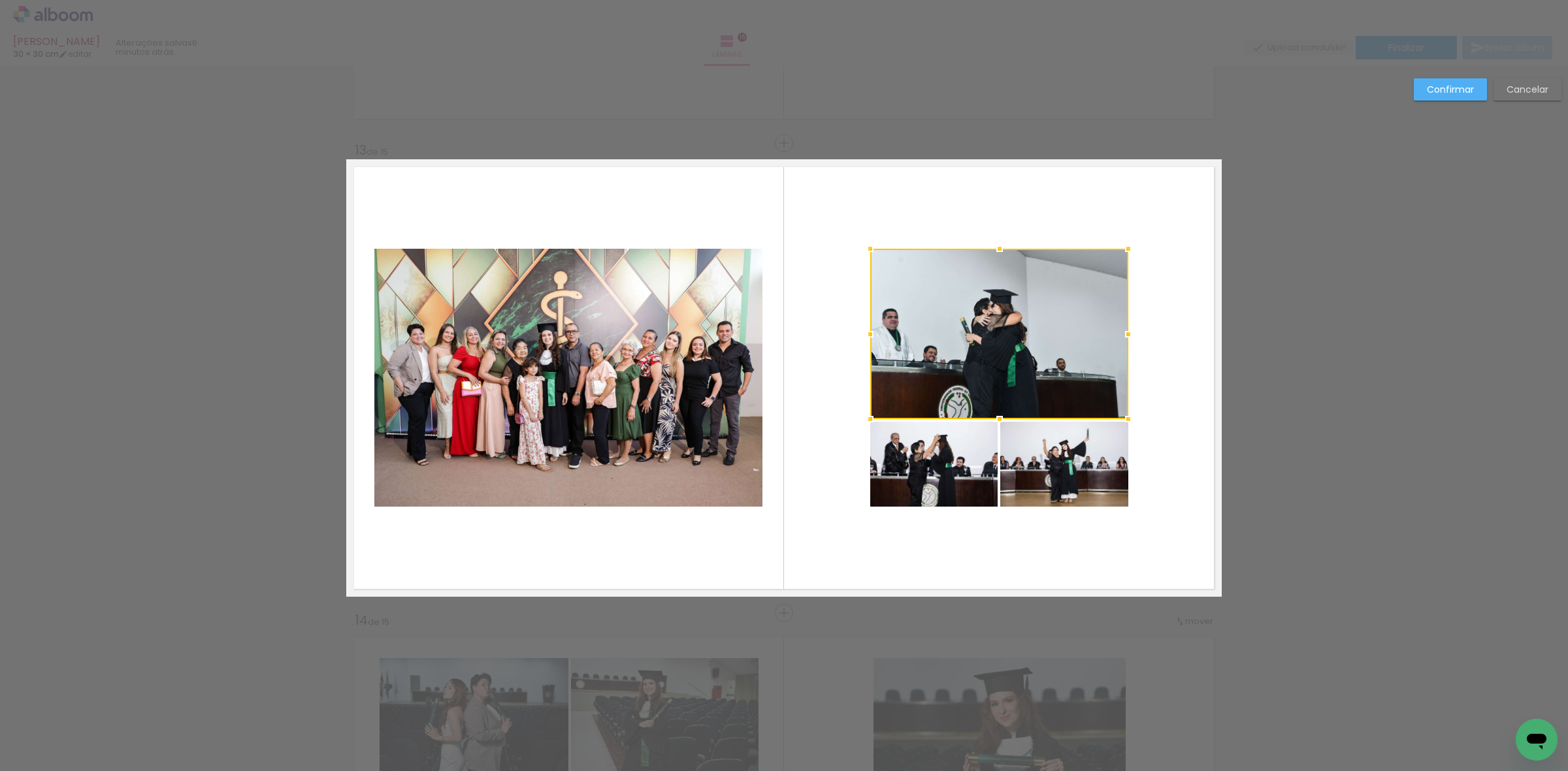
scroll to position [963, 0]
click at [971, 448] on quentale-photo at bounding box center [934, 464] width 127 height 85
drag, startPoint x: 1053, startPoint y: 466, endPoint x: 1128, endPoint y: 500, distance: 82.3
click at [1054, 466] on div at bounding box center [999, 377] width 258 height 258
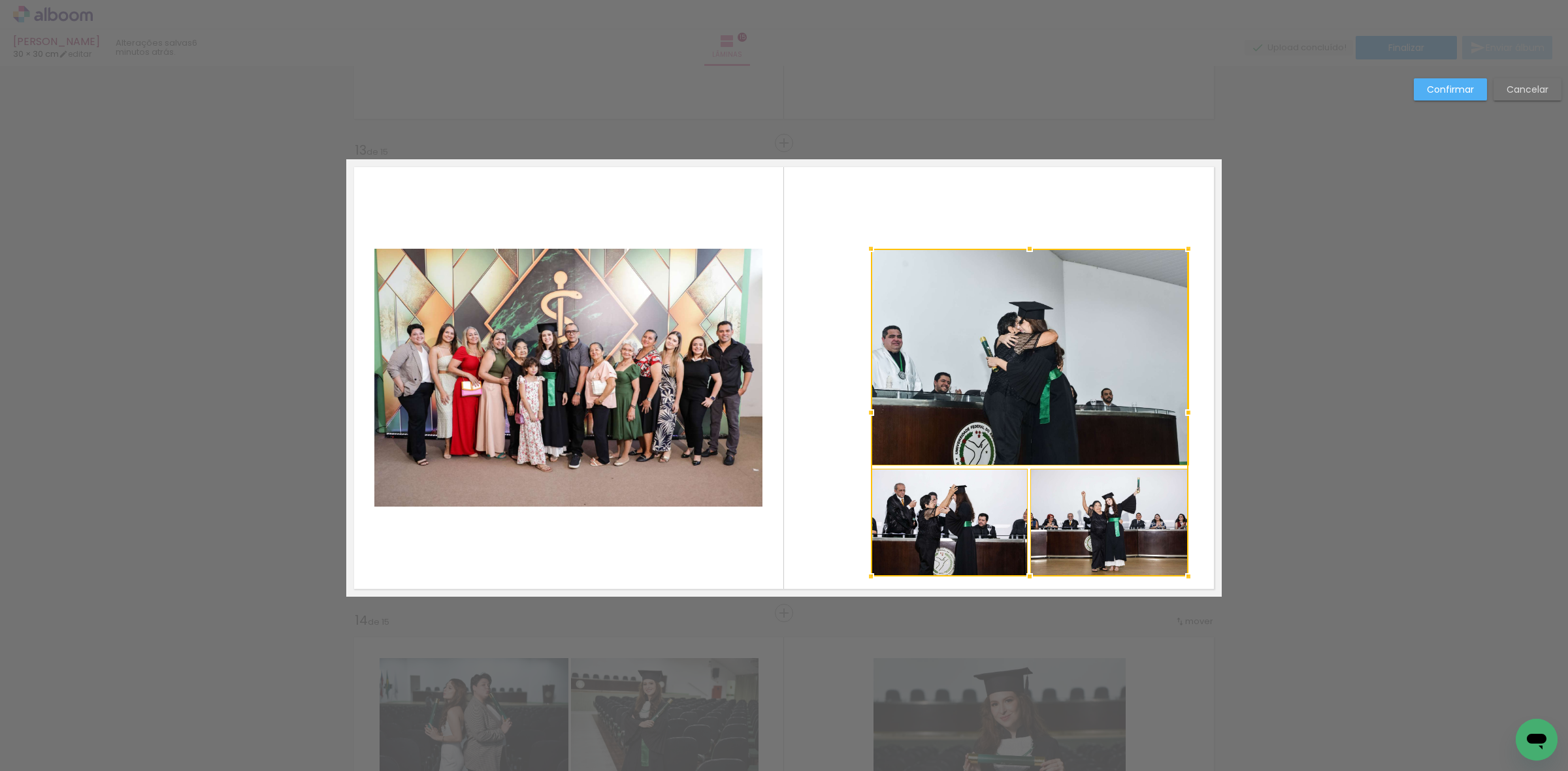
drag, startPoint x: 1128, startPoint y: 517, endPoint x: 1186, endPoint y: 580, distance: 85.6
click at [1186, 580] on div at bounding box center [1188, 576] width 26 height 26
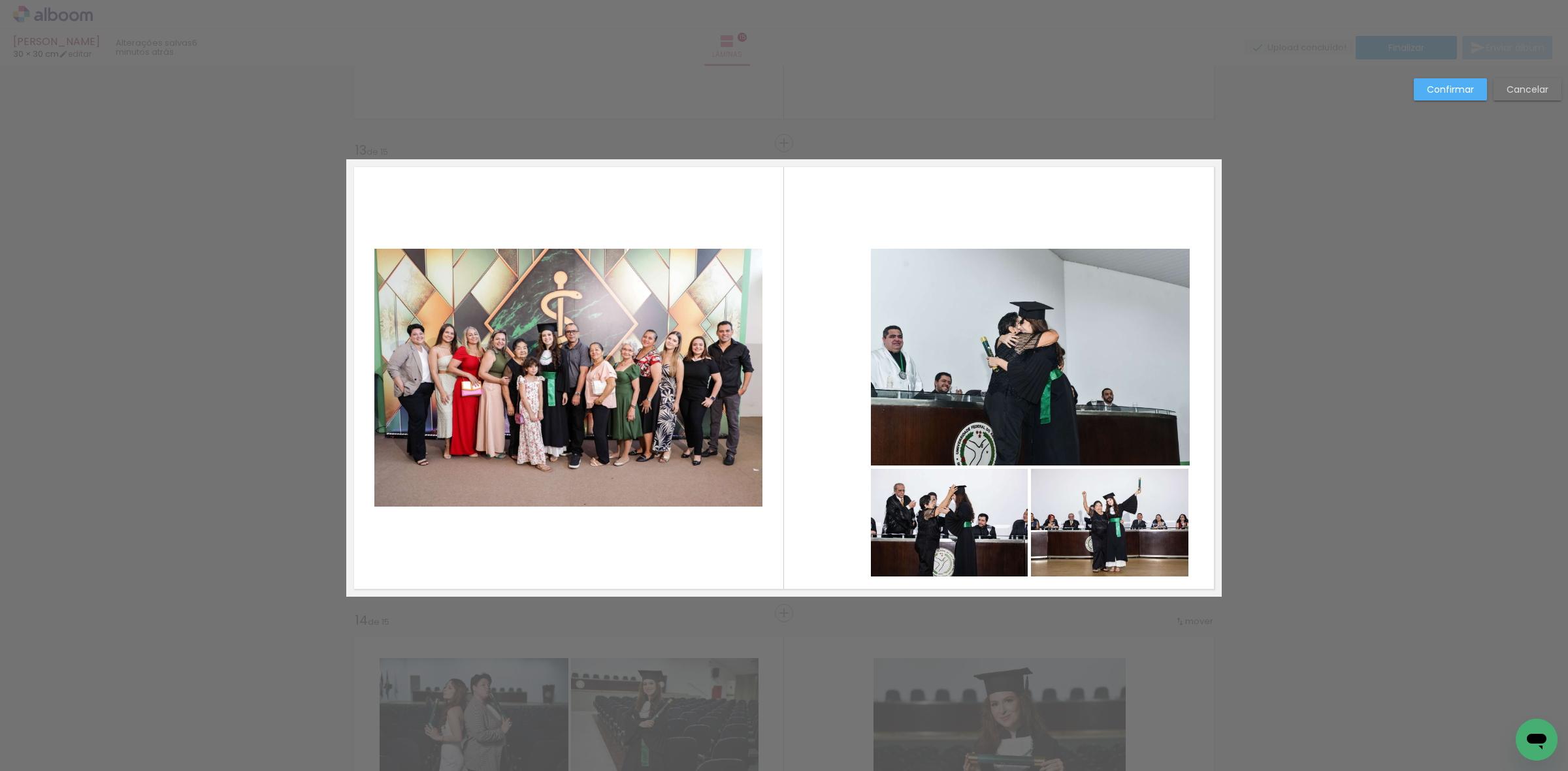
click at [1117, 524] on quentale-photo at bounding box center [1110, 523] width 158 height 109
click at [971, 518] on quentale-photo at bounding box center [949, 523] width 157 height 109
click at [974, 392] on quentale-photo at bounding box center [1030, 357] width 319 height 217
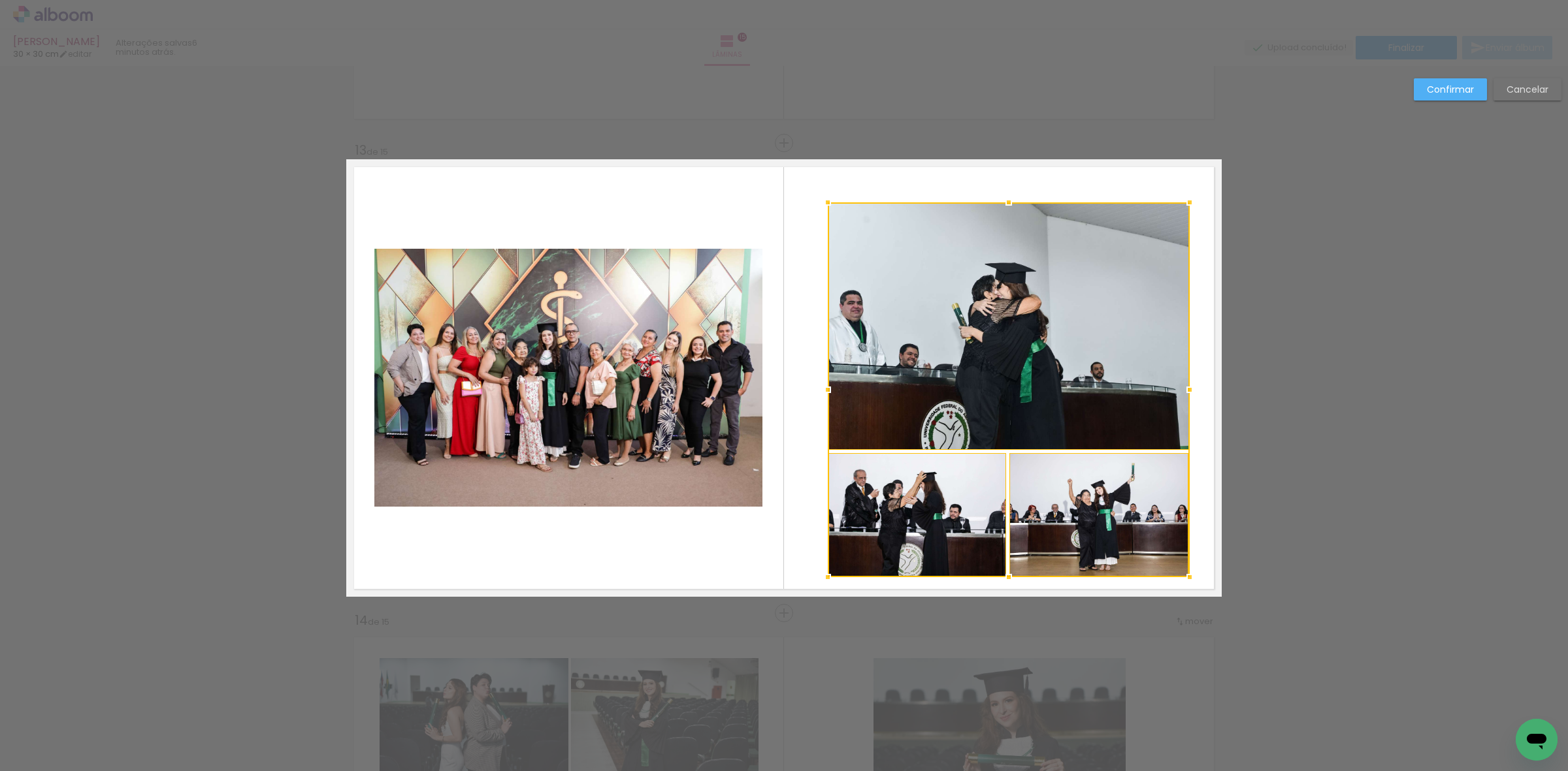
drag, startPoint x: 862, startPoint y: 245, endPoint x: 818, endPoint y: 197, distance: 65.1
click at [818, 197] on div at bounding box center [827, 202] width 26 height 26
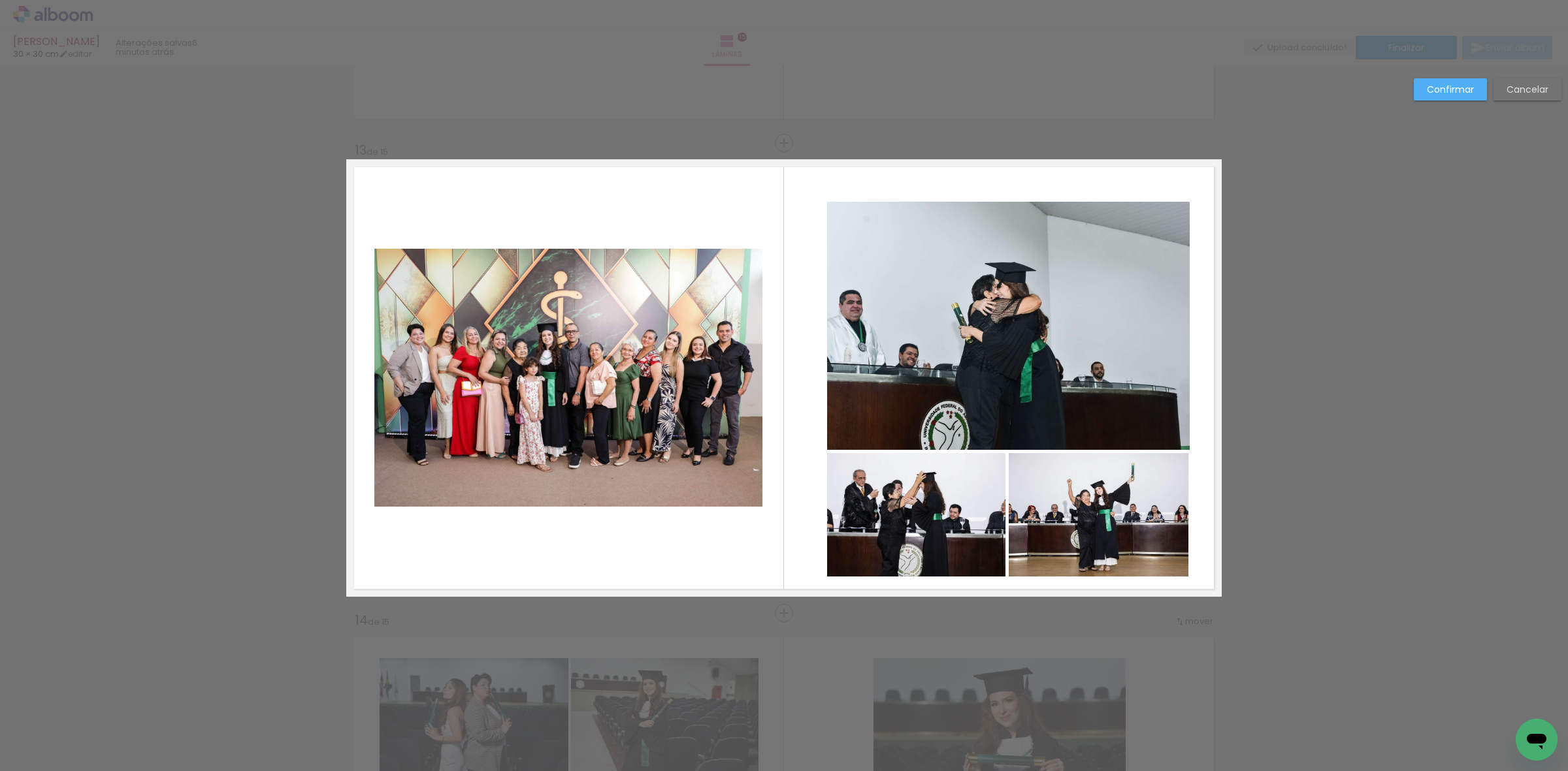
click at [1008, 297] on quentale-photo at bounding box center [1008, 326] width 363 height 249
click at [951, 532] on quentale-photo at bounding box center [917, 515] width 179 height 124
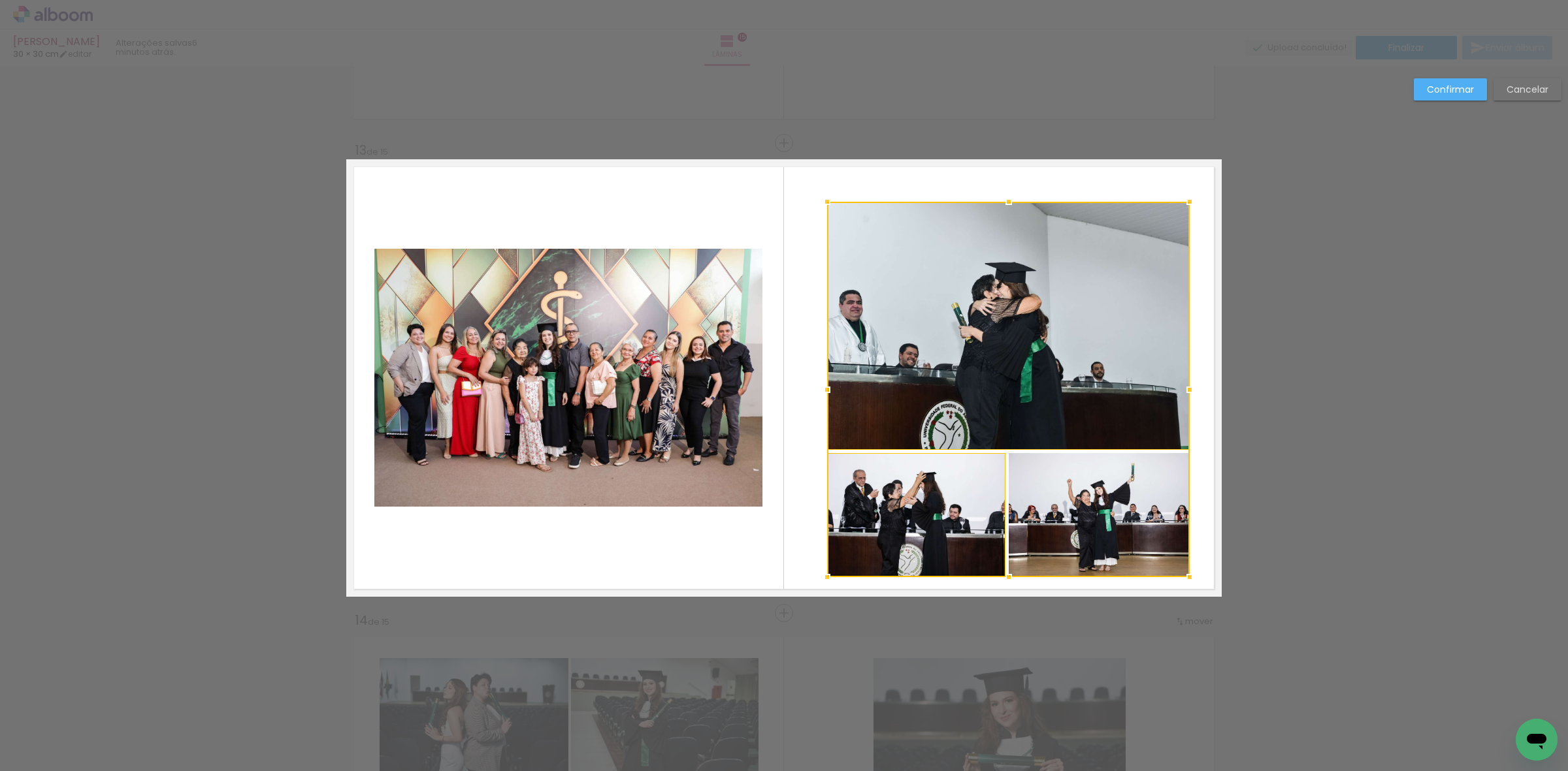
click at [1040, 529] on div at bounding box center [1008, 389] width 363 height 375
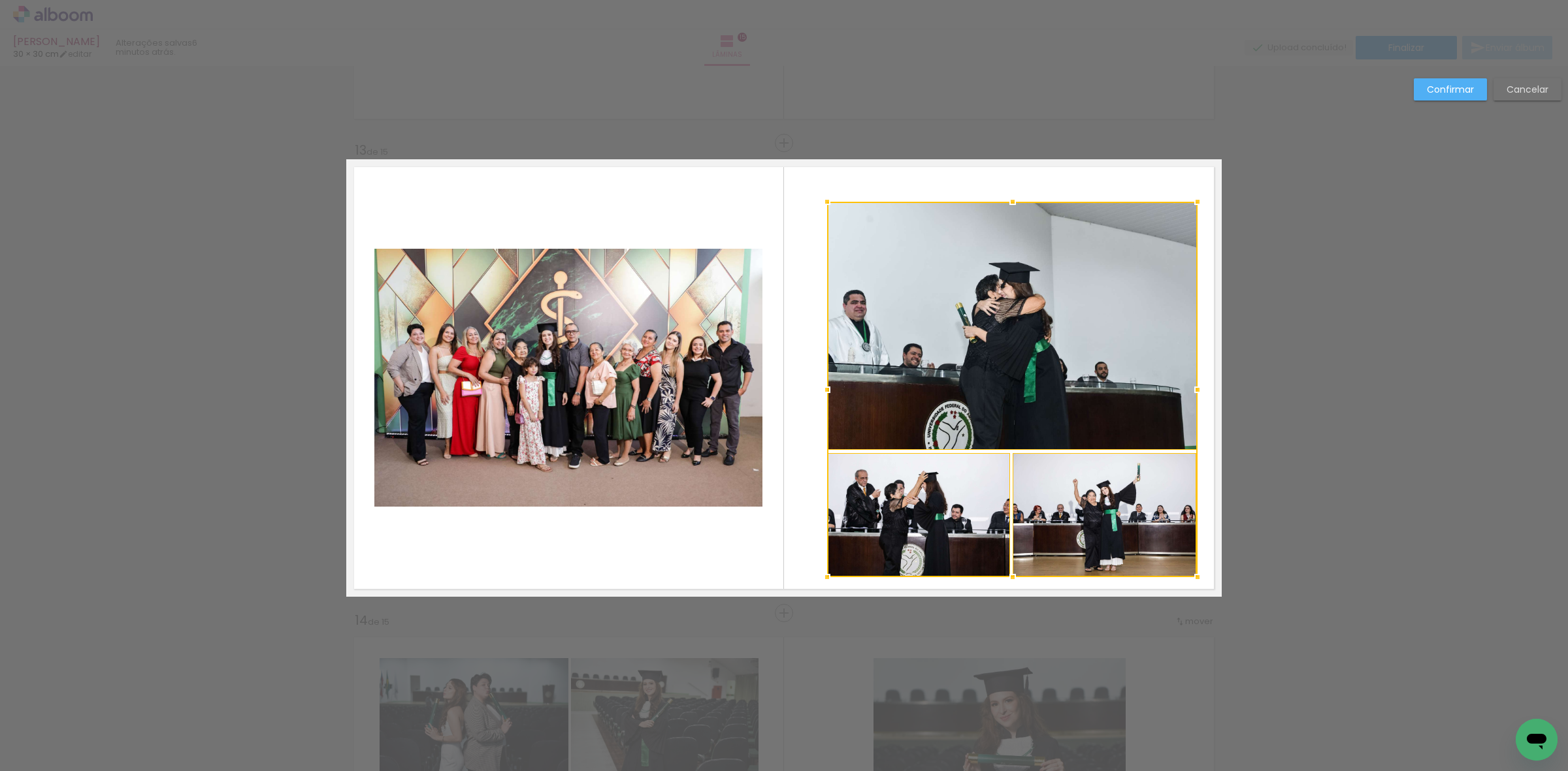
drag, startPoint x: 1184, startPoint y: 386, endPoint x: 1194, endPoint y: 386, distance: 10.0
click at [1194, 386] on div at bounding box center [1197, 390] width 26 height 26
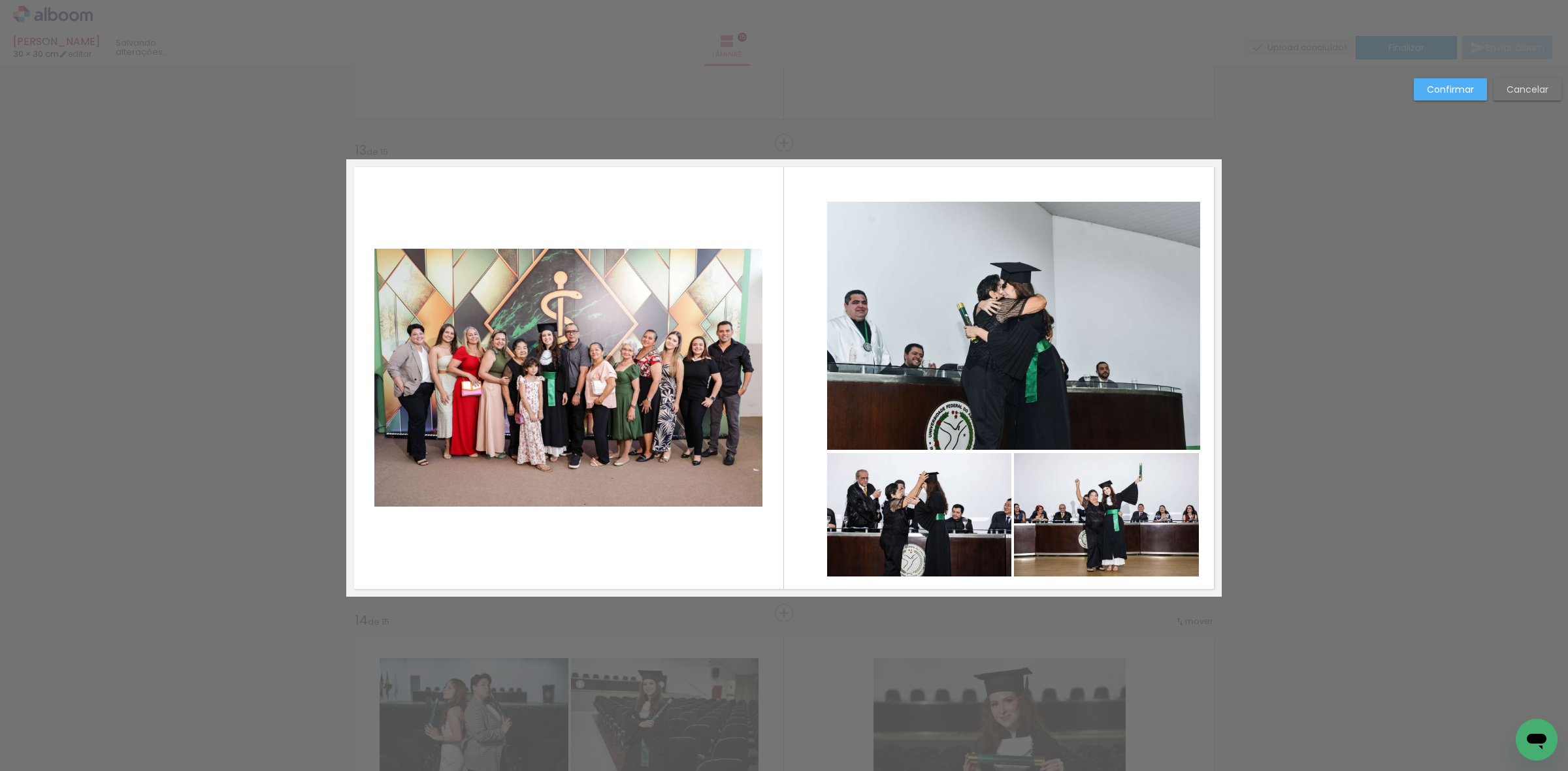
click at [1023, 354] on quentale-photo at bounding box center [1013, 326] width 373 height 249
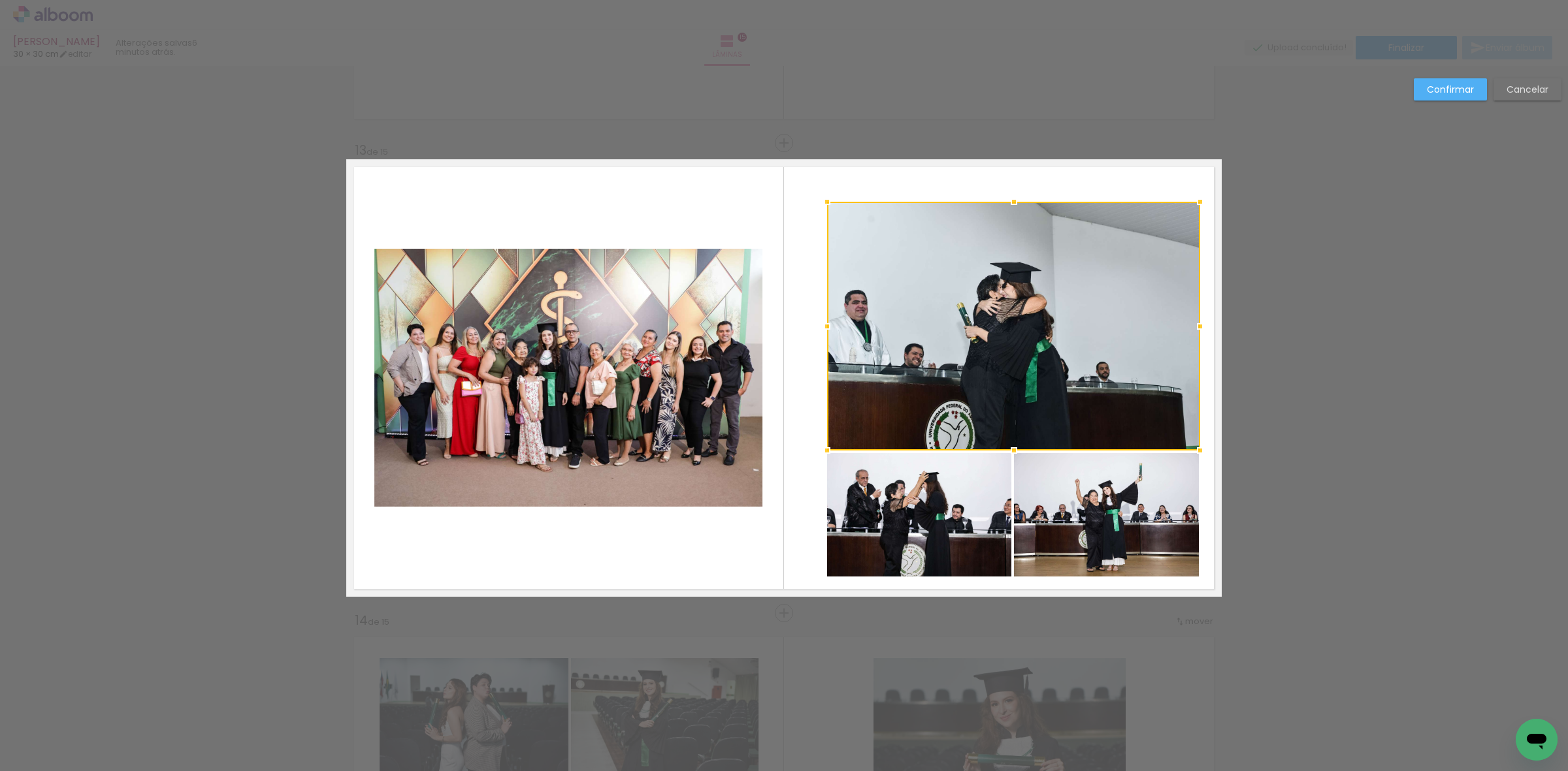
click at [935, 510] on quentale-photo at bounding box center [919, 515] width 184 height 124
click at [1099, 524] on div at bounding box center [1013, 389] width 373 height 375
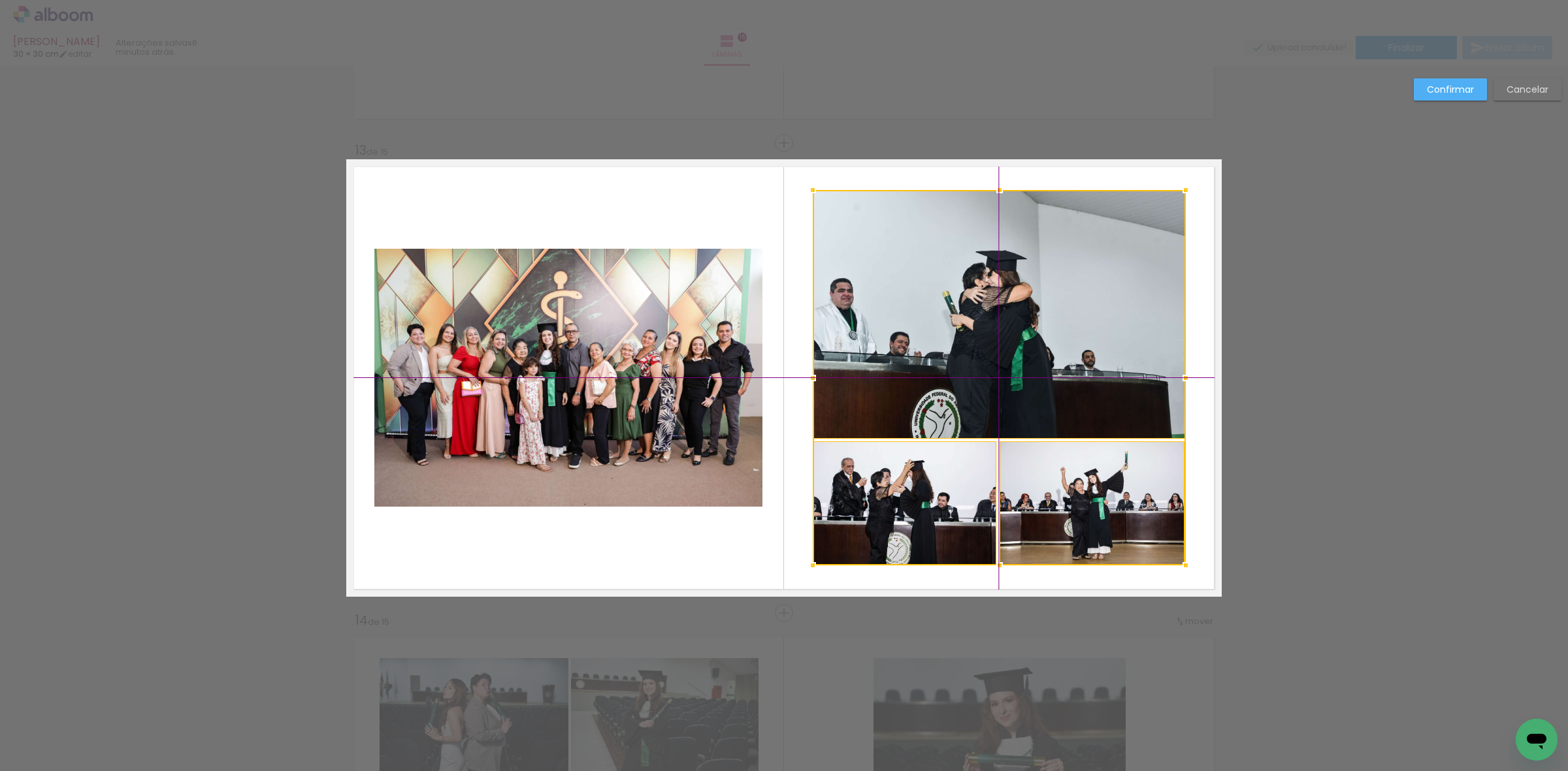
drag, startPoint x: 1101, startPoint y: 524, endPoint x: 1085, endPoint y: 516, distance: 17.9
click at [1085, 516] on div at bounding box center [998, 377] width 373 height 375
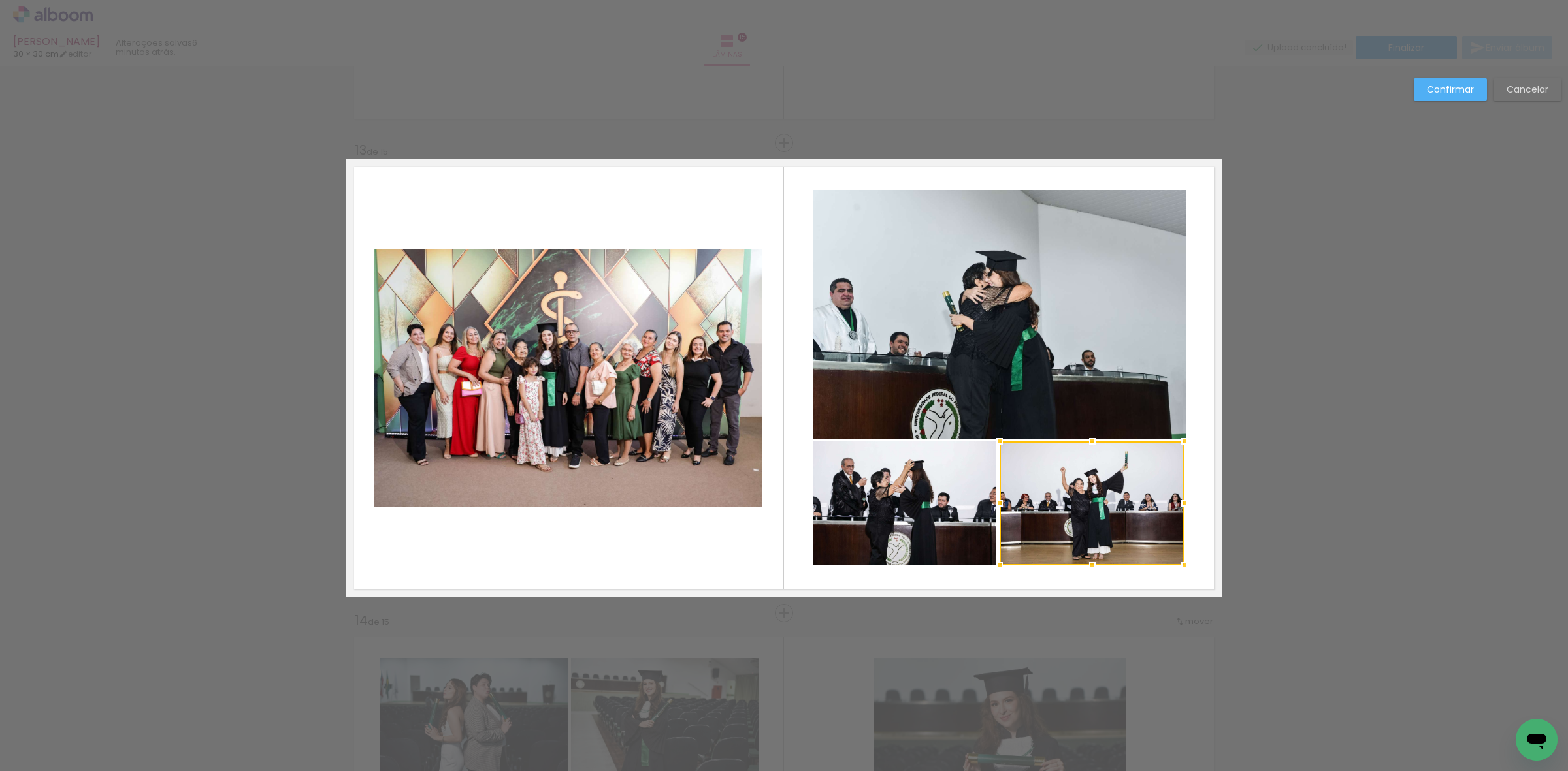
click at [944, 497] on quentale-photo at bounding box center [904, 503] width 184 height 124
click at [965, 389] on quentale-photo at bounding box center [998, 314] width 373 height 249
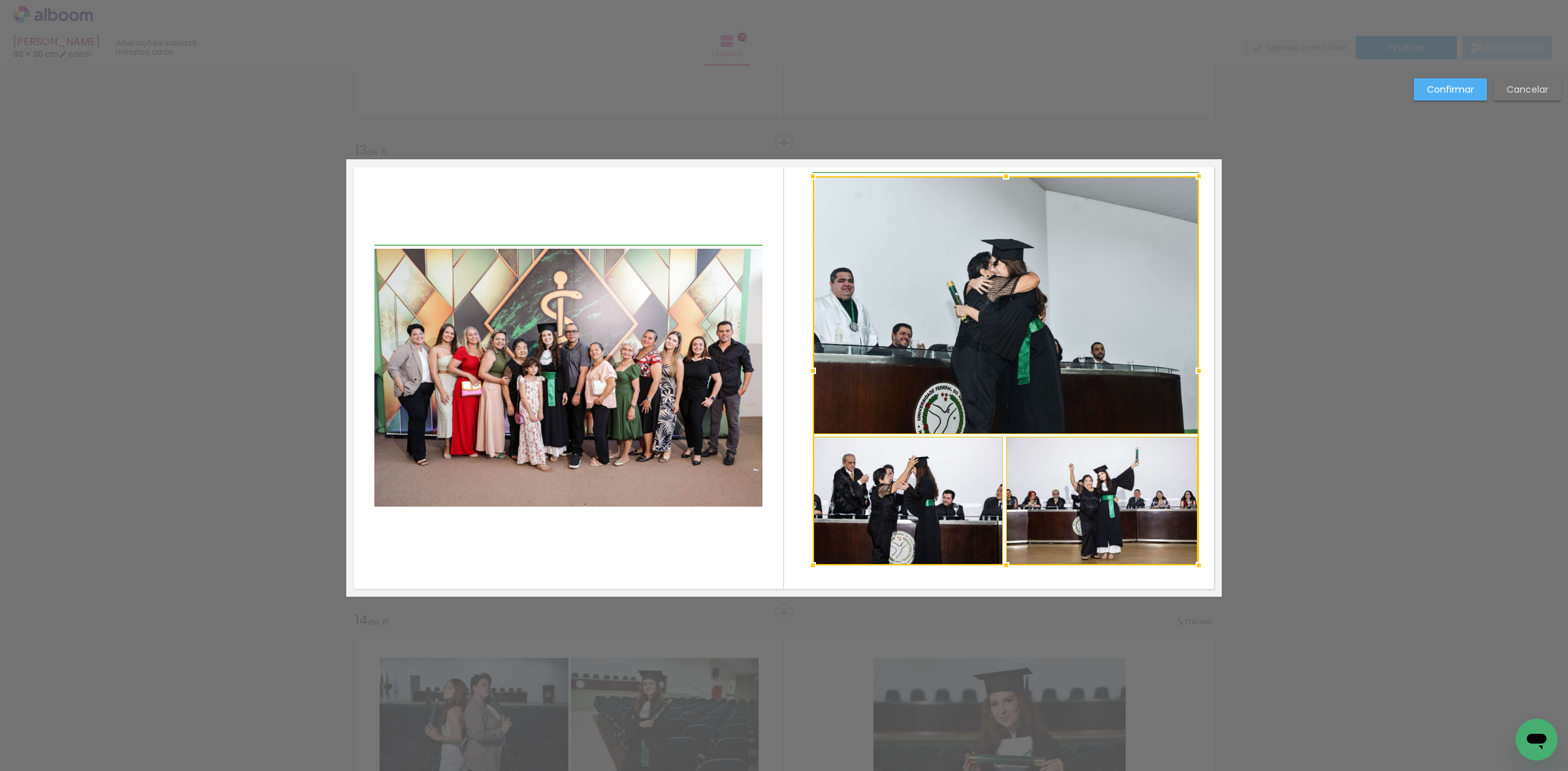
drag, startPoint x: 1183, startPoint y: 184, endPoint x: 1197, endPoint y: 168, distance: 21.3
click at [1197, 168] on div at bounding box center [1199, 176] width 26 height 26
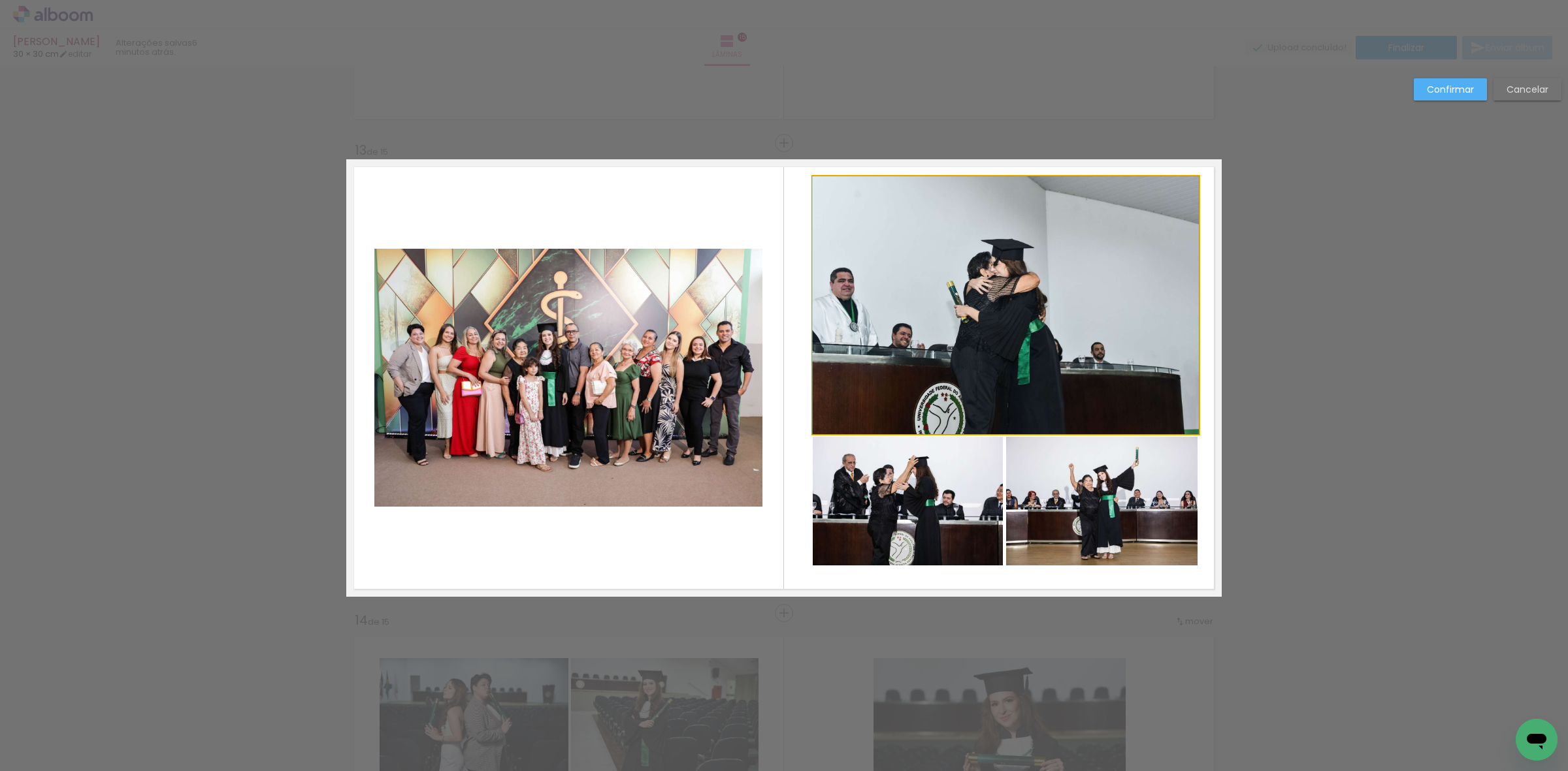
click at [1102, 256] on quentale-photo at bounding box center [1005, 305] width 386 height 258
click at [915, 520] on quentale-photo at bounding box center [907, 501] width 191 height 129
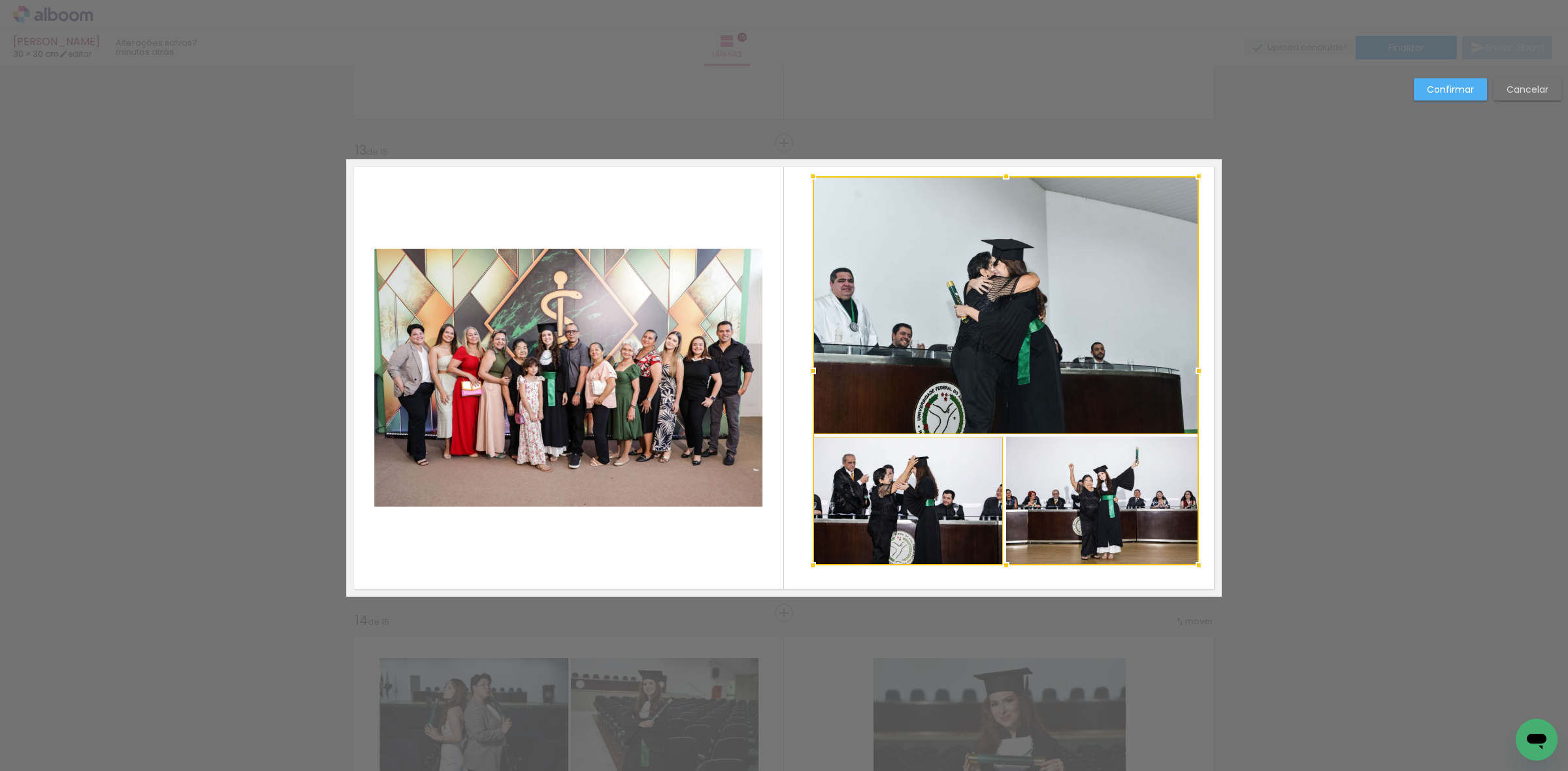
click at [1033, 518] on div at bounding box center [1005, 371] width 386 height 390
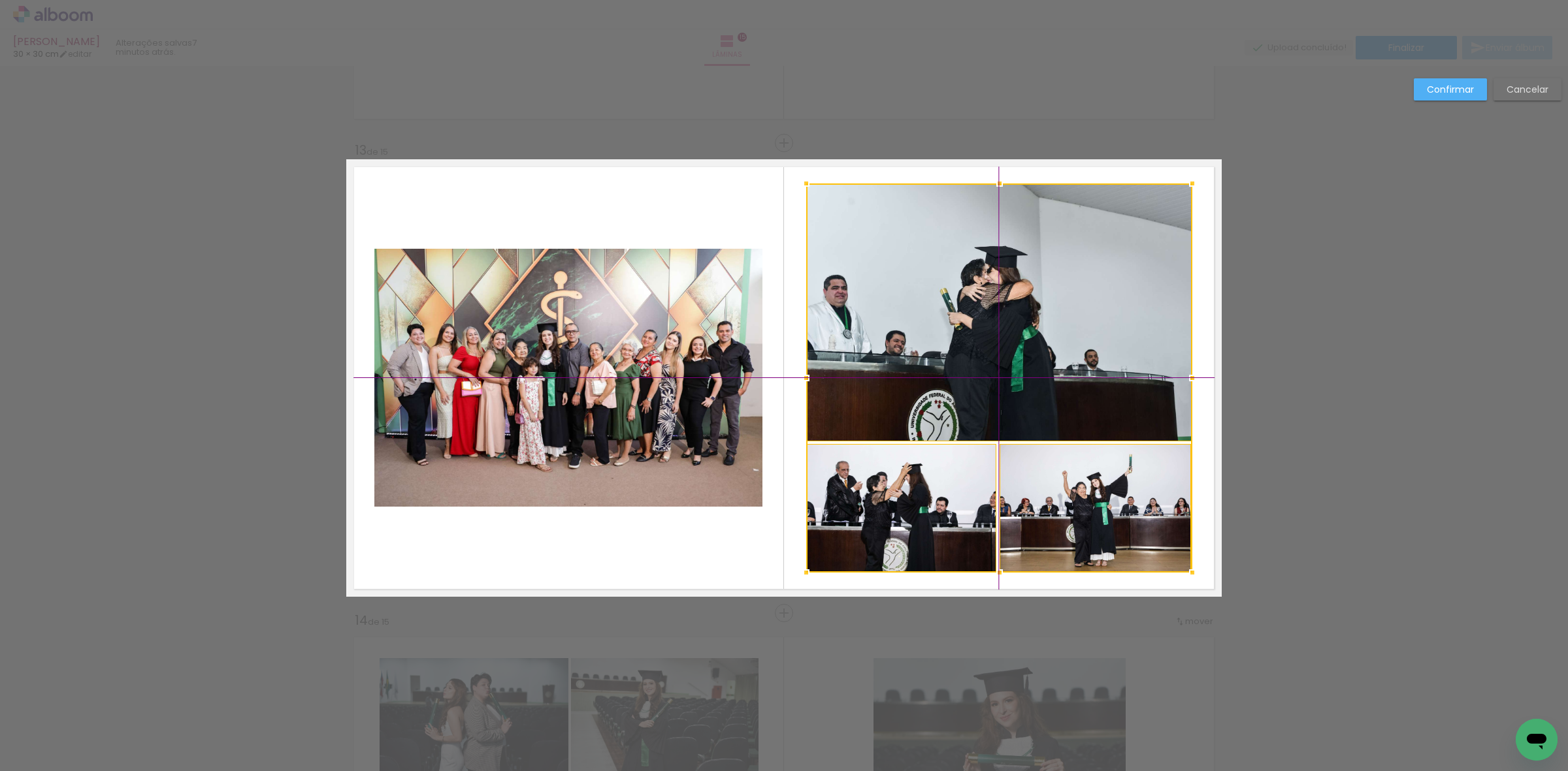
drag, startPoint x: 1085, startPoint y: 498, endPoint x: 1080, endPoint y: 507, distance: 10.3
click at [1080, 507] on div at bounding box center [999, 378] width 386 height 390
click at [0, 0] on slot "Confirmar" at bounding box center [0, 0] width 0 height 0
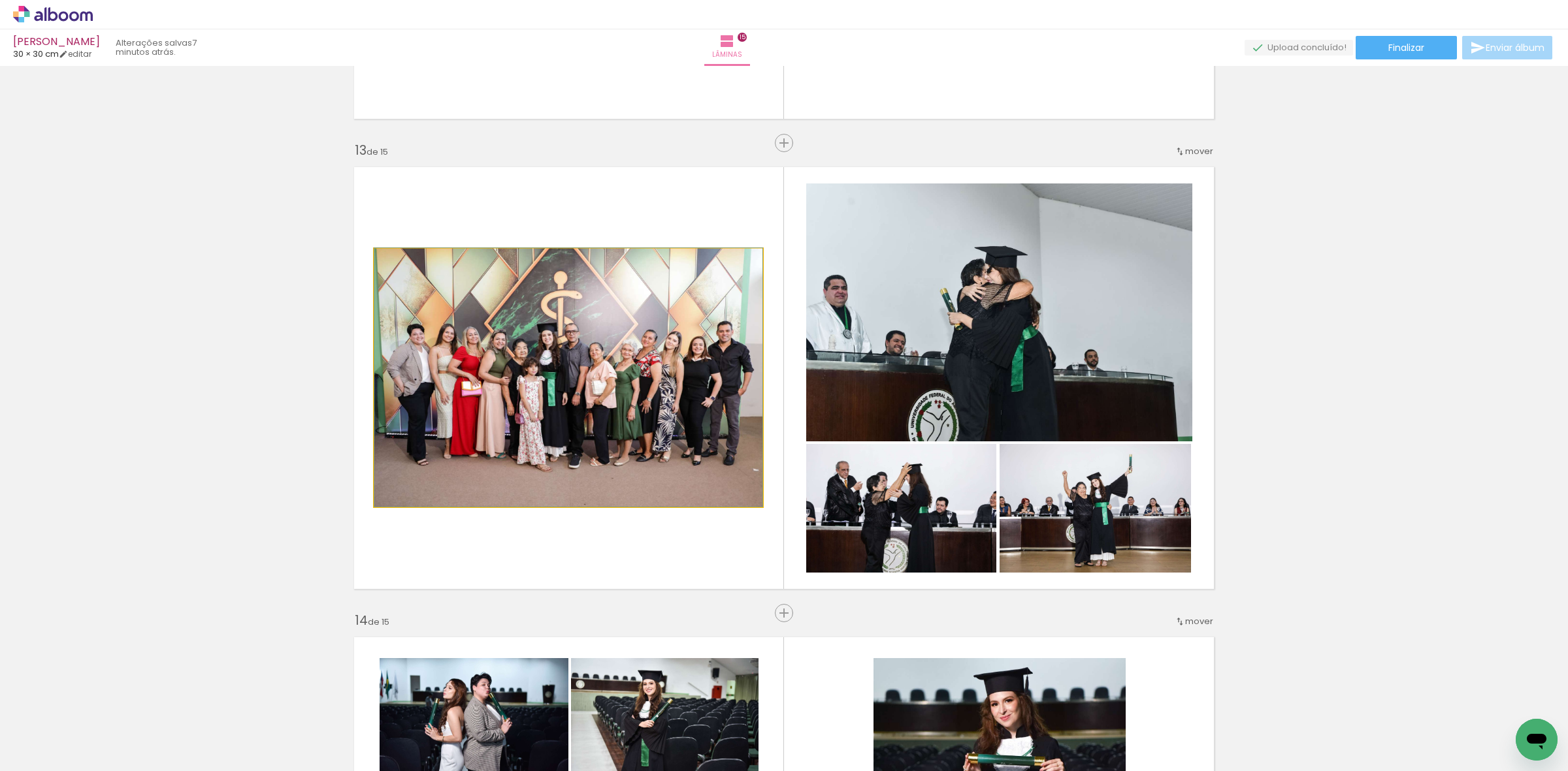
click at [704, 317] on quentale-photo at bounding box center [568, 377] width 388 height 258
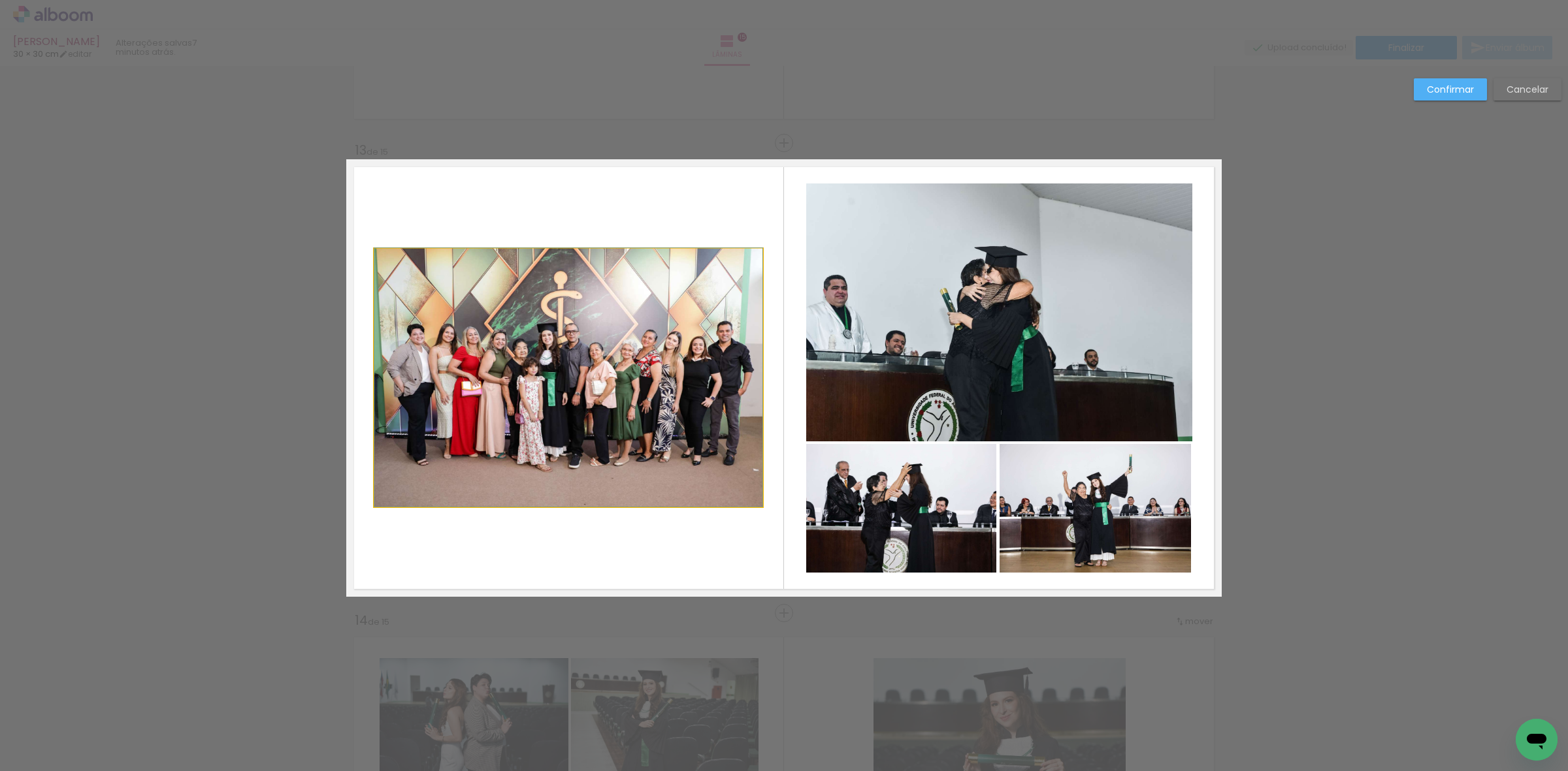
click at [690, 334] on quentale-photo at bounding box center [568, 377] width 388 height 258
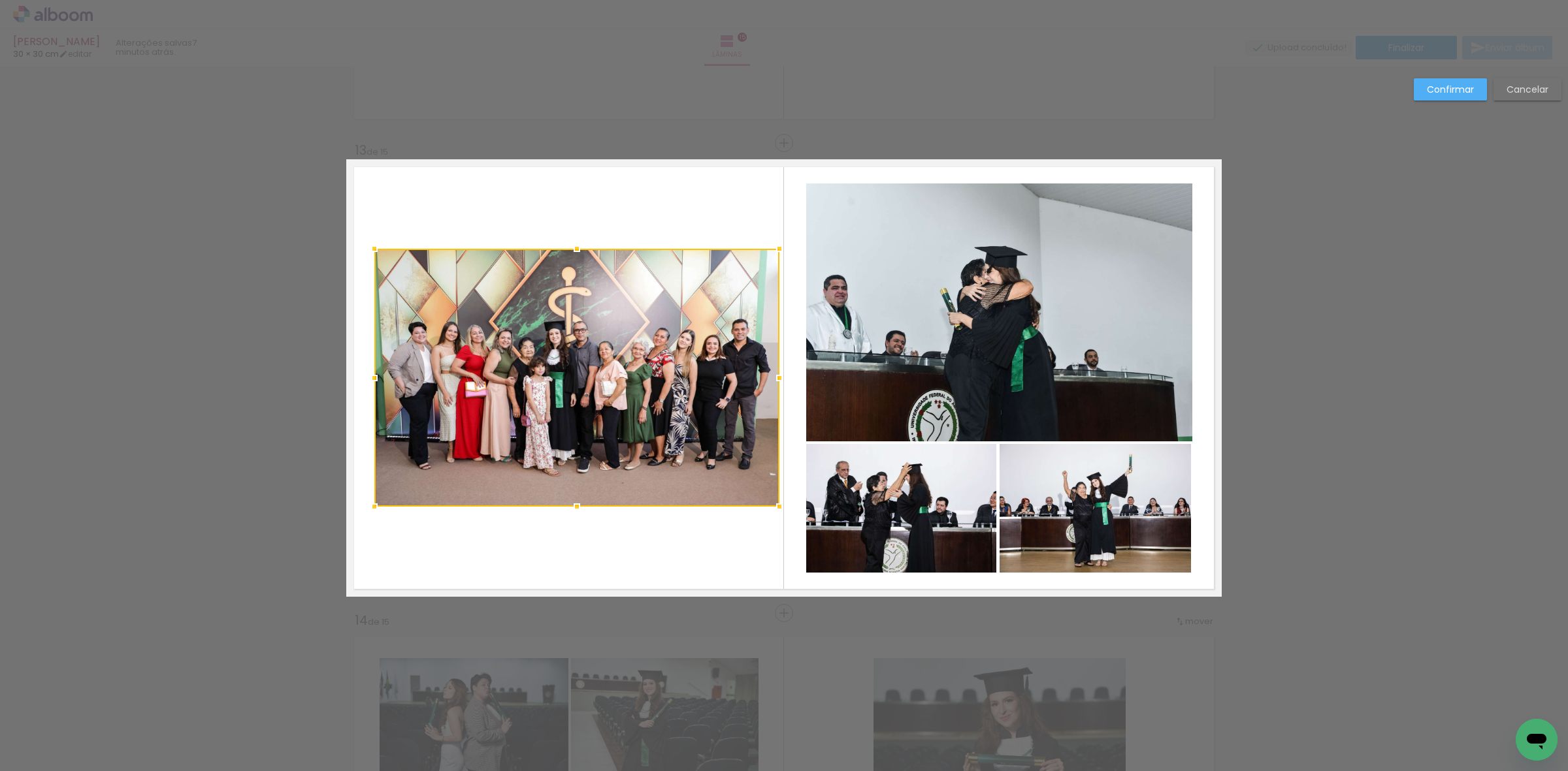
drag, startPoint x: 756, startPoint y: 372, endPoint x: 773, endPoint y: 382, distance: 19.7
click at [773, 382] on div at bounding box center [779, 378] width 26 height 26
click at [668, 382] on div at bounding box center [576, 377] width 405 height 258
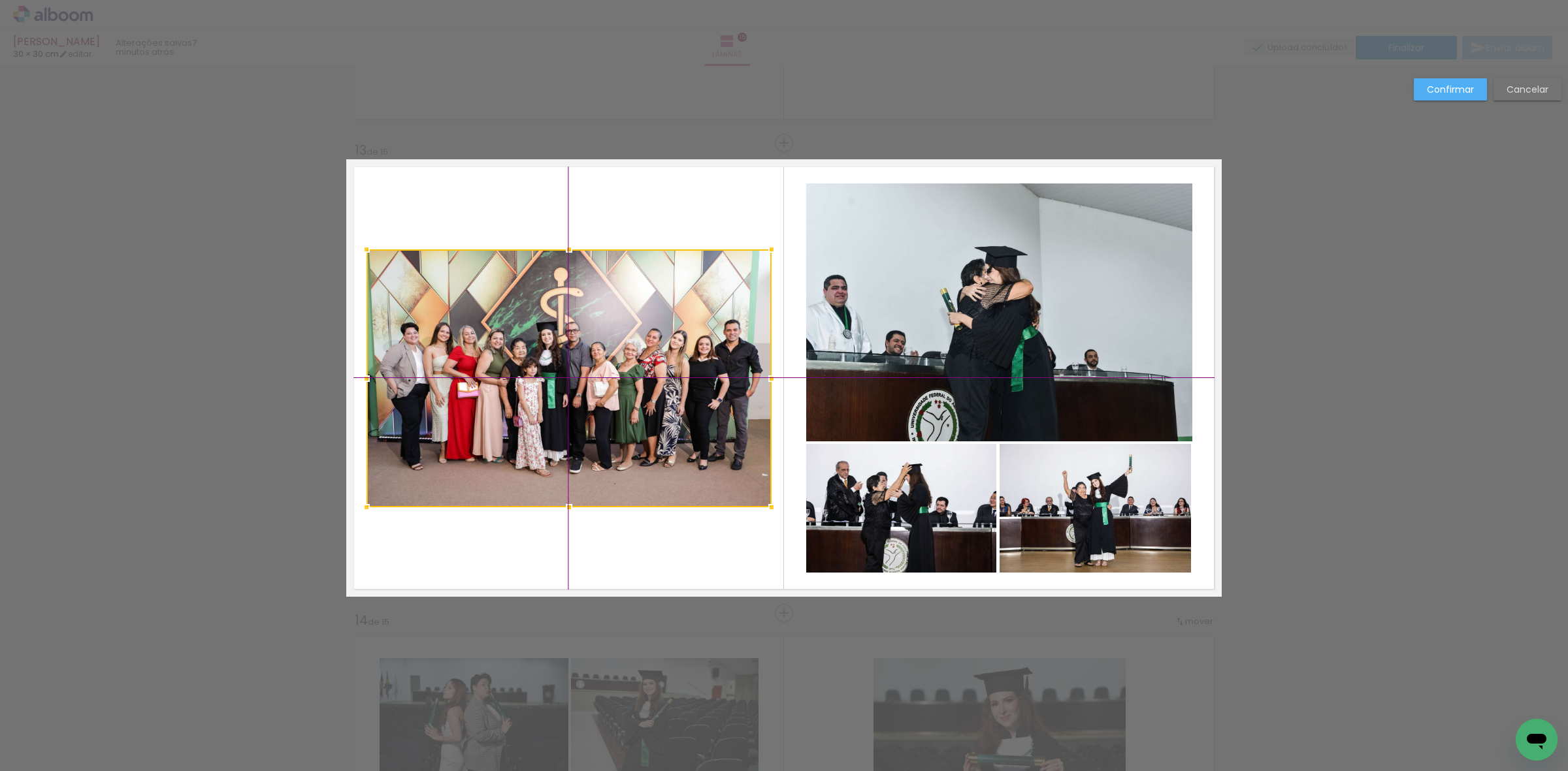
drag, startPoint x: 645, startPoint y: 390, endPoint x: 635, endPoint y: 387, distance: 10.4
click at [635, 387] on div at bounding box center [569, 378] width 405 height 258
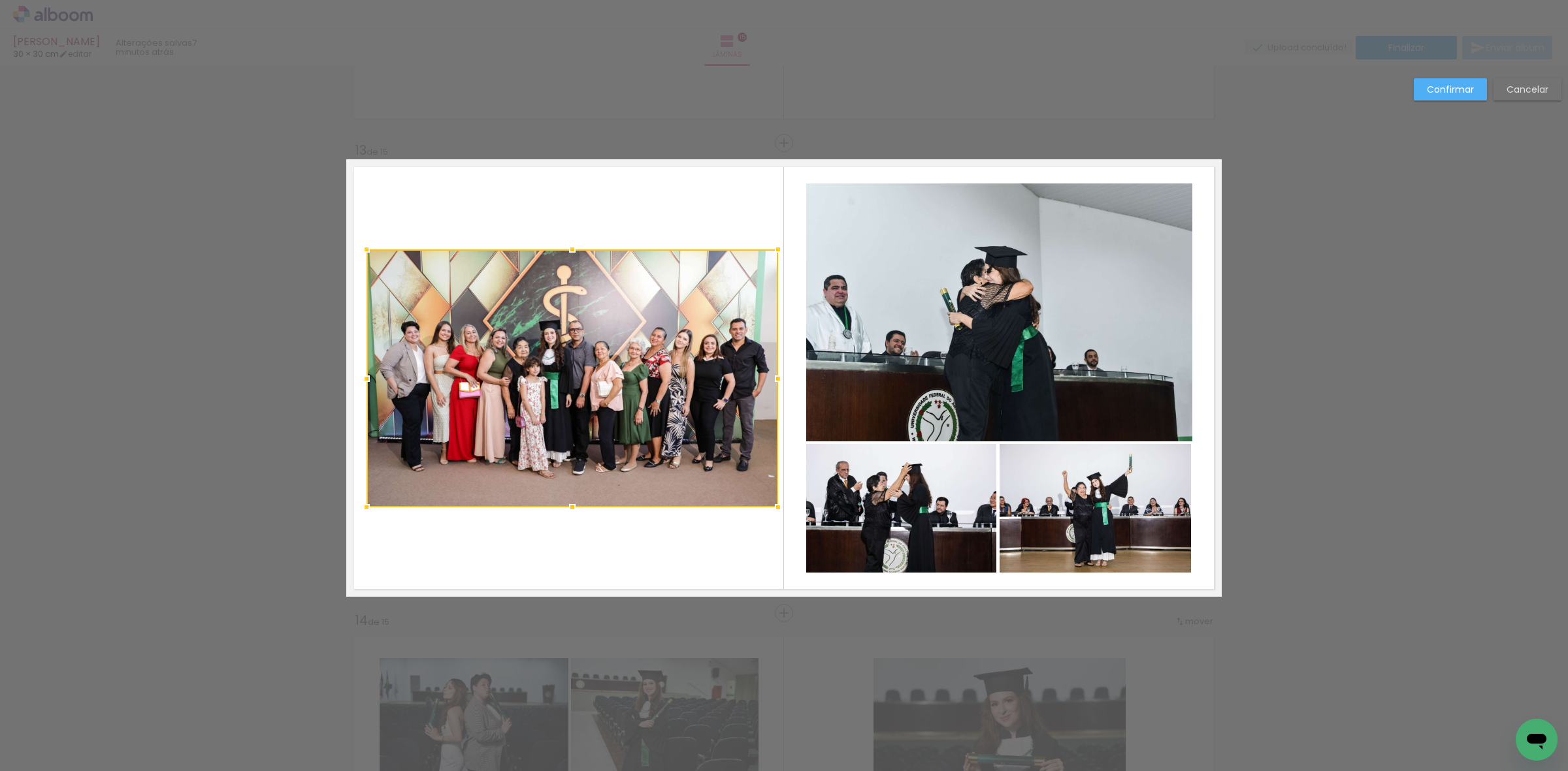
click at [774, 384] on div at bounding box center [778, 379] width 26 height 26
click at [655, 382] on quentale-photo at bounding box center [572, 378] width 412 height 258
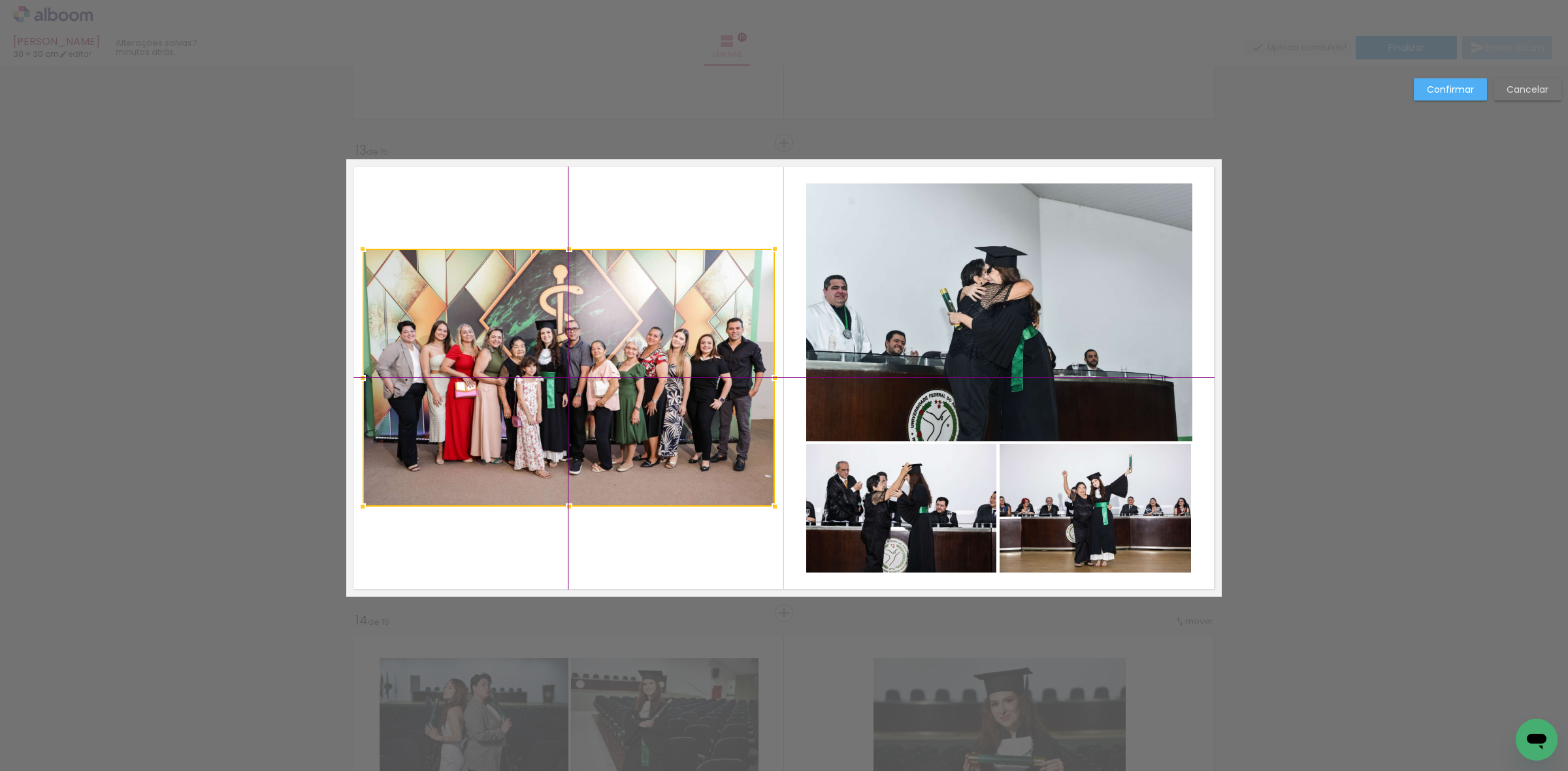
click at [609, 394] on div at bounding box center [568, 377] width 412 height 258
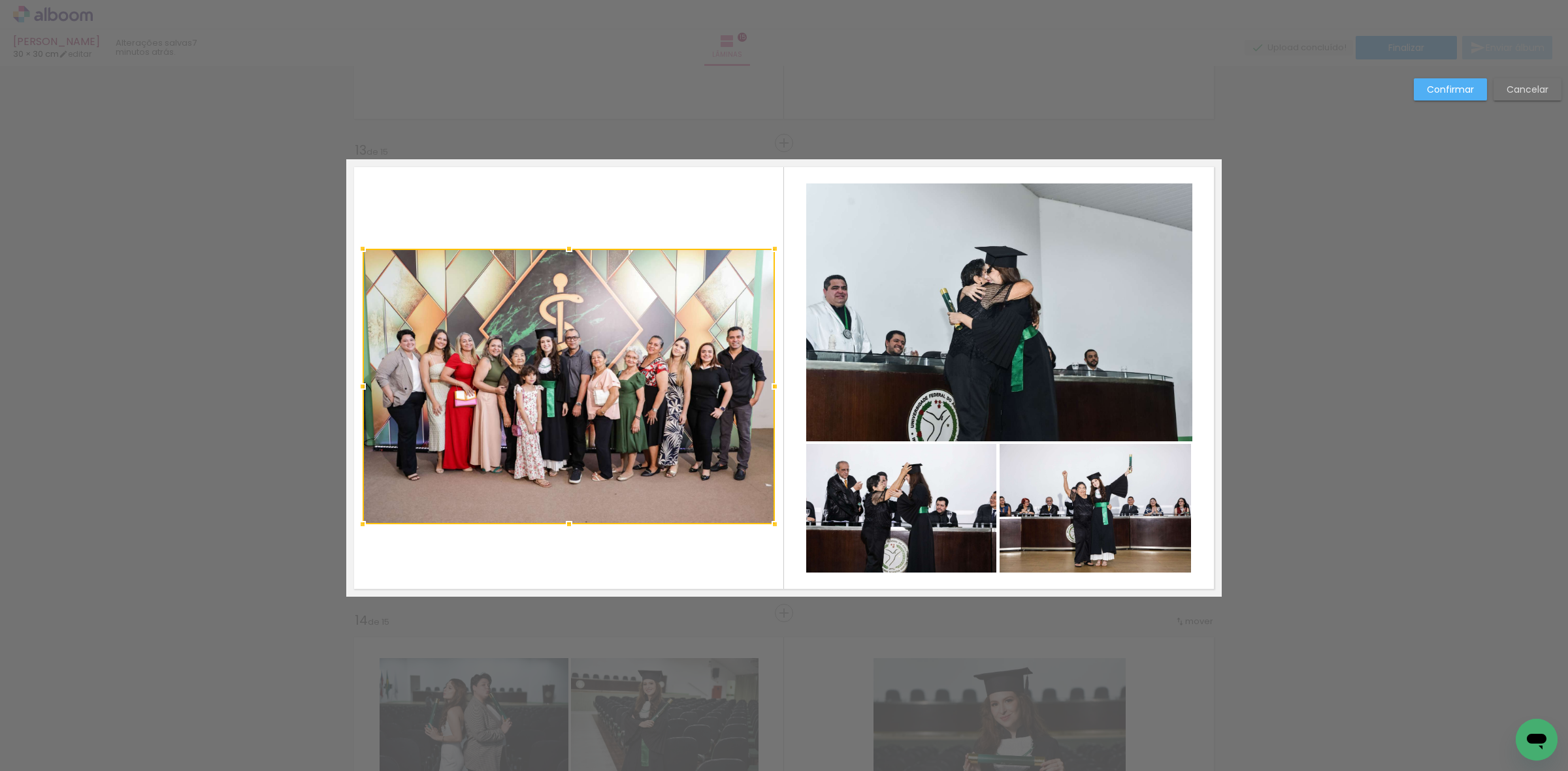
drag, startPoint x: 559, startPoint y: 504, endPoint x: 560, endPoint y: 523, distance: 19.0
click at [560, 523] on div at bounding box center [569, 524] width 26 height 26
click at [566, 429] on div at bounding box center [568, 386] width 412 height 276
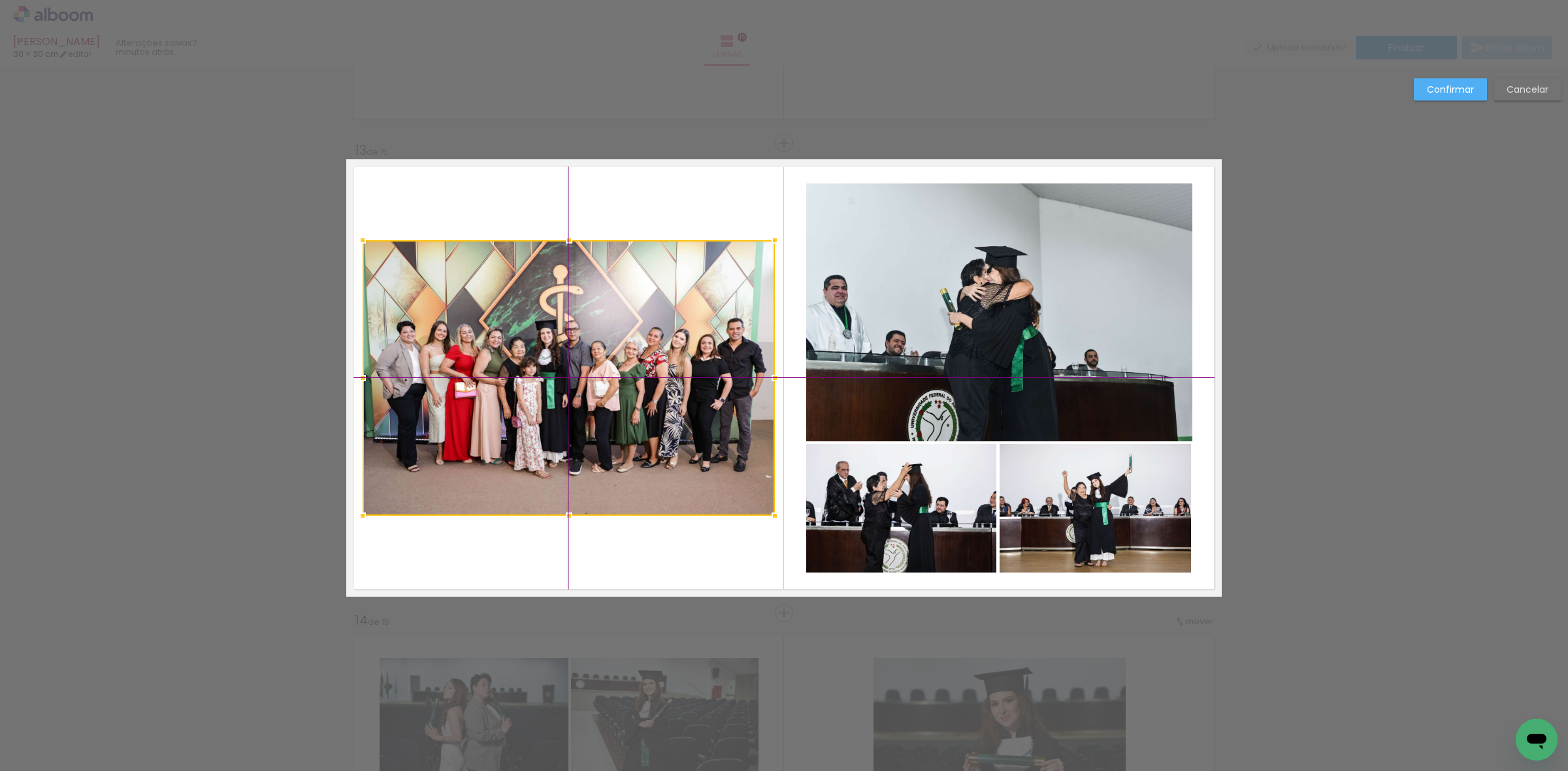
drag, startPoint x: 603, startPoint y: 446, endPoint x: 604, endPoint y: 437, distance: 9.1
click at [604, 437] on div at bounding box center [568, 378] width 412 height 276
click at [0, 0] on slot "Confirmar" at bounding box center [0, 0] width 0 height 0
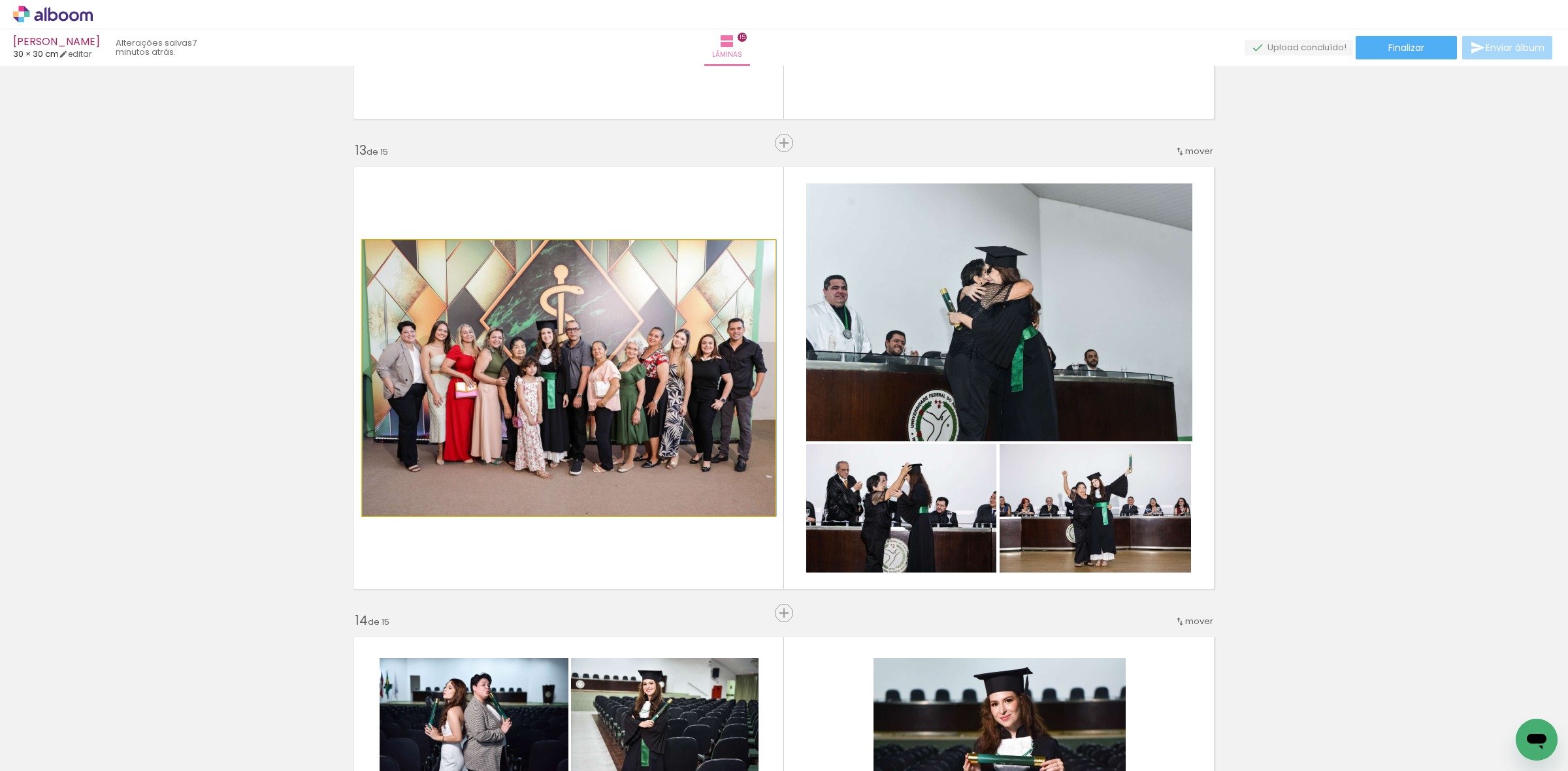
drag, startPoint x: 573, startPoint y: 358, endPoint x: 592, endPoint y: 382, distance: 30.6
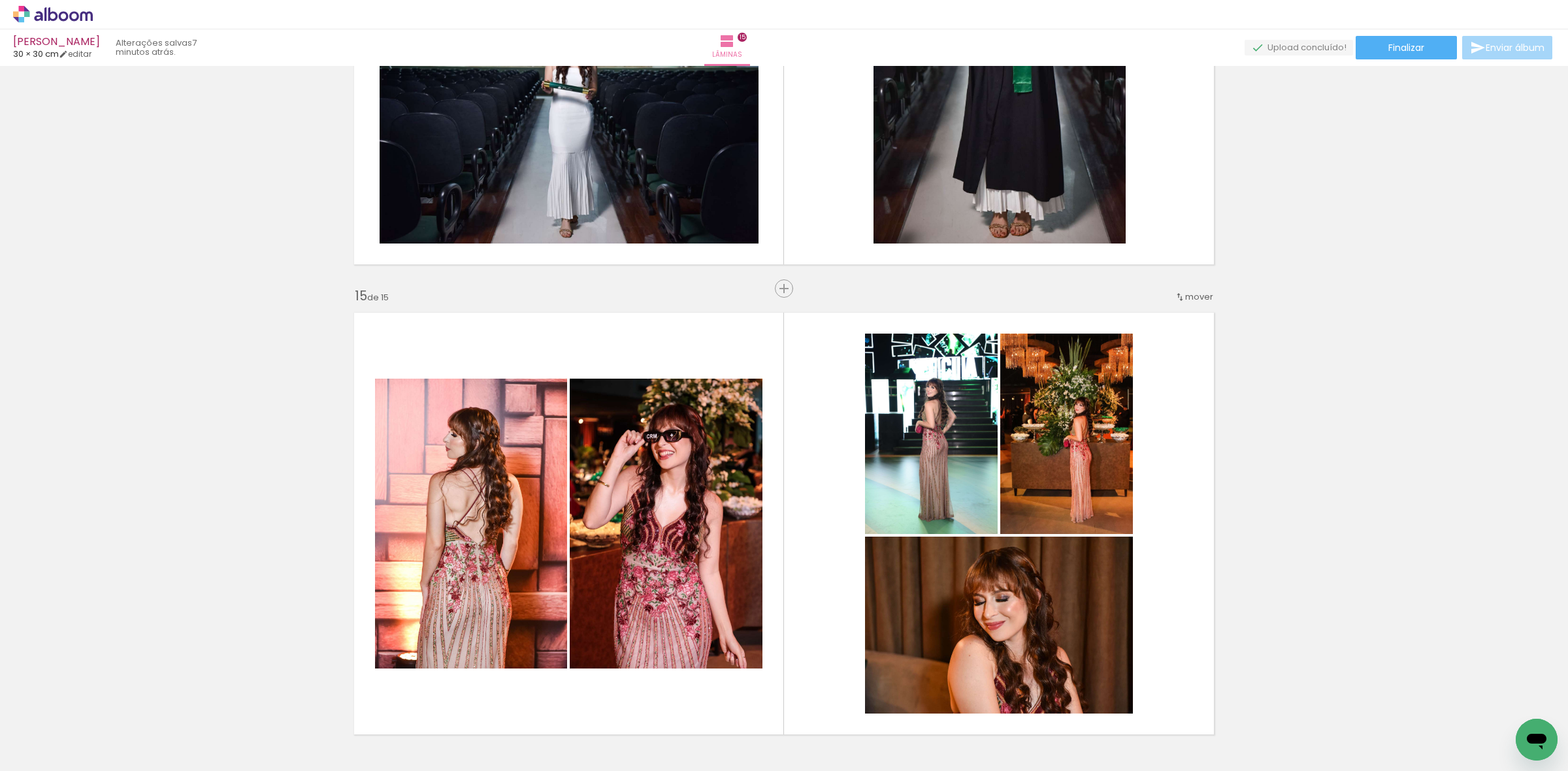
scroll to position [6485, 0]
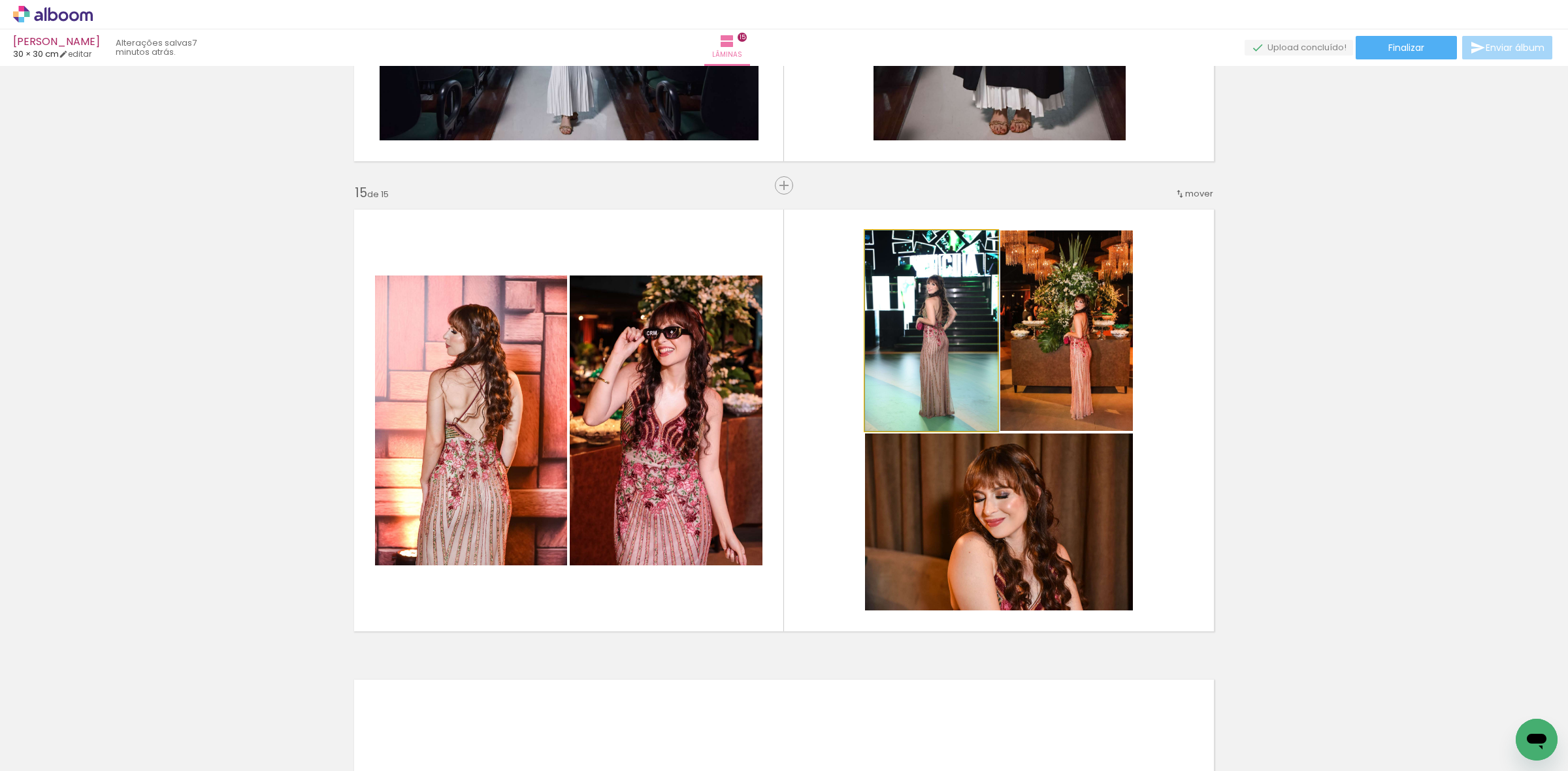
drag, startPoint x: 955, startPoint y: 338, endPoint x: 1040, endPoint y: 346, distance: 85.4
click at [0, 0] on slot at bounding box center [0, 0] width 0 height 0
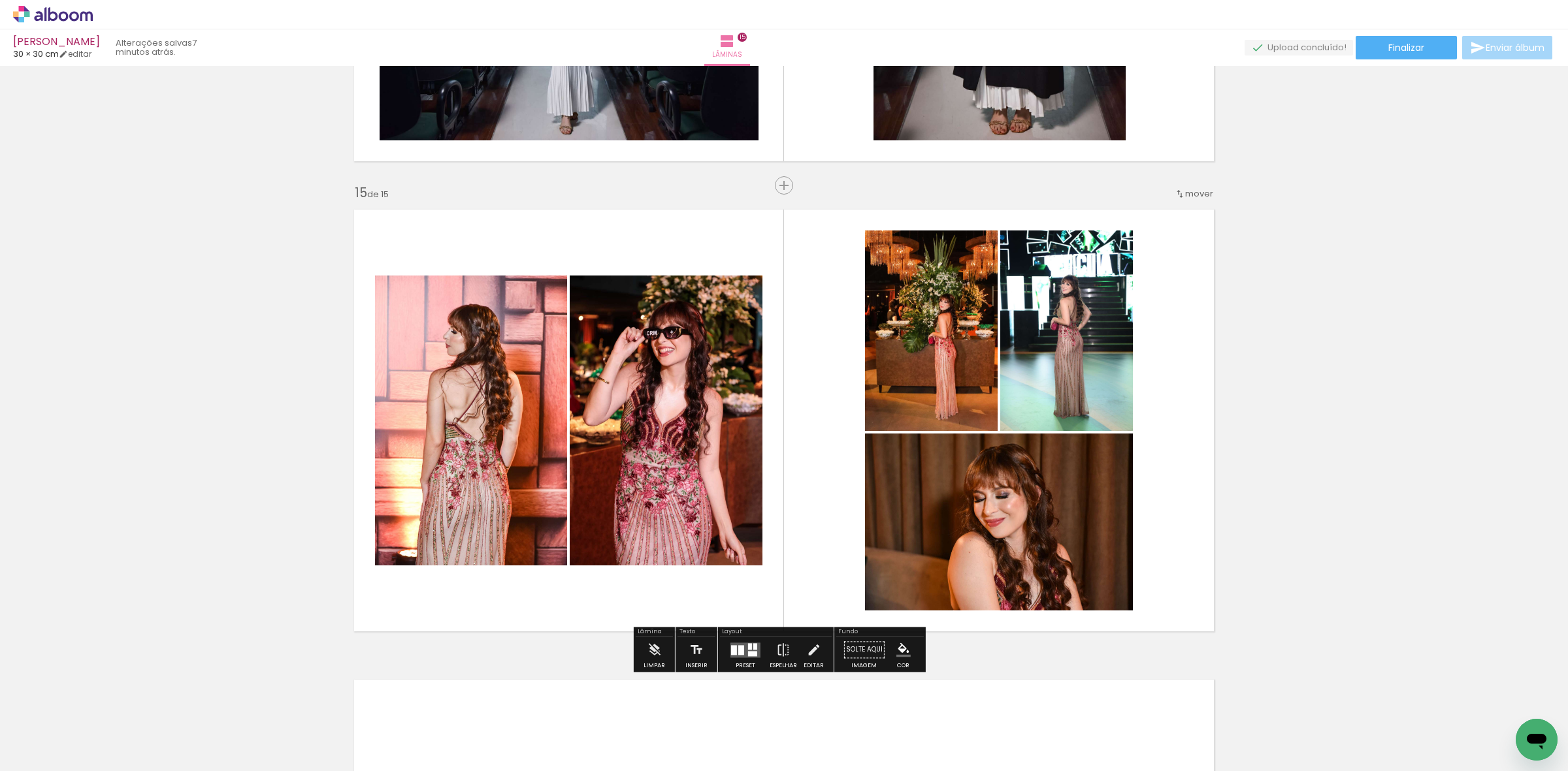
click at [913, 383] on quentale-photo at bounding box center [931, 330] width 133 height 200
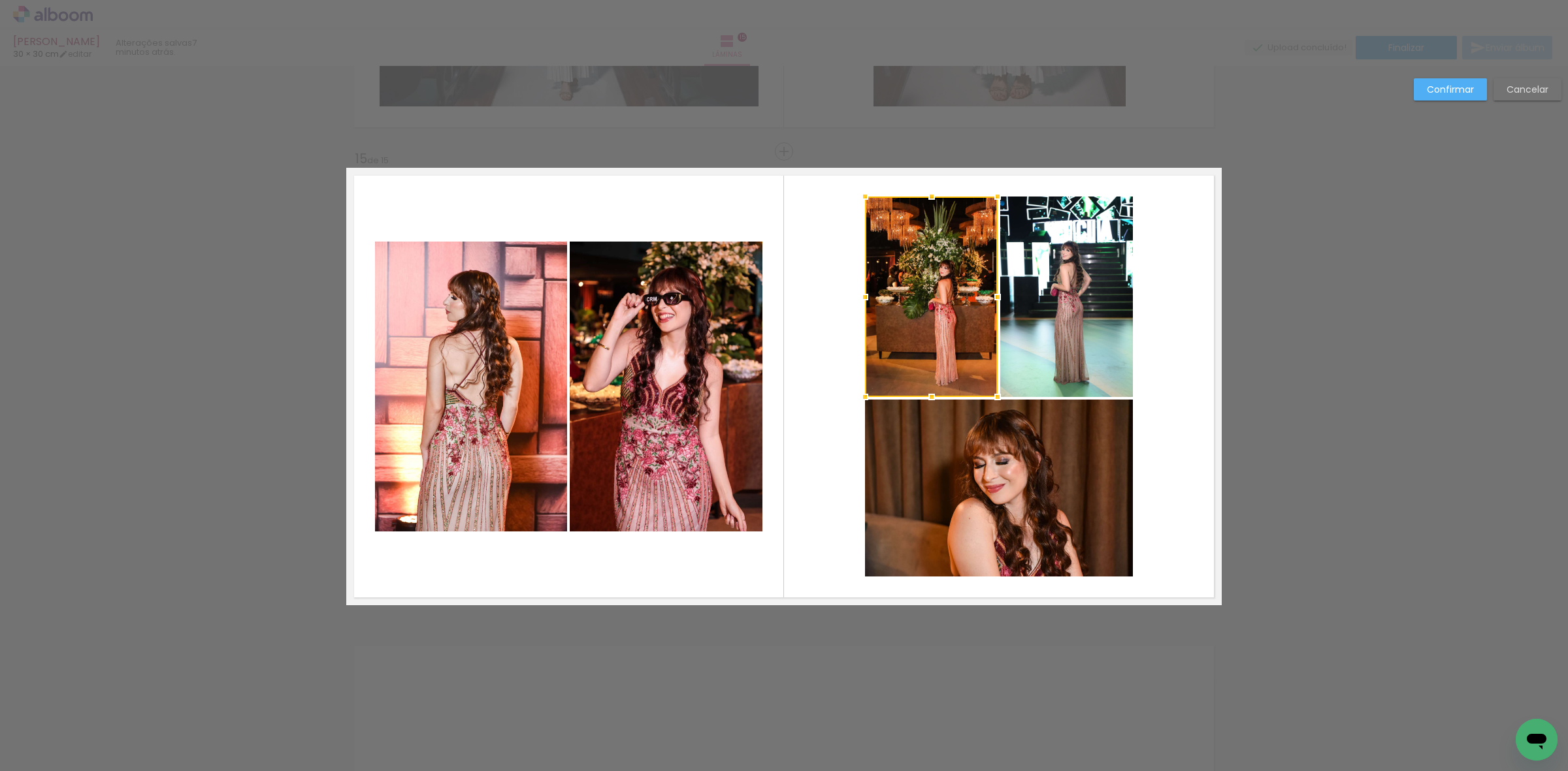
scroll to position [6527, 0]
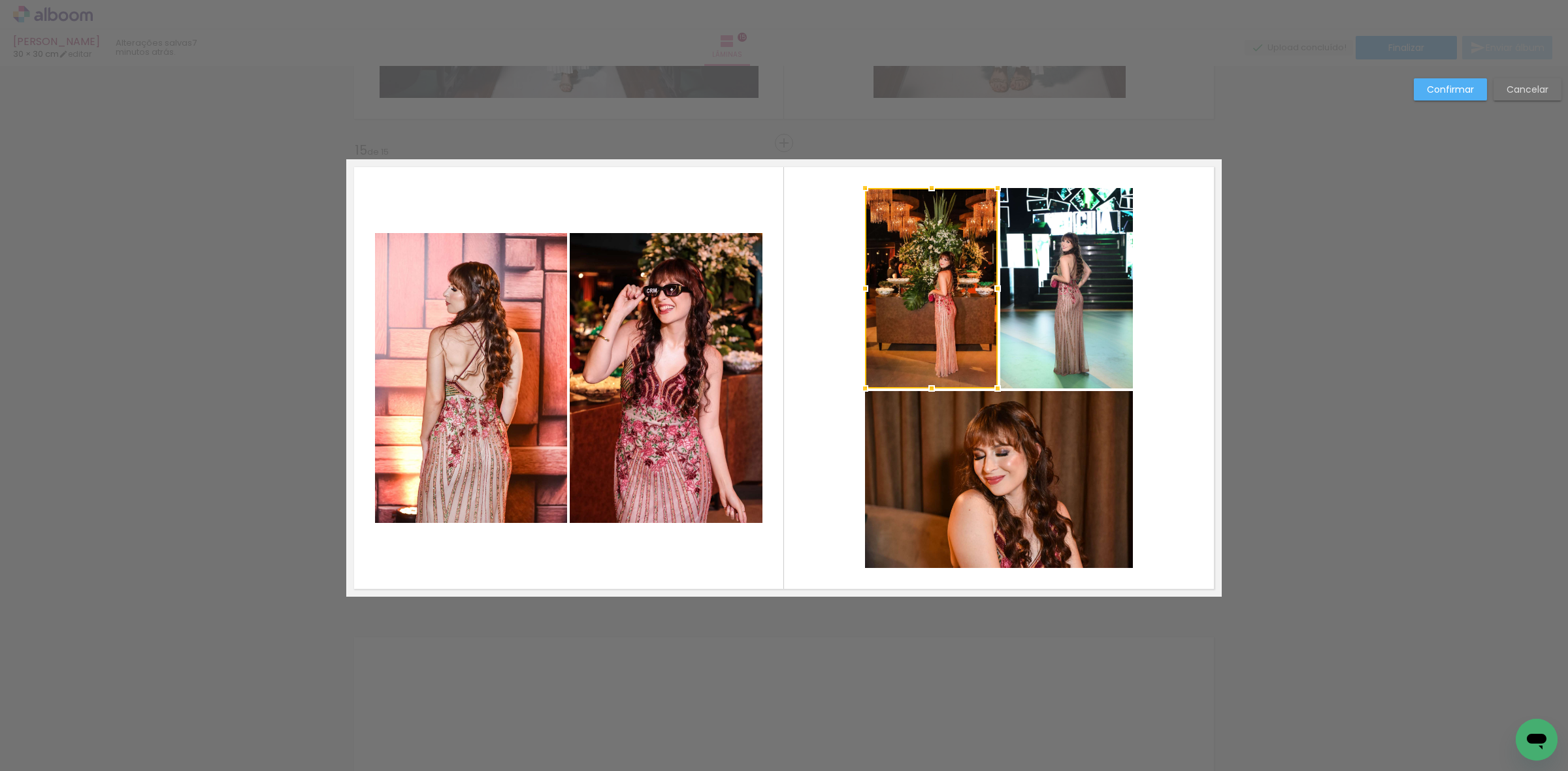
click at [1050, 364] on quentale-photo at bounding box center [1066, 288] width 133 height 200
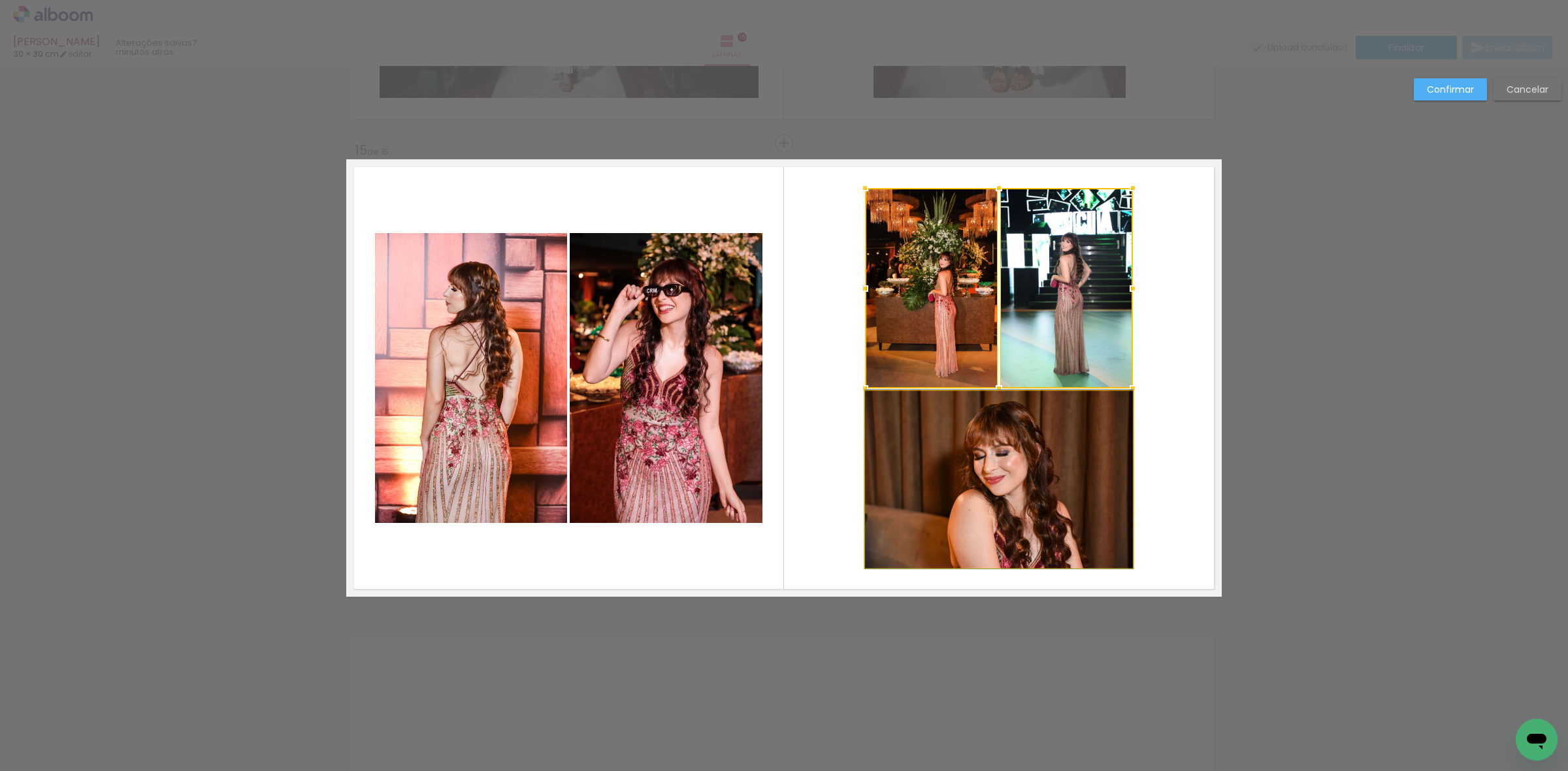
click at [1054, 470] on quentale-photo at bounding box center [998, 479] width 268 height 177
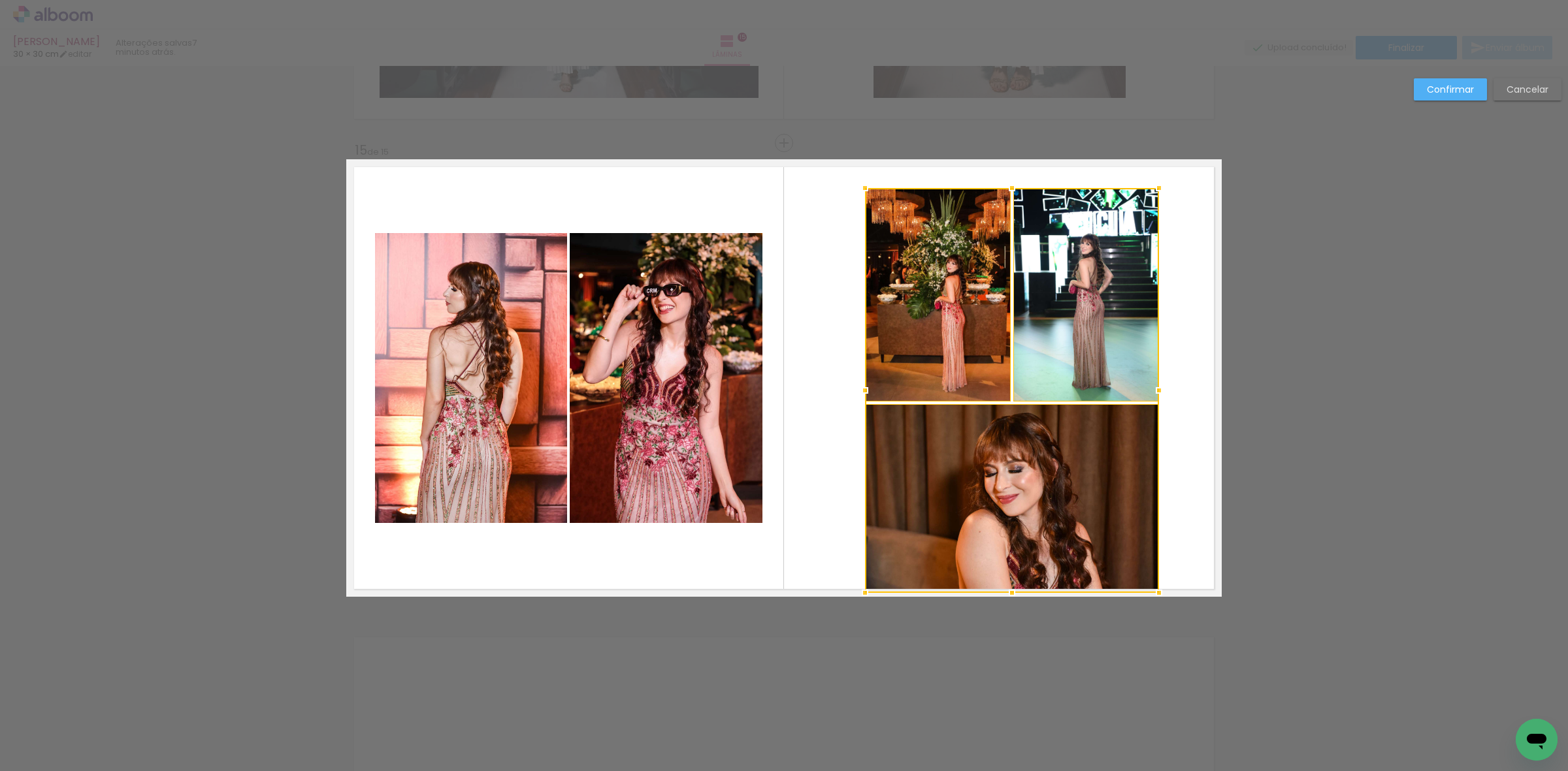
drag, startPoint x: 1126, startPoint y: 572, endPoint x: 1151, endPoint y: 592, distance: 32.0
click at [1151, 592] on div at bounding box center [1159, 592] width 26 height 26
click at [1092, 497] on div at bounding box center [1012, 499] width 295 height 189
click at [1058, 328] on quentale-photo at bounding box center [1087, 295] width 146 height 214
click at [931, 317] on div at bounding box center [1012, 390] width 295 height 405
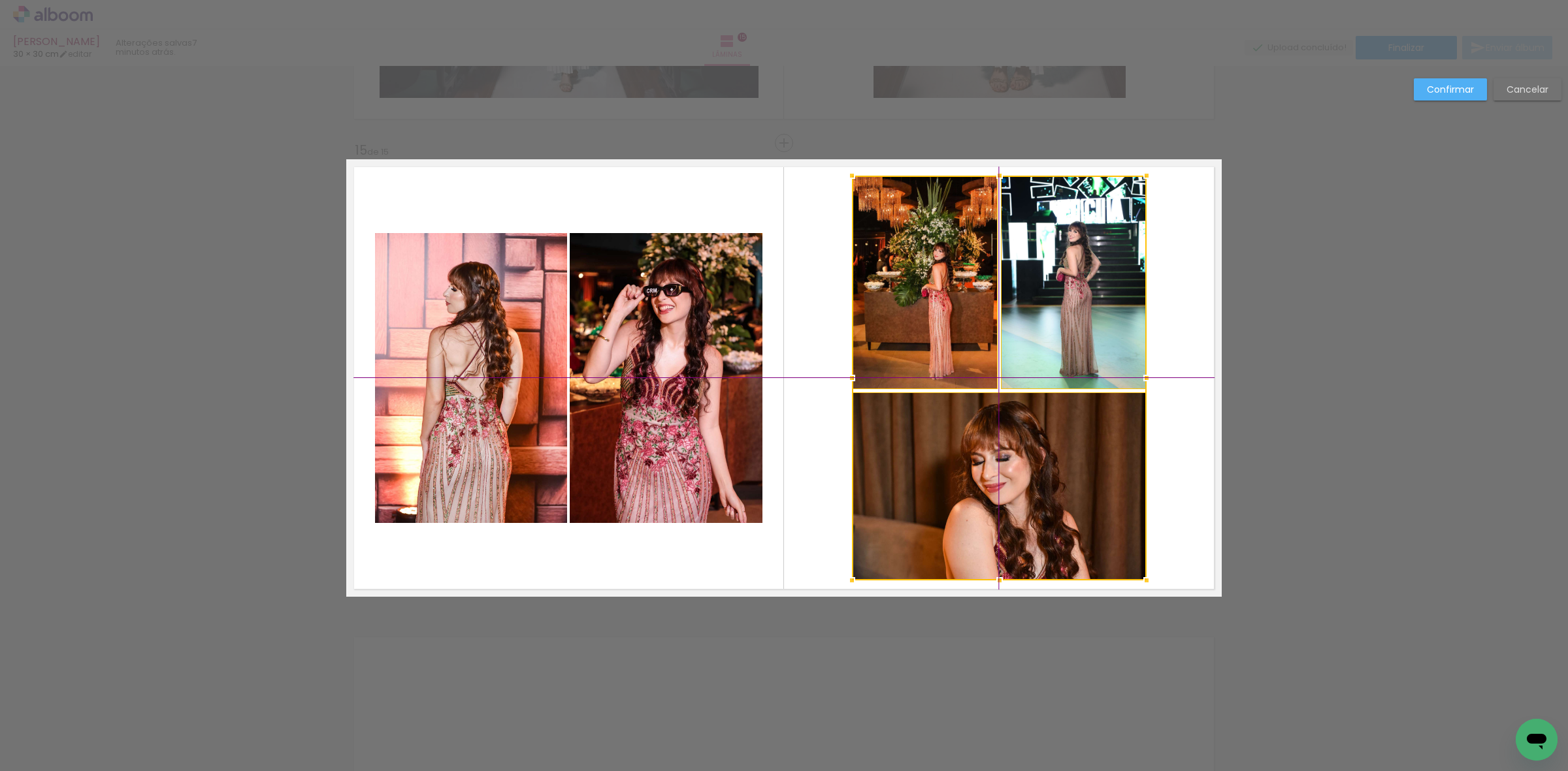
drag, startPoint x: 1014, startPoint y: 483, endPoint x: 1007, endPoint y: 468, distance: 16.6
click at [1007, 468] on div at bounding box center [999, 378] width 295 height 405
click at [601, 423] on quentale-photo at bounding box center [666, 378] width 193 height 290
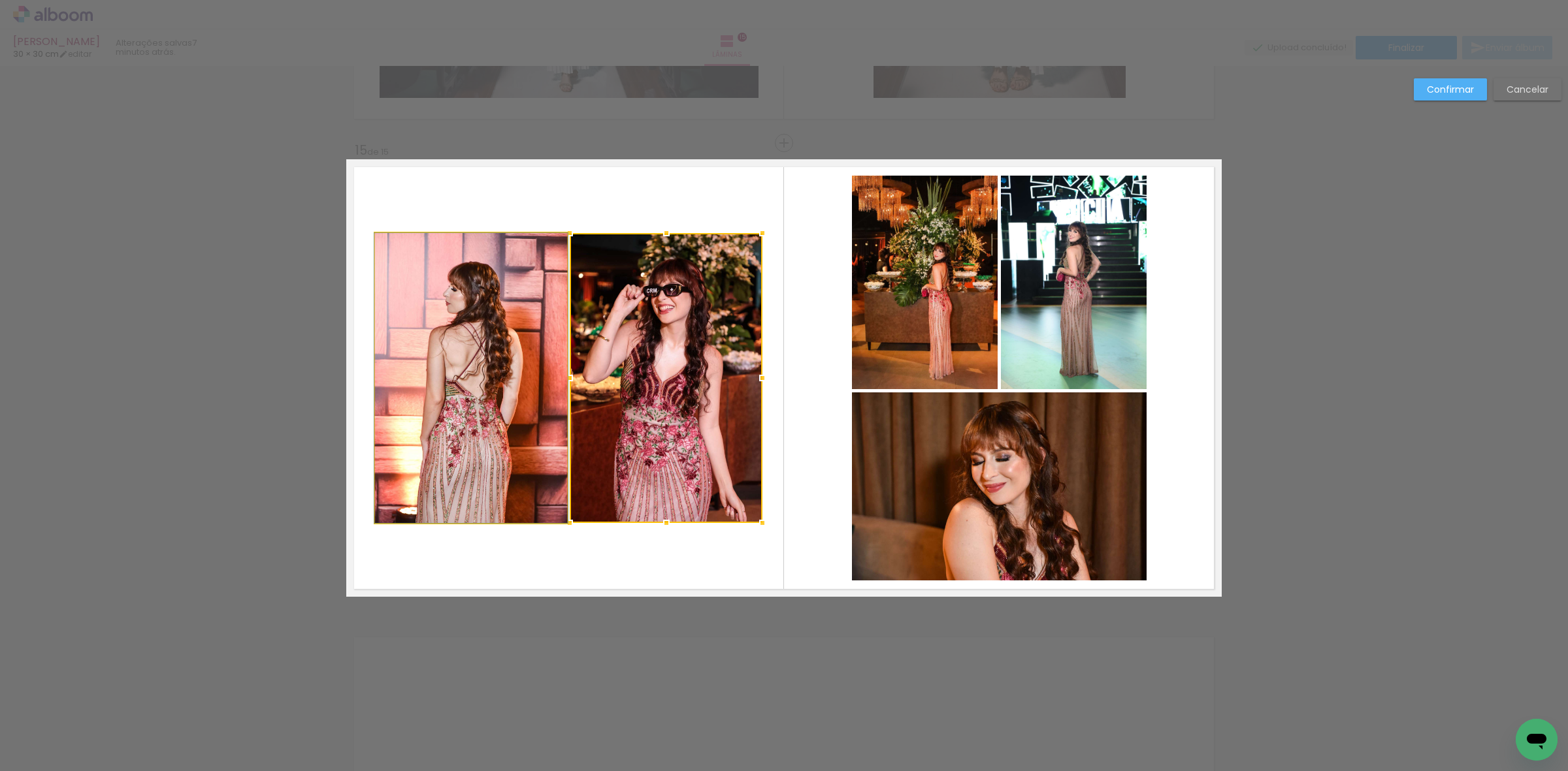
click at [517, 402] on quentale-photo at bounding box center [471, 378] width 192 height 290
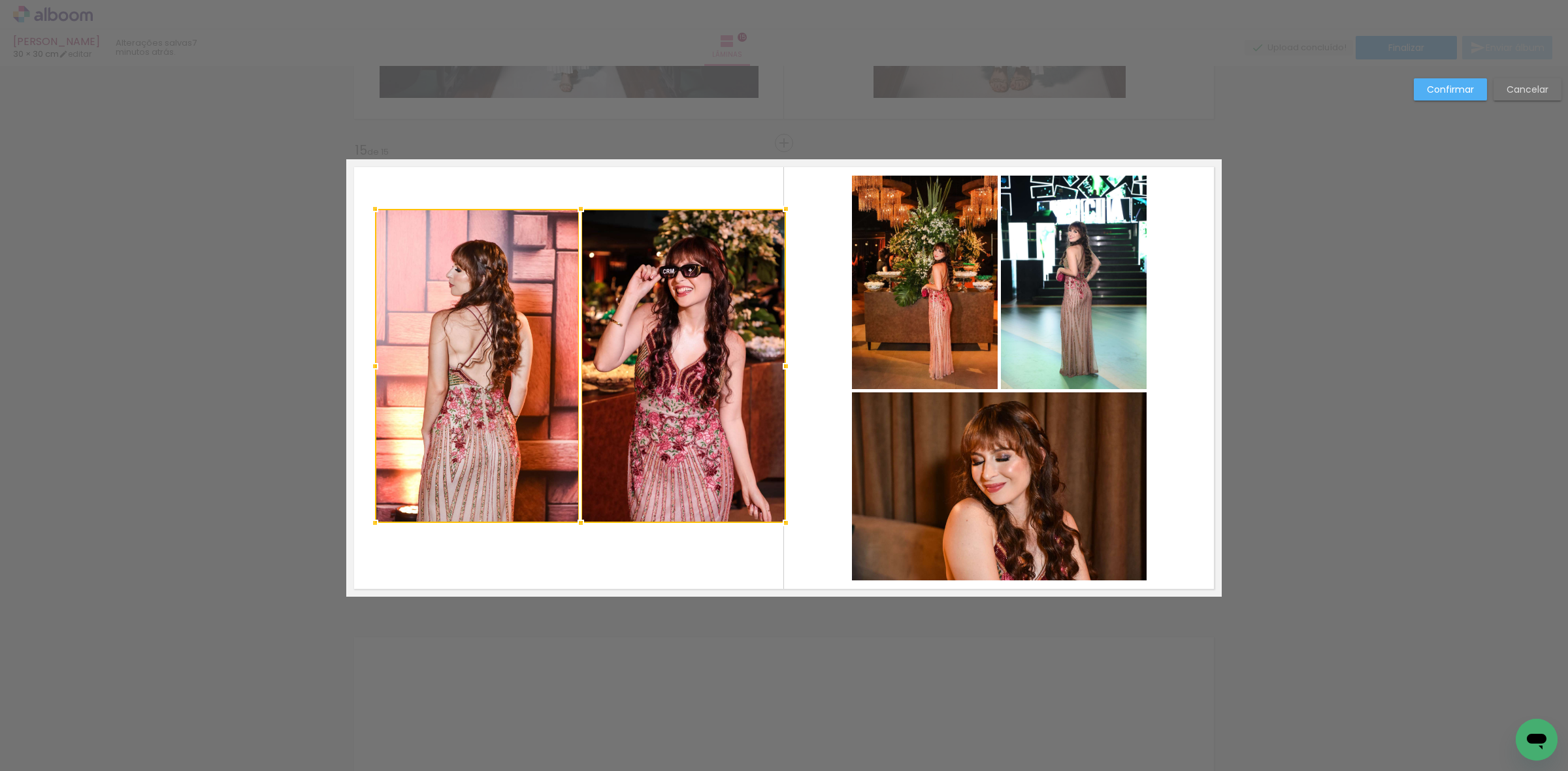
drag, startPoint x: 756, startPoint y: 230, endPoint x: 774, endPoint y: 209, distance: 27.7
click at [774, 209] on div at bounding box center [785, 209] width 26 height 26
drag, startPoint x: 692, startPoint y: 260, endPoint x: 677, endPoint y: 268, distance: 17.0
click at [692, 261] on div at bounding box center [683, 366] width 204 height 314
click at [406, 364] on quentale-photo at bounding box center [477, 366] width 204 height 314
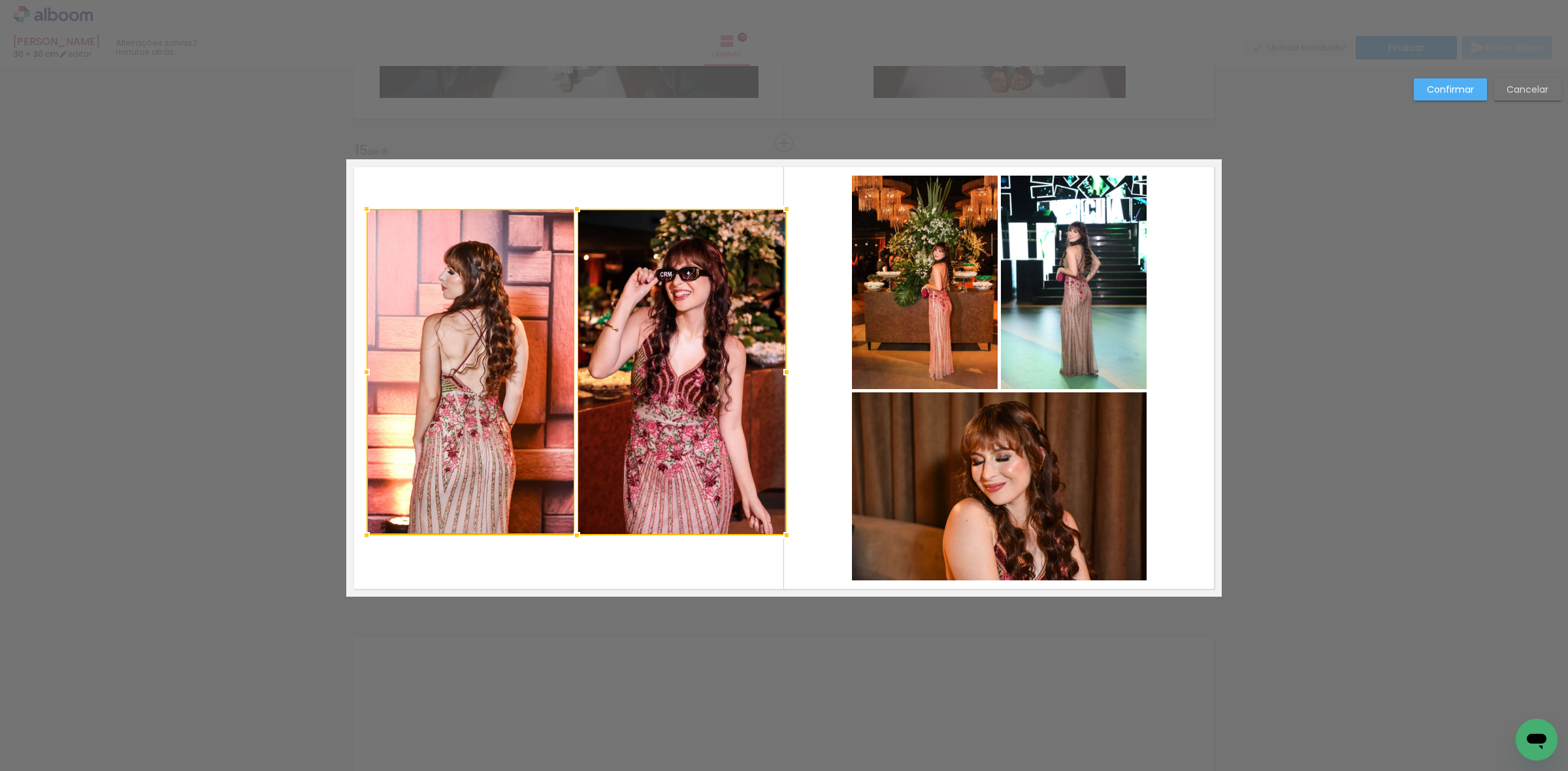
drag, startPoint x: 365, startPoint y: 524, endPoint x: 386, endPoint y: 494, distance: 36.6
click at [356, 536] on div at bounding box center [366, 535] width 26 height 26
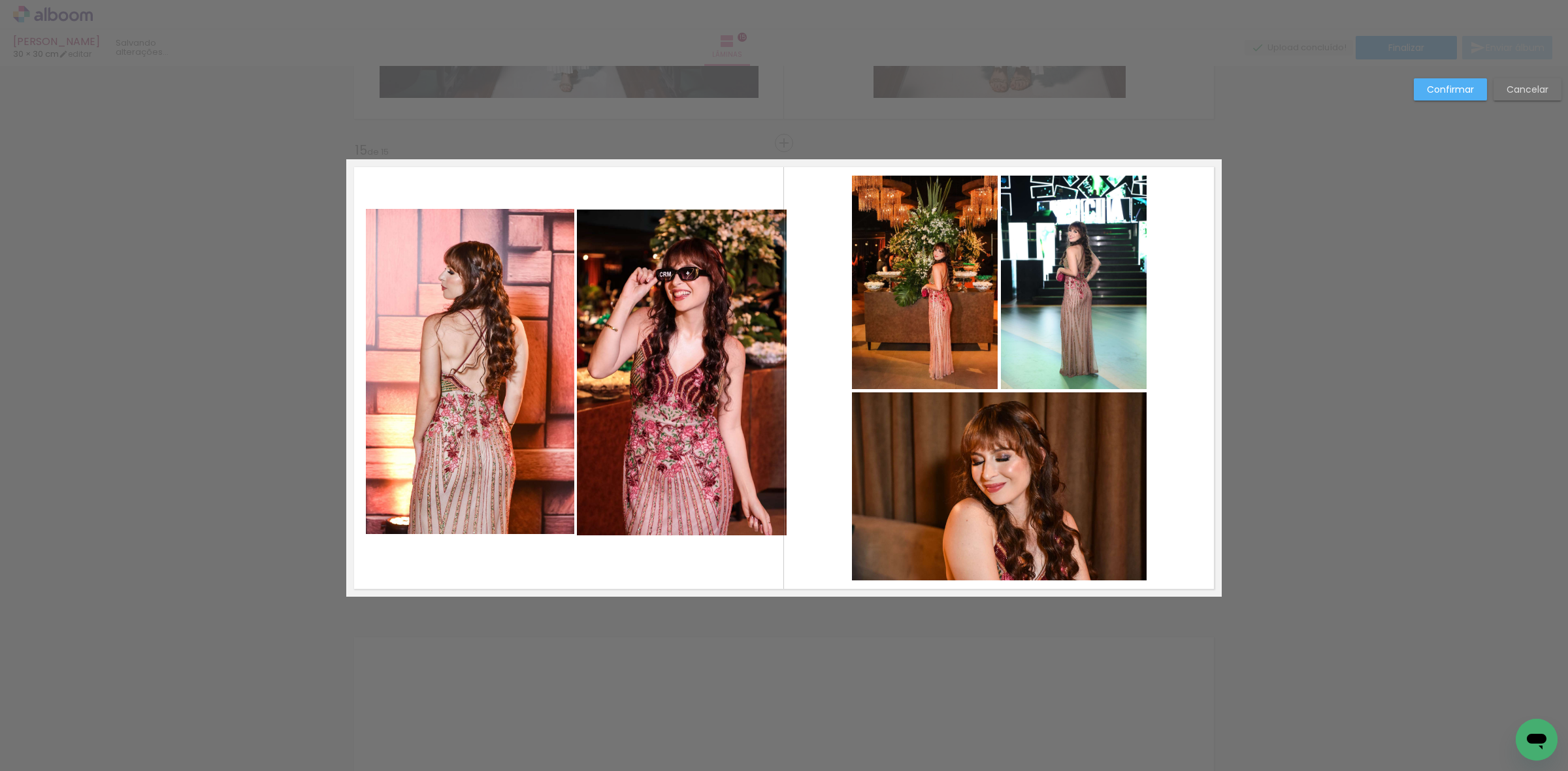
click at [438, 449] on quentale-photo at bounding box center [470, 372] width 208 height 326
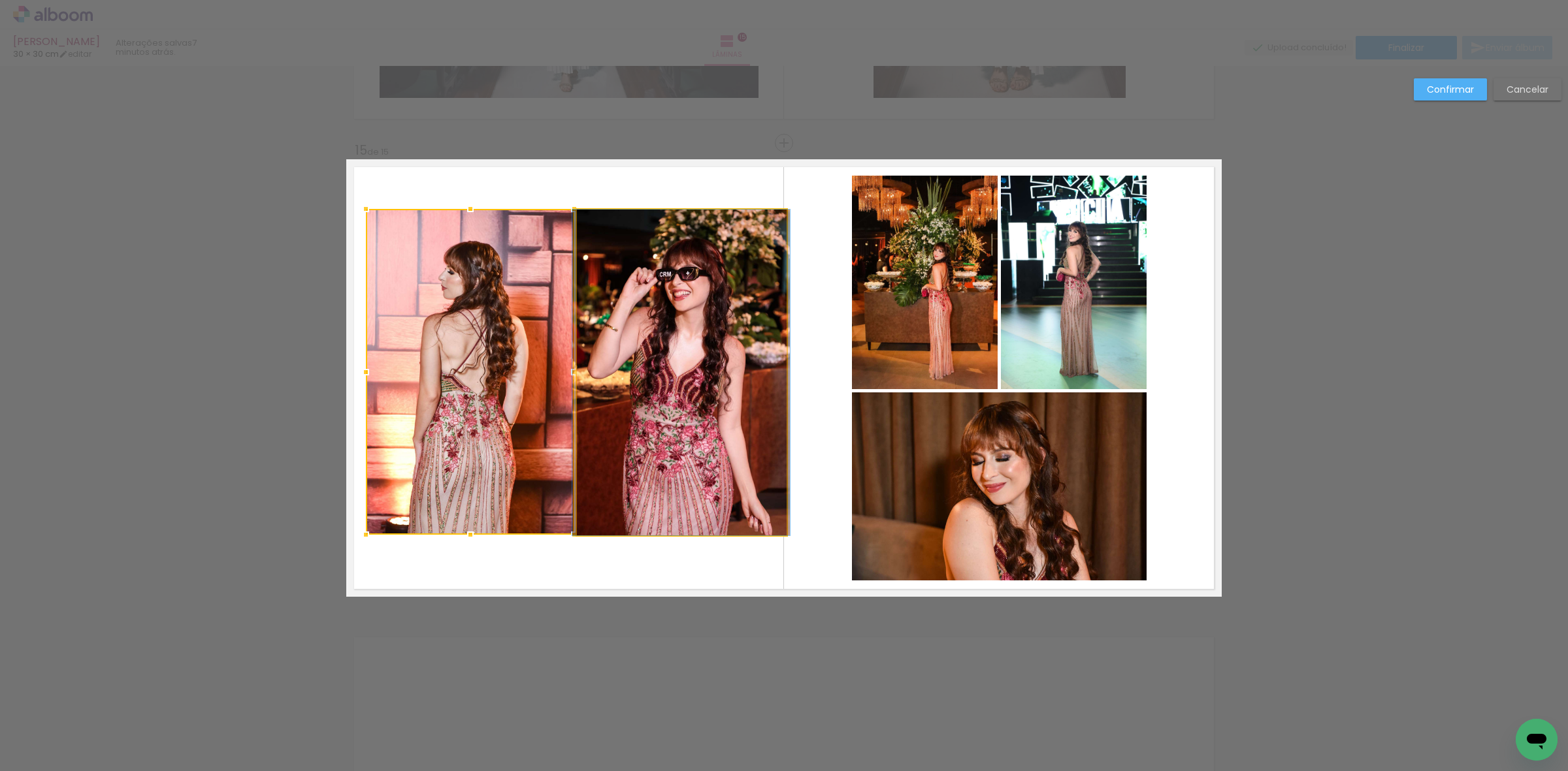
click at [749, 392] on quentale-photo at bounding box center [682, 373] width 209 height 326
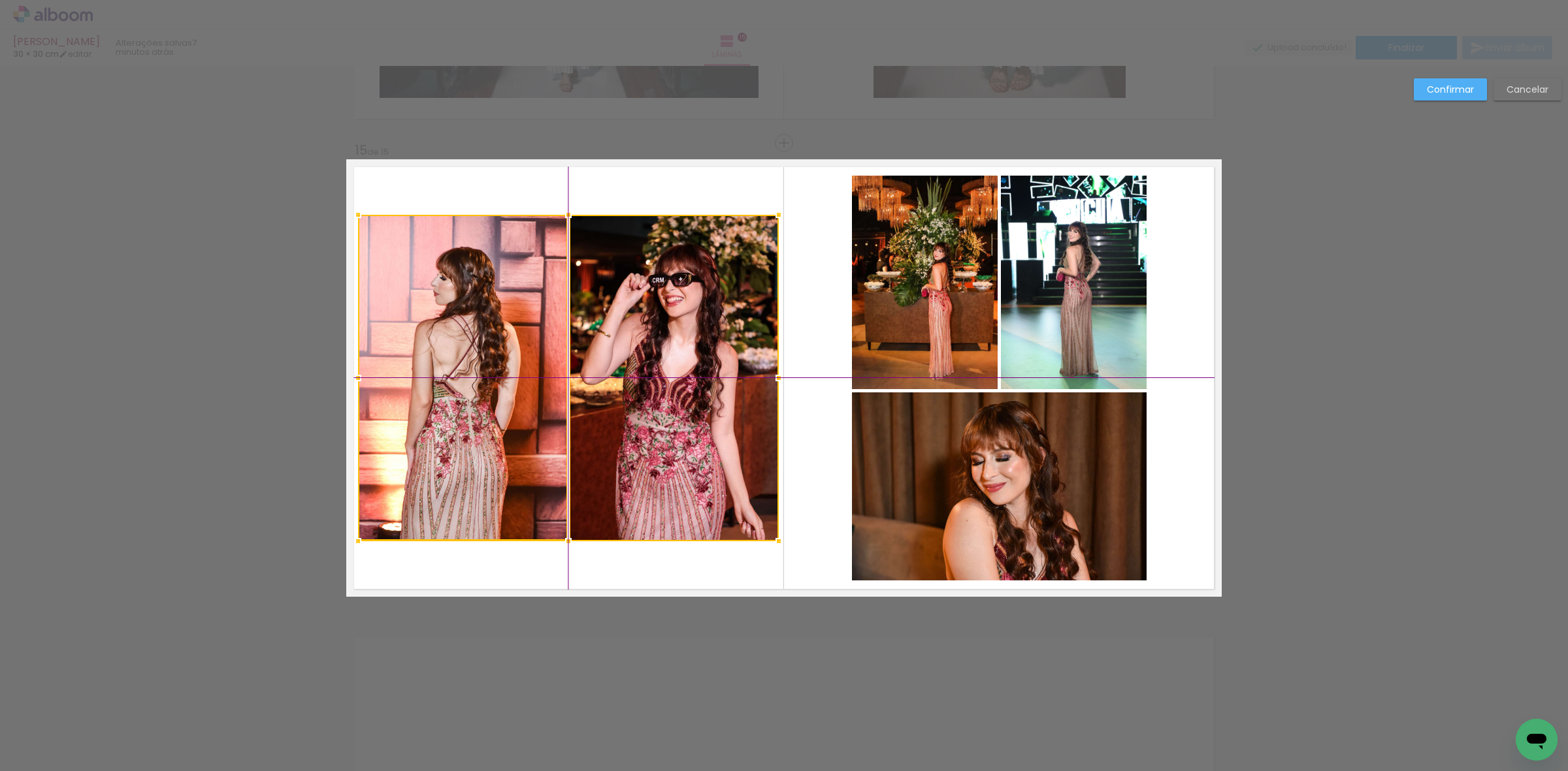
drag, startPoint x: 697, startPoint y: 417, endPoint x: 688, endPoint y: 423, distance: 10.8
click at [688, 423] on div at bounding box center [568, 378] width 421 height 327
click at [0, 0] on slot "Confirmar" at bounding box center [0, 0] width 0 height 0
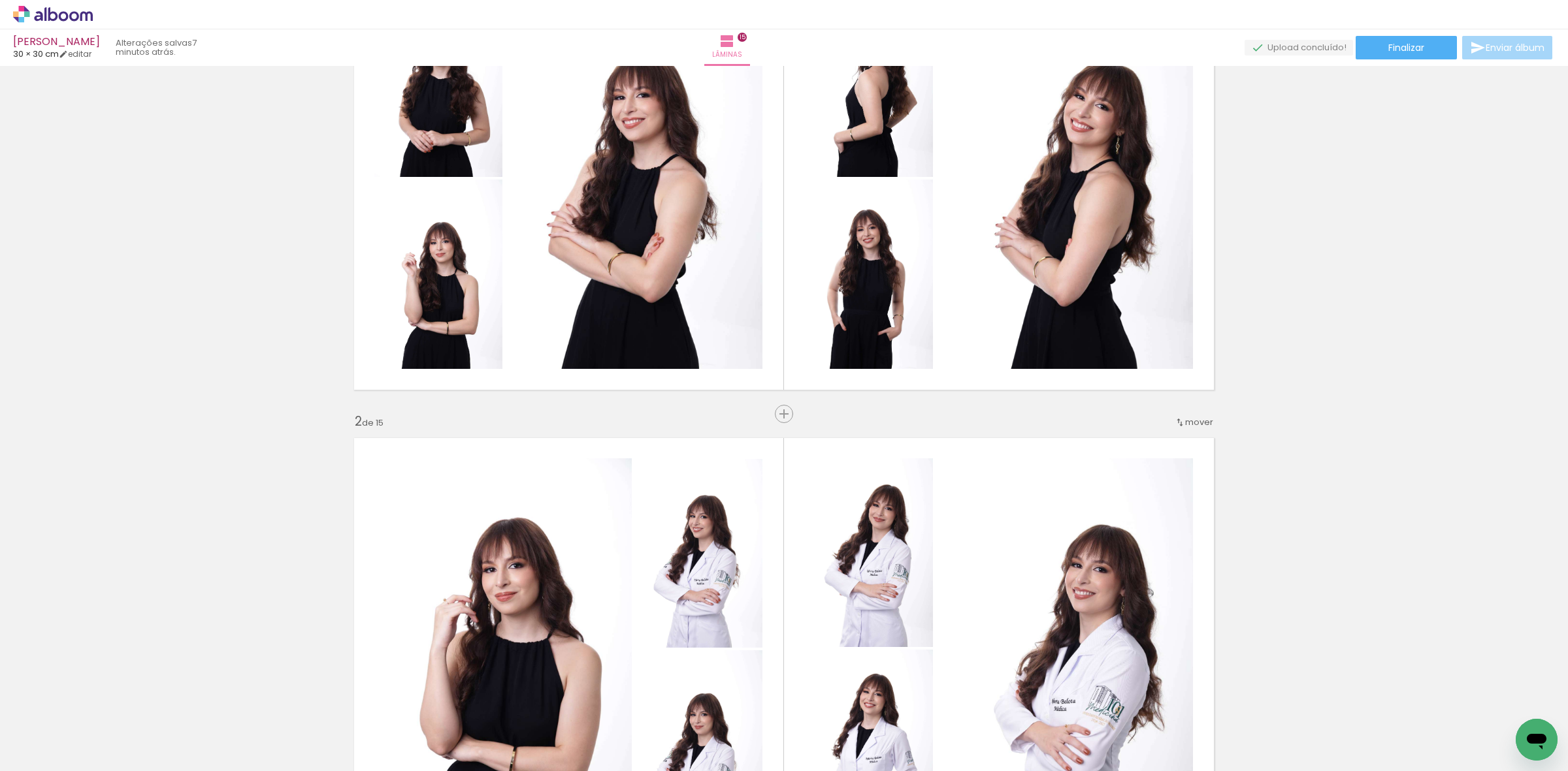
scroll to position [0, 0]
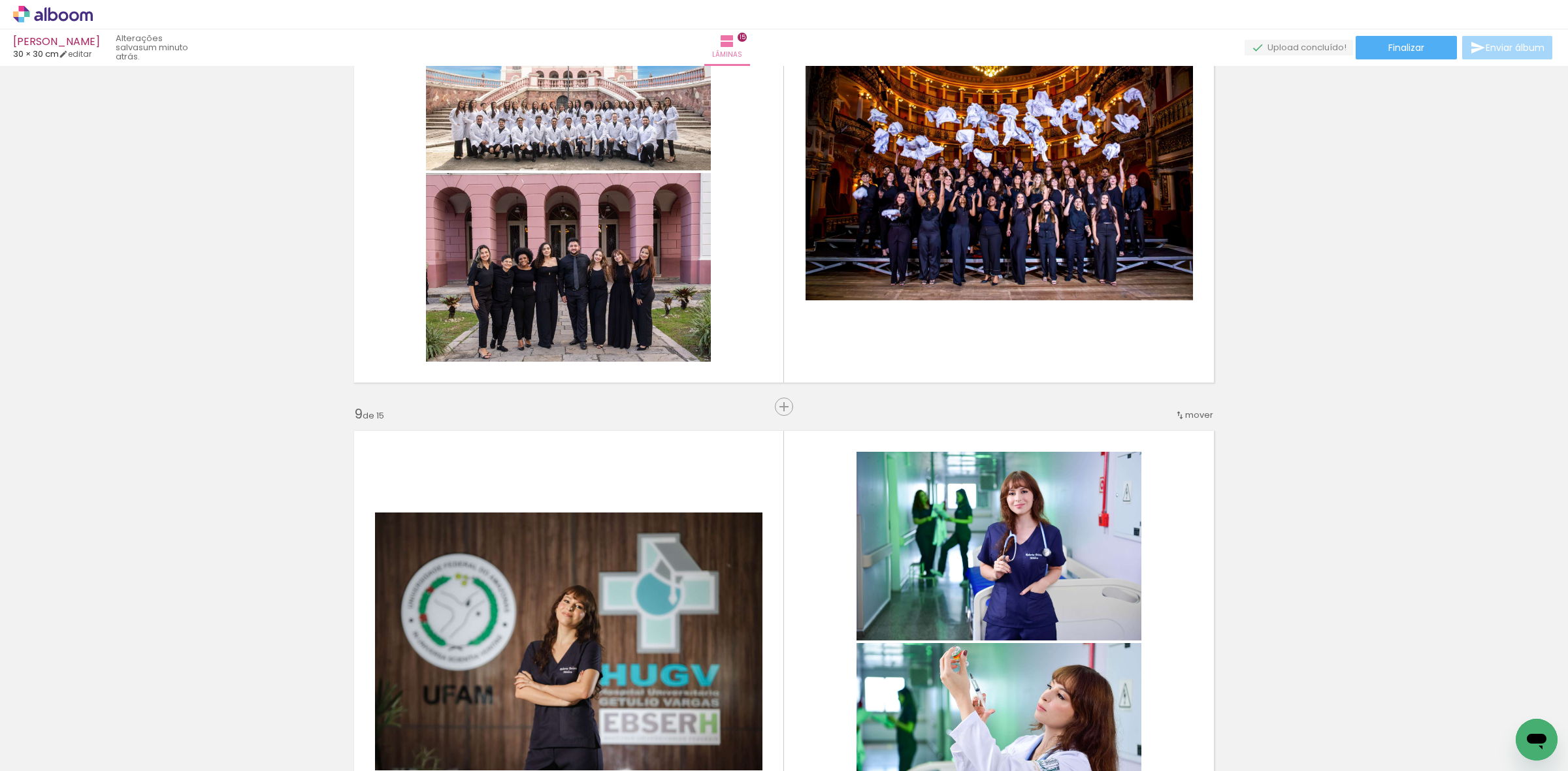
scroll to position [3428, 0]
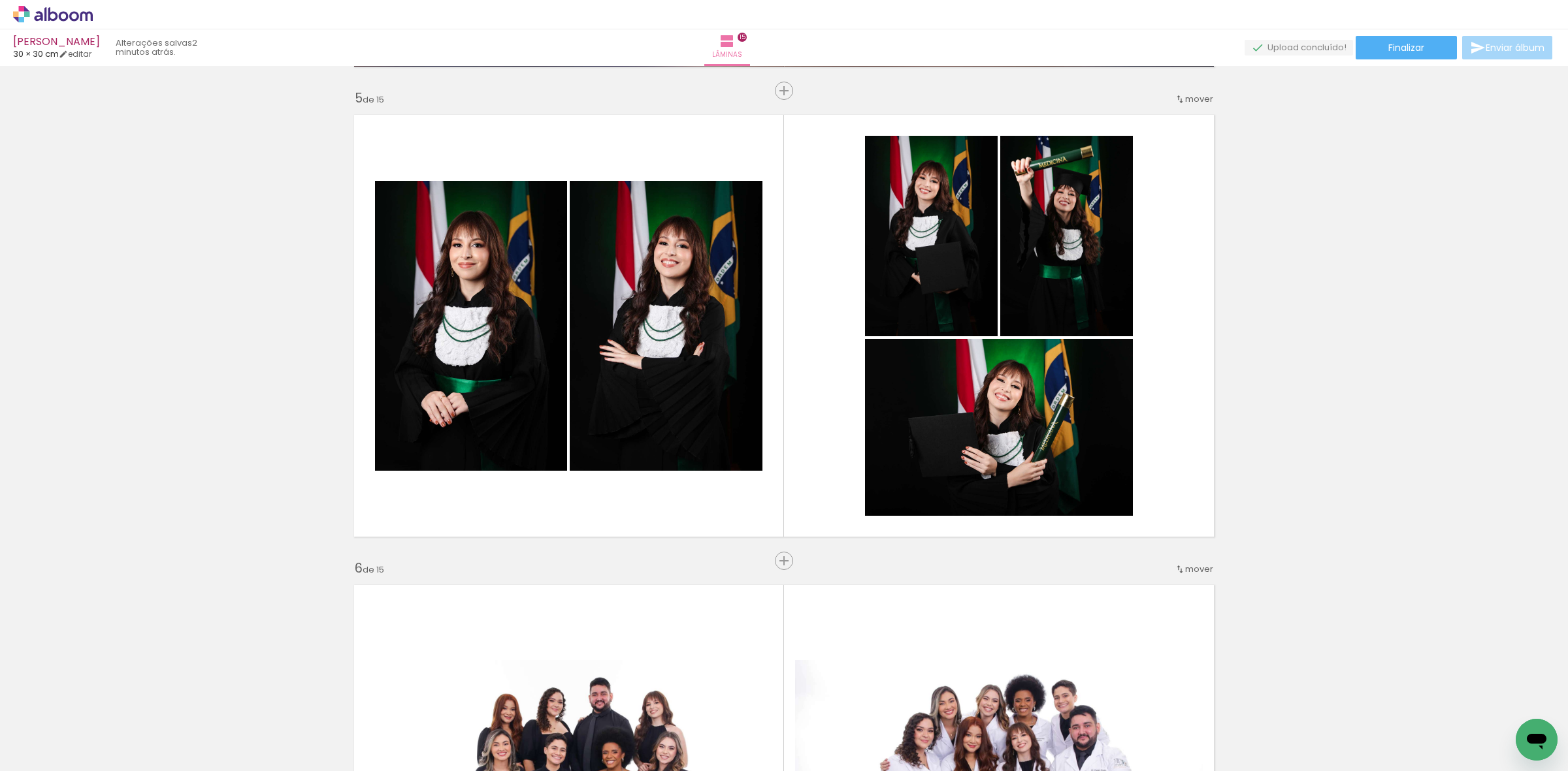
scroll to position [0, 3738]
